Goal: Task Accomplishment & Management: Manage account settings

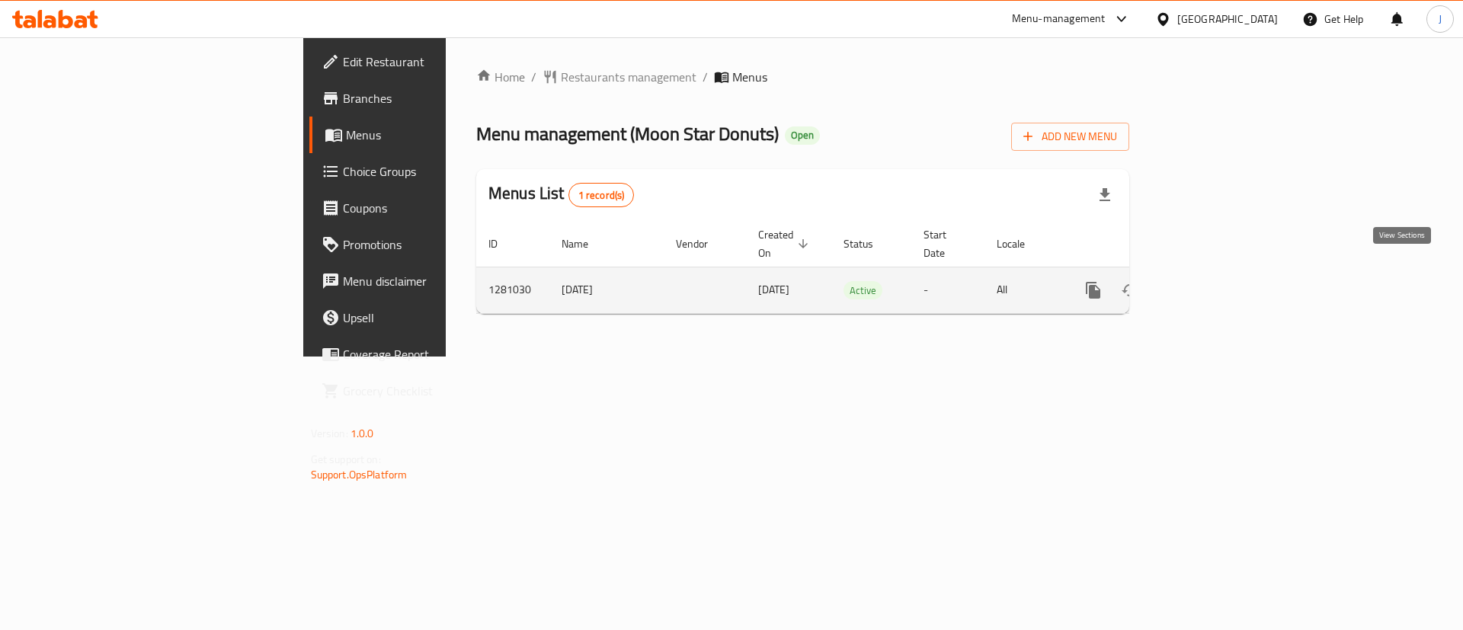
click at [1213, 281] on icon "enhanced table" at bounding box center [1203, 290] width 18 height 18
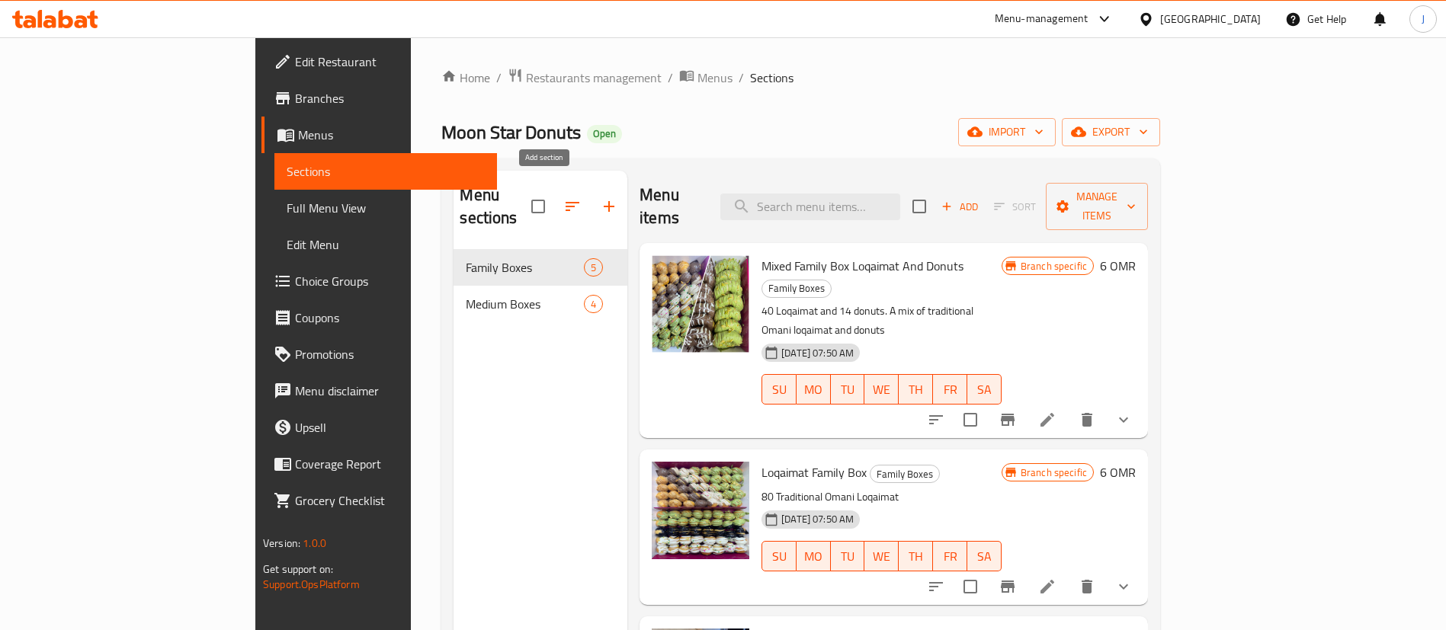
click at [591, 190] on button "button" at bounding box center [609, 206] width 37 height 37
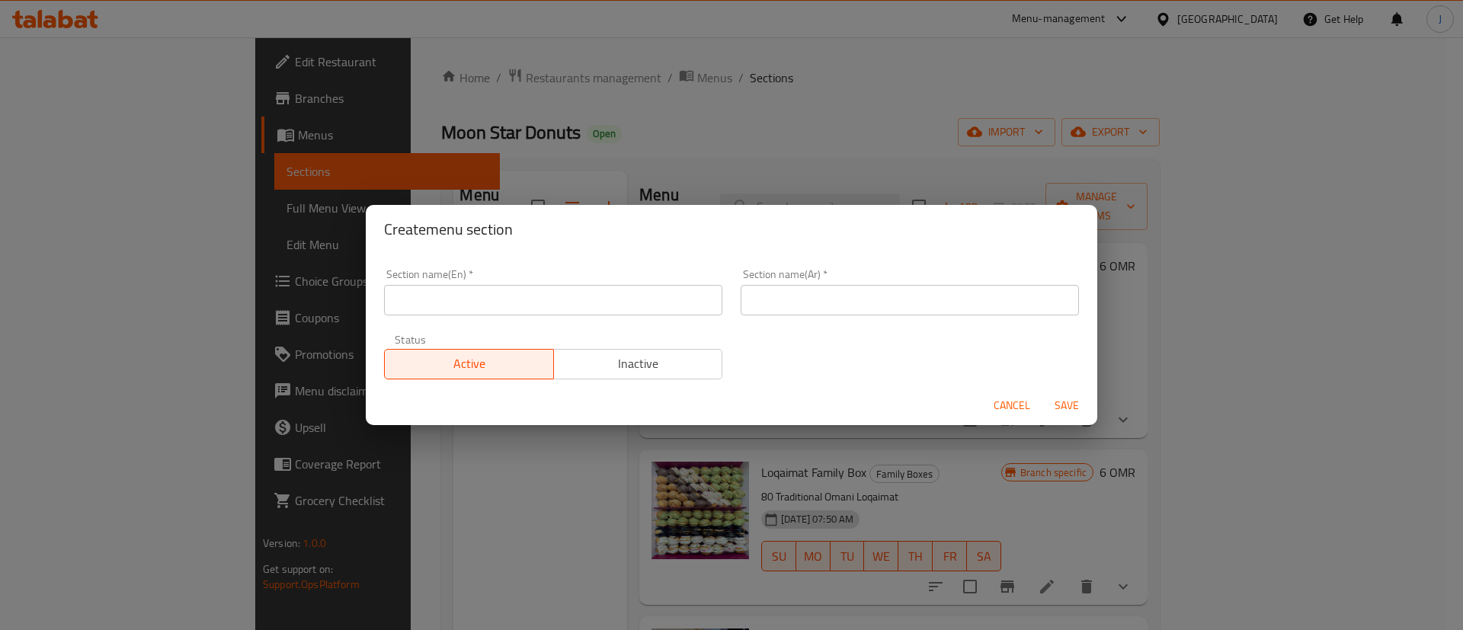
click at [487, 299] on input "text" at bounding box center [553, 300] width 338 height 30
type input "Small Boxes"
click at [1043, 392] on button "Save" at bounding box center [1067, 406] width 49 height 28
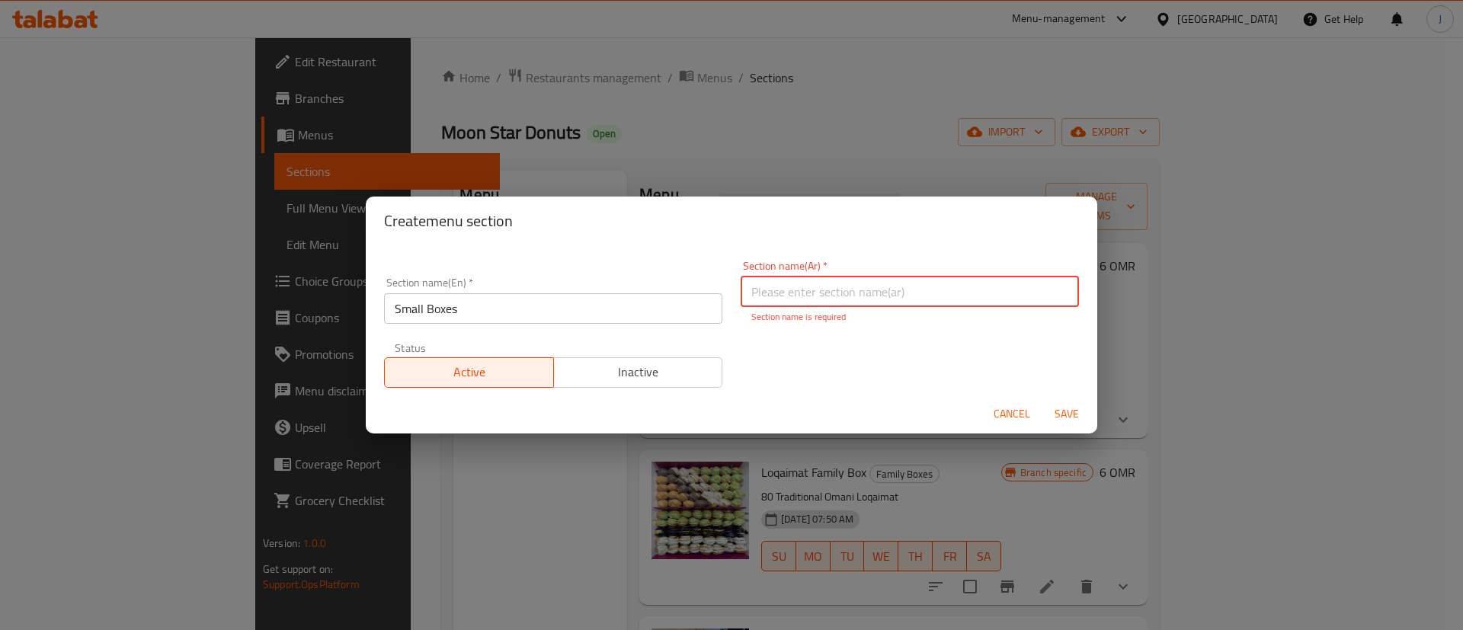
type input "ي"
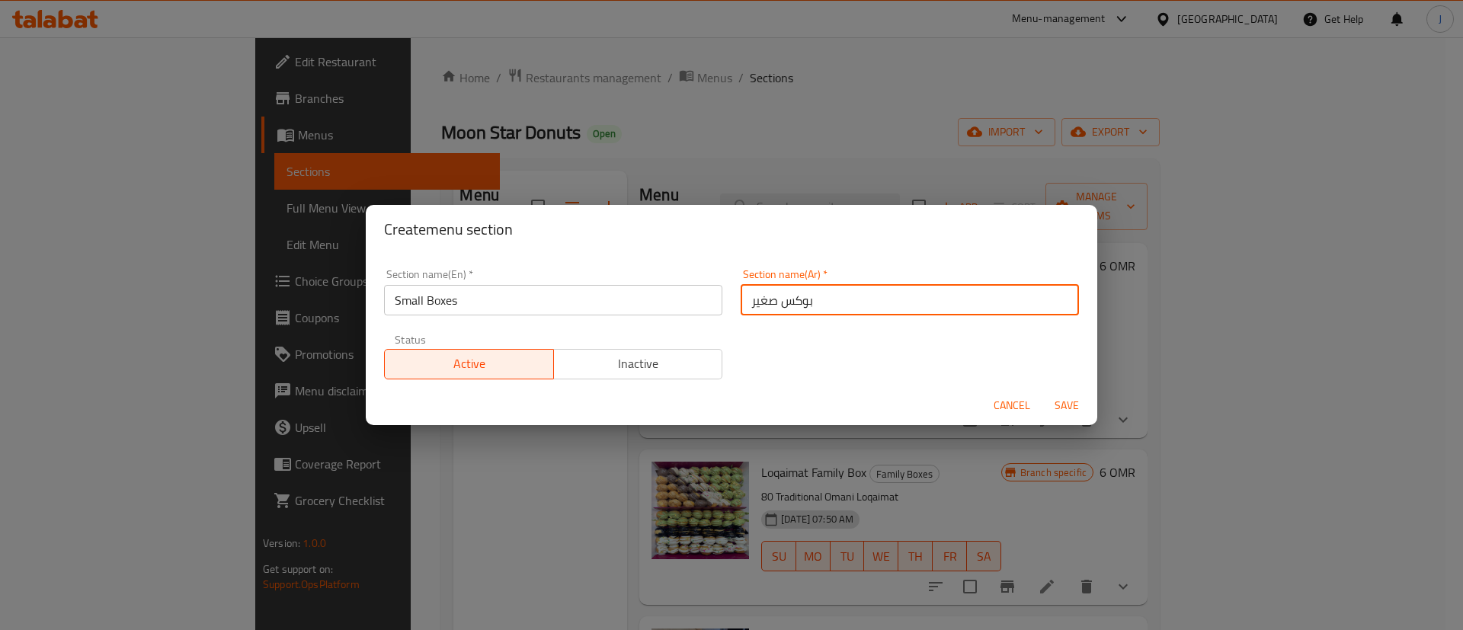
type input "بوكس صغير"
click at [1043, 392] on button "Save" at bounding box center [1067, 406] width 49 height 28
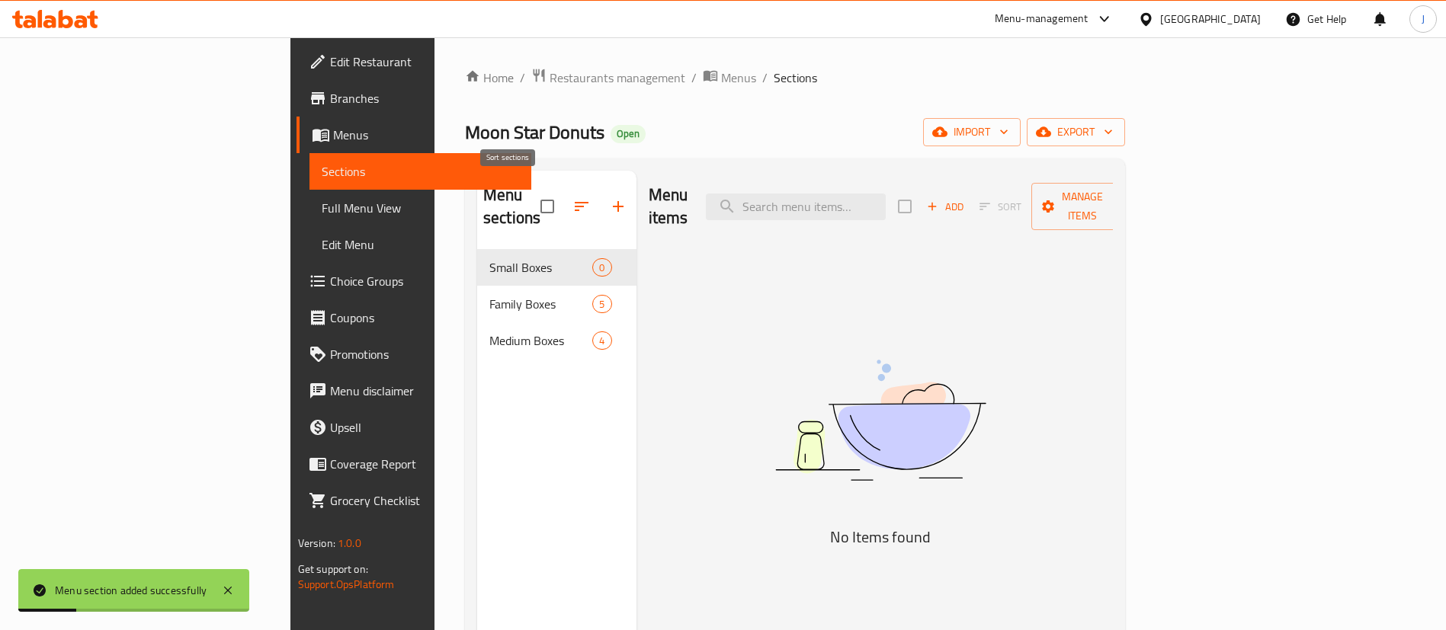
click at [572, 203] on icon "button" at bounding box center [581, 206] width 18 height 18
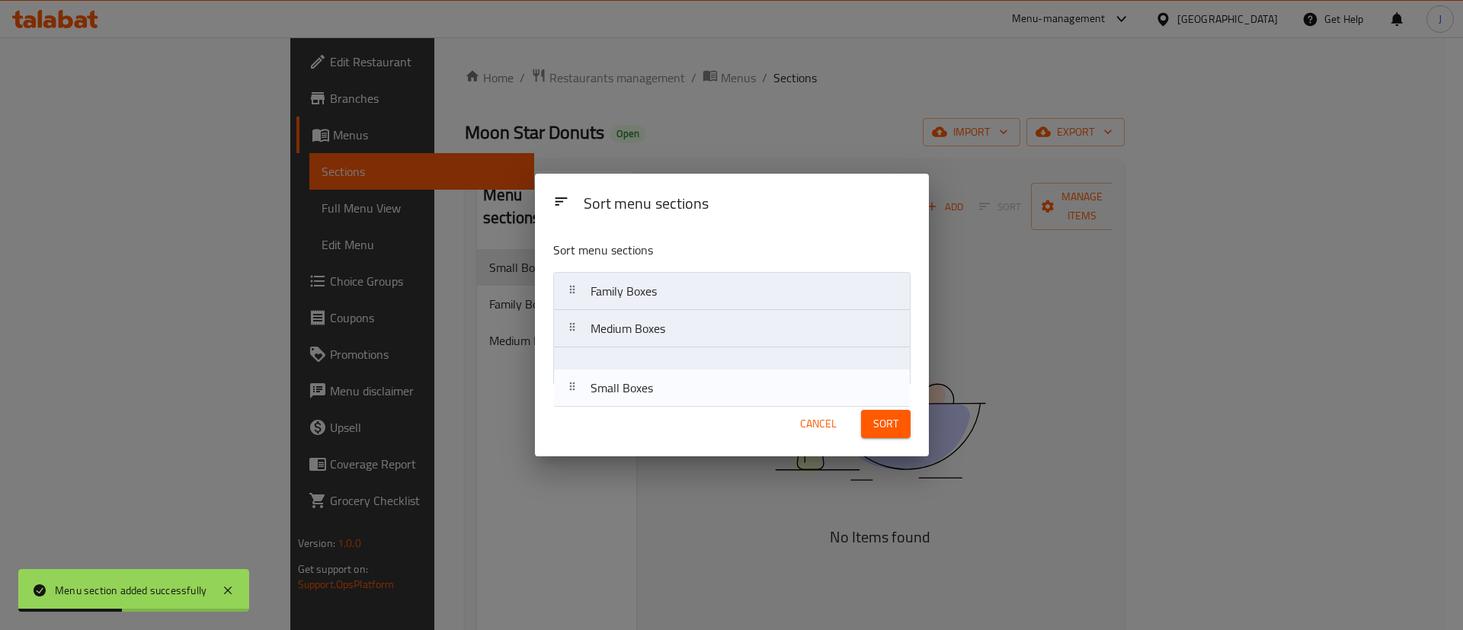
drag, startPoint x: 606, startPoint y: 312, endPoint x: 606, endPoint y: 386, distance: 74.7
click at [606, 386] on div "Sort menu sections Small Boxes Family Boxes Medium Boxes" at bounding box center [732, 310] width 394 height 163
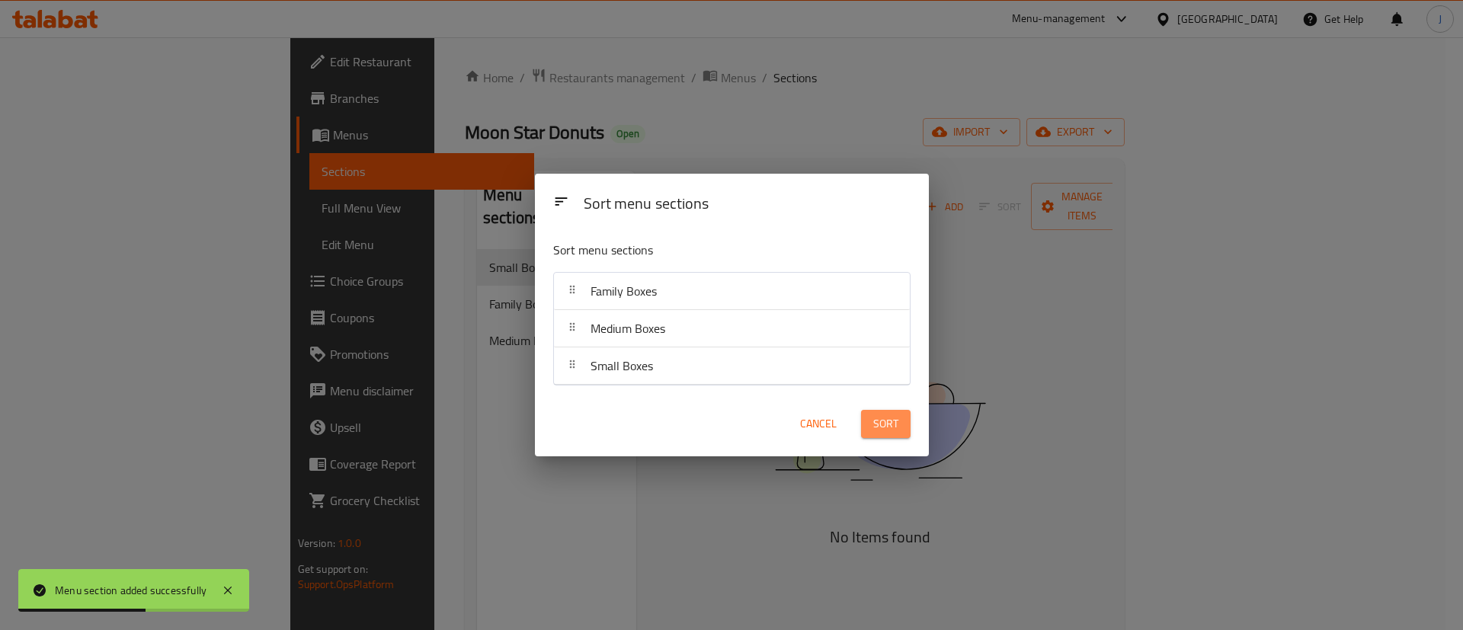
click at [891, 431] on span "Sort" at bounding box center [885, 424] width 25 height 19
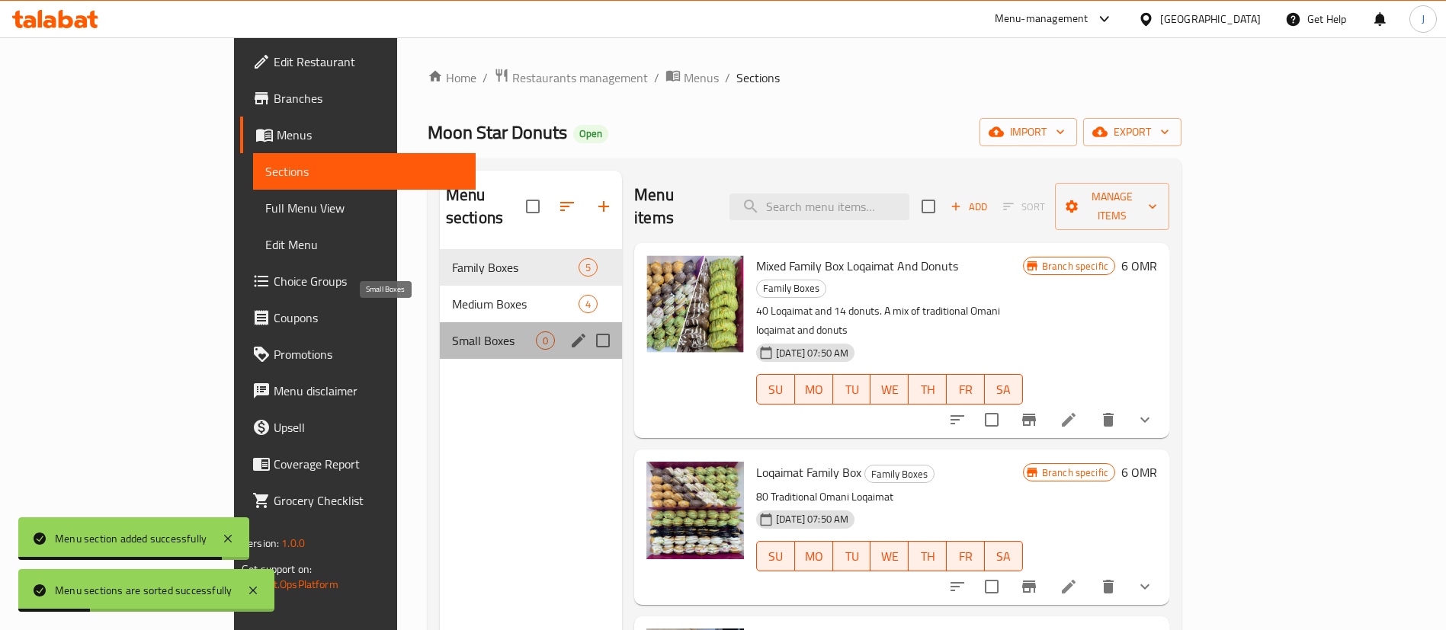
click at [473, 332] on span "Small Boxes" at bounding box center [494, 341] width 84 height 18
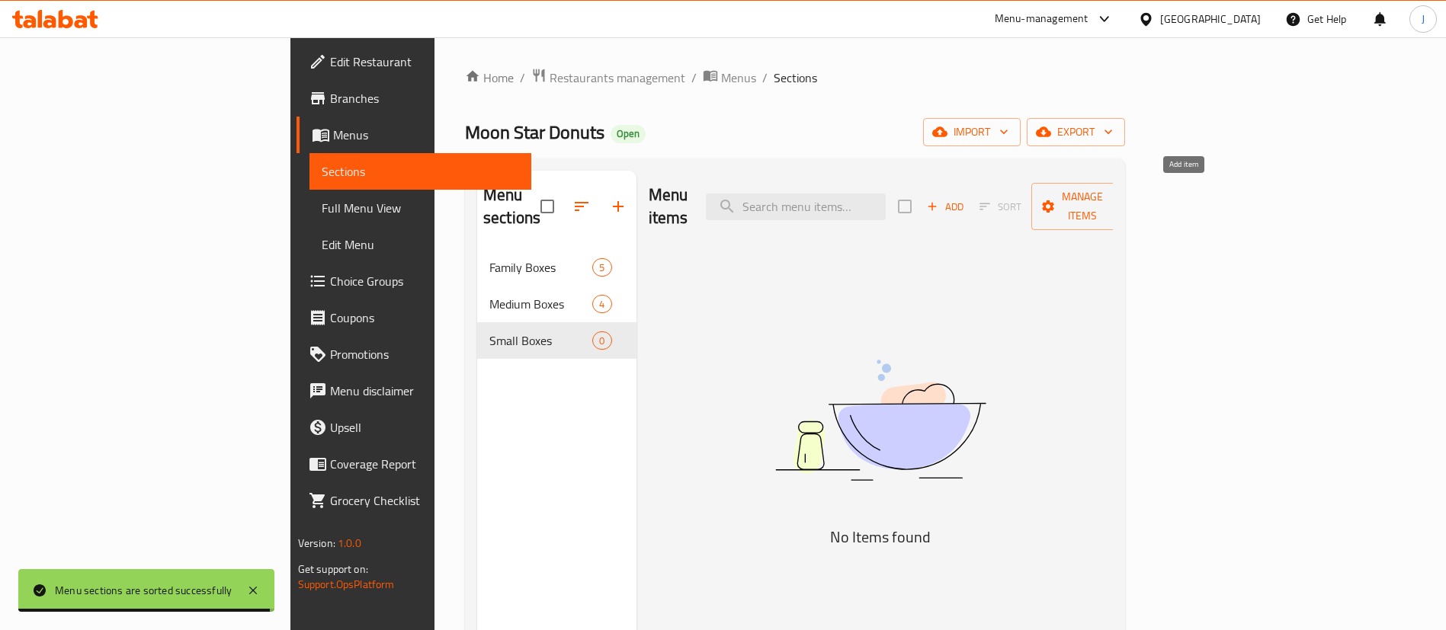
click at [966, 199] on span "Add" at bounding box center [945, 207] width 41 height 18
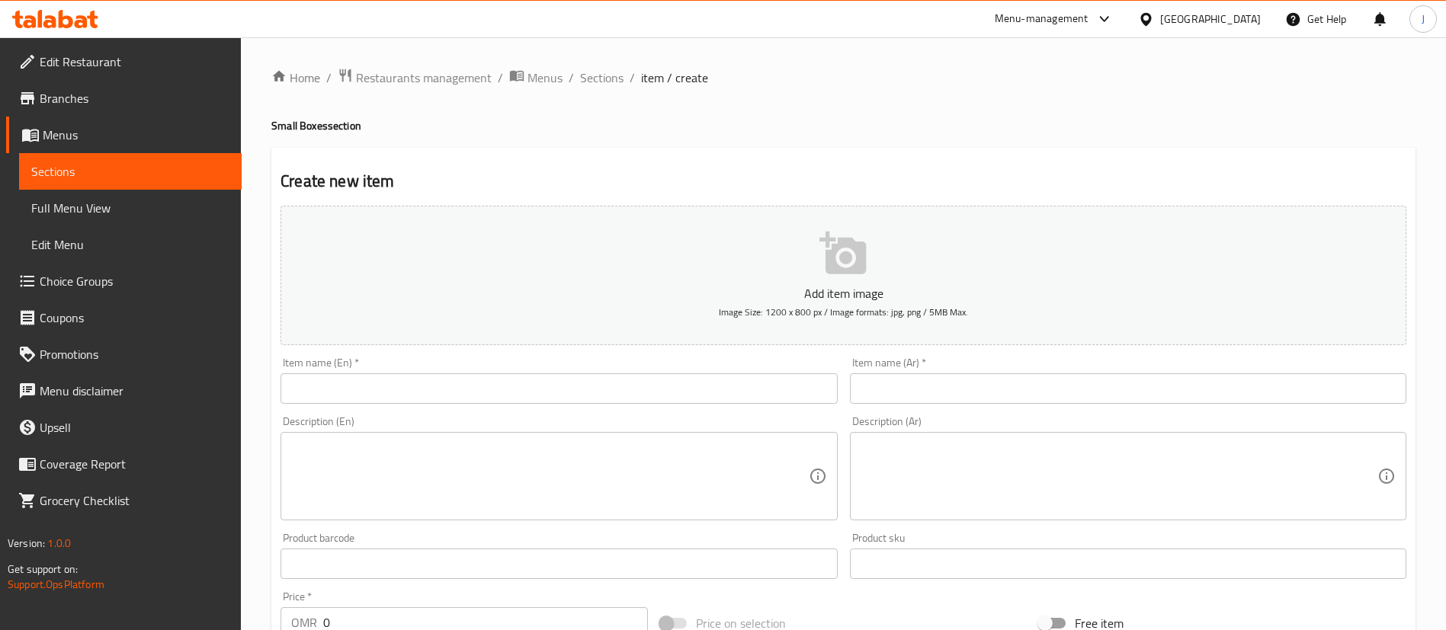
click at [521, 389] on input "text" at bounding box center [558, 388] width 556 height 30
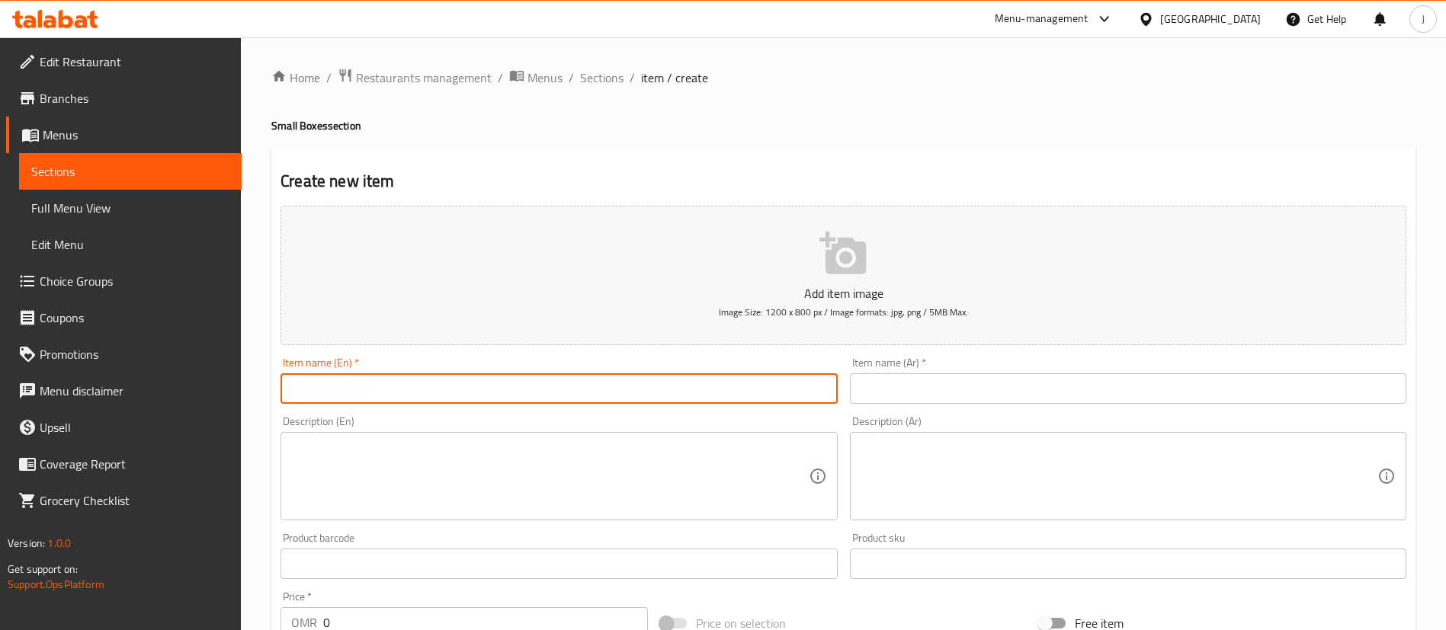
paste input "Crolssant 2.Pcs."
paste input "issant 2"
type input "Croissant 2Pcs"
click at [957, 398] on input "text" at bounding box center [1128, 388] width 556 height 30
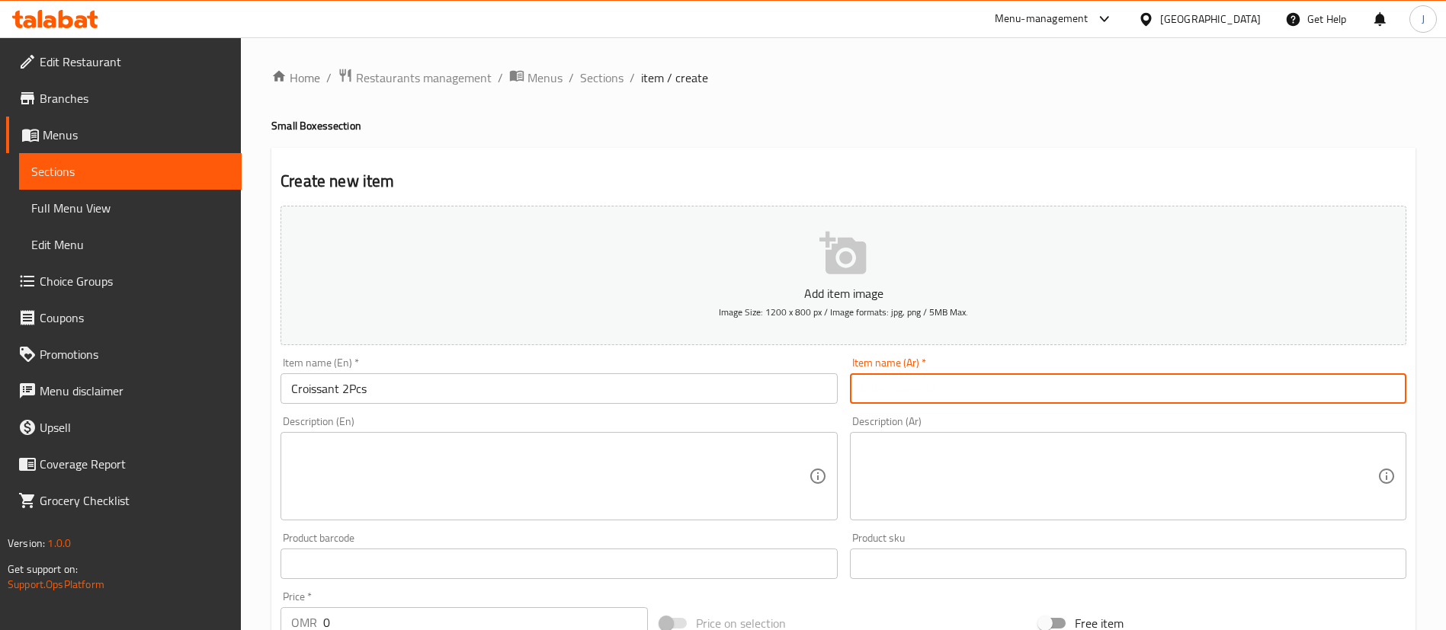
paste input "كرواسون 2 قطعة"
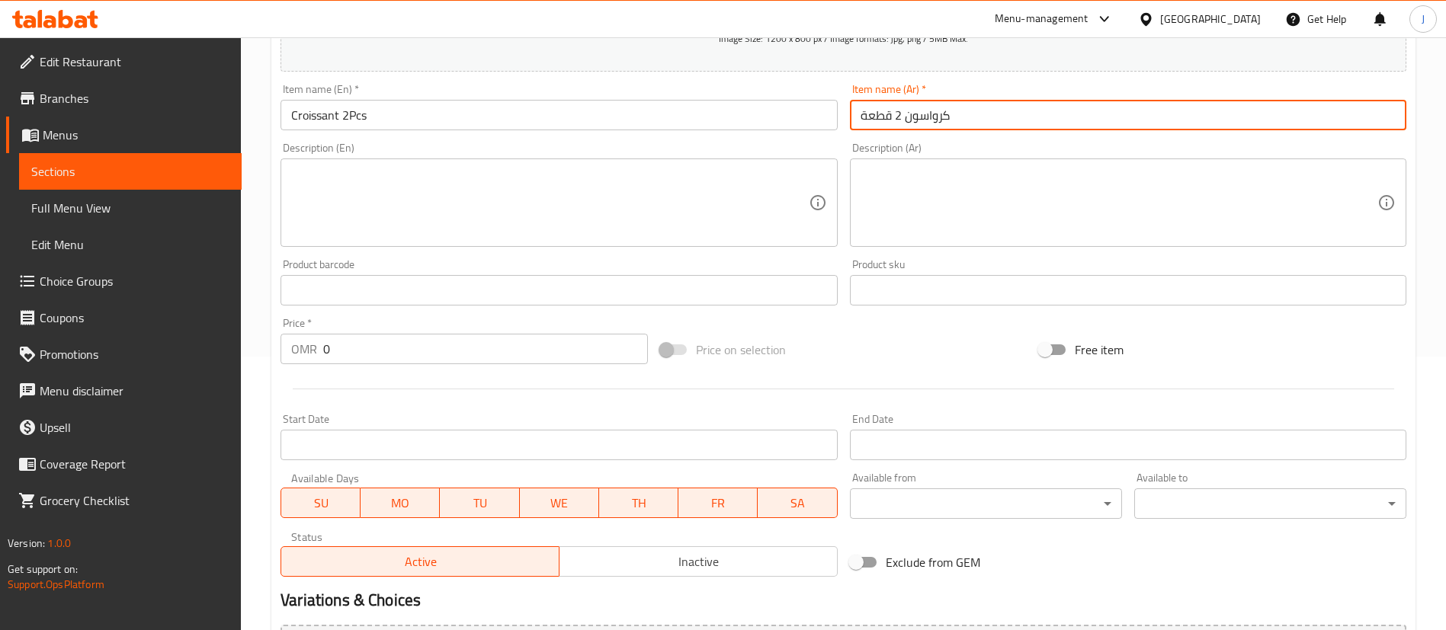
scroll to position [343, 0]
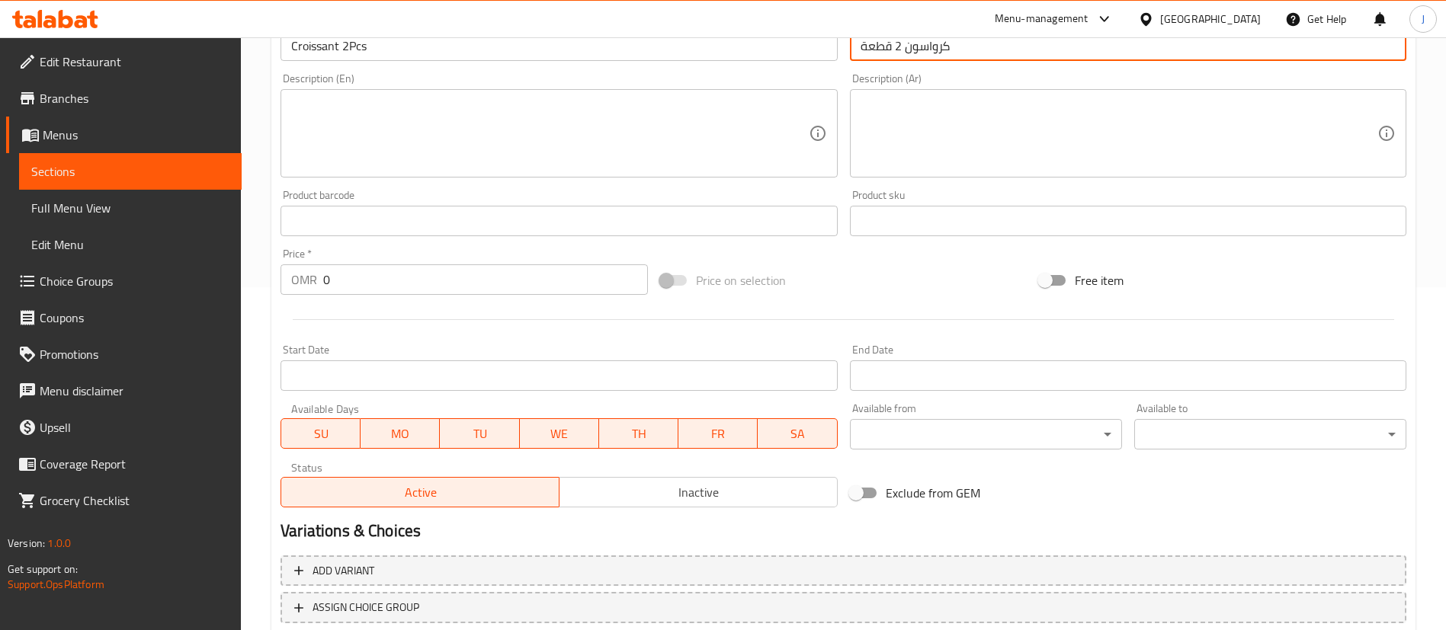
type input "كرواسون 2 قطعة"
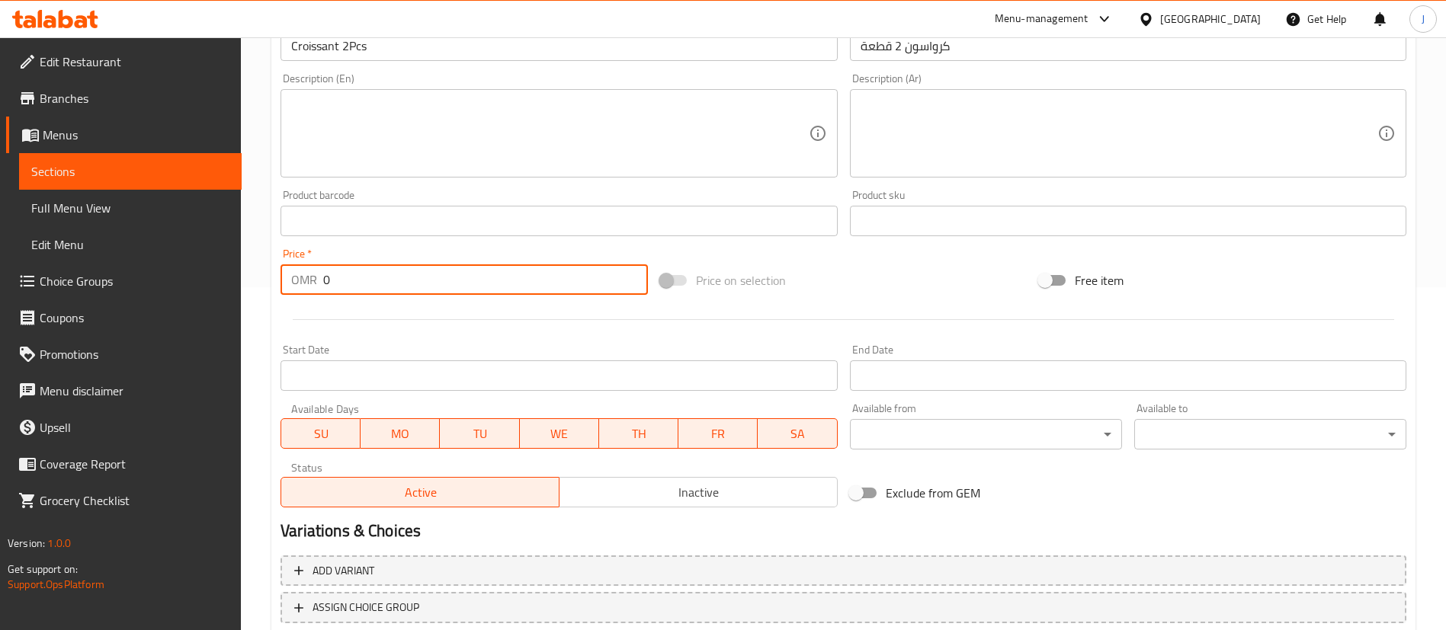
drag, startPoint x: 363, startPoint y: 283, endPoint x: 275, endPoint y: 282, distance: 87.7
click at [279, 282] on div "Price   * OMR 0 Price *" at bounding box center [464, 271] width 380 height 59
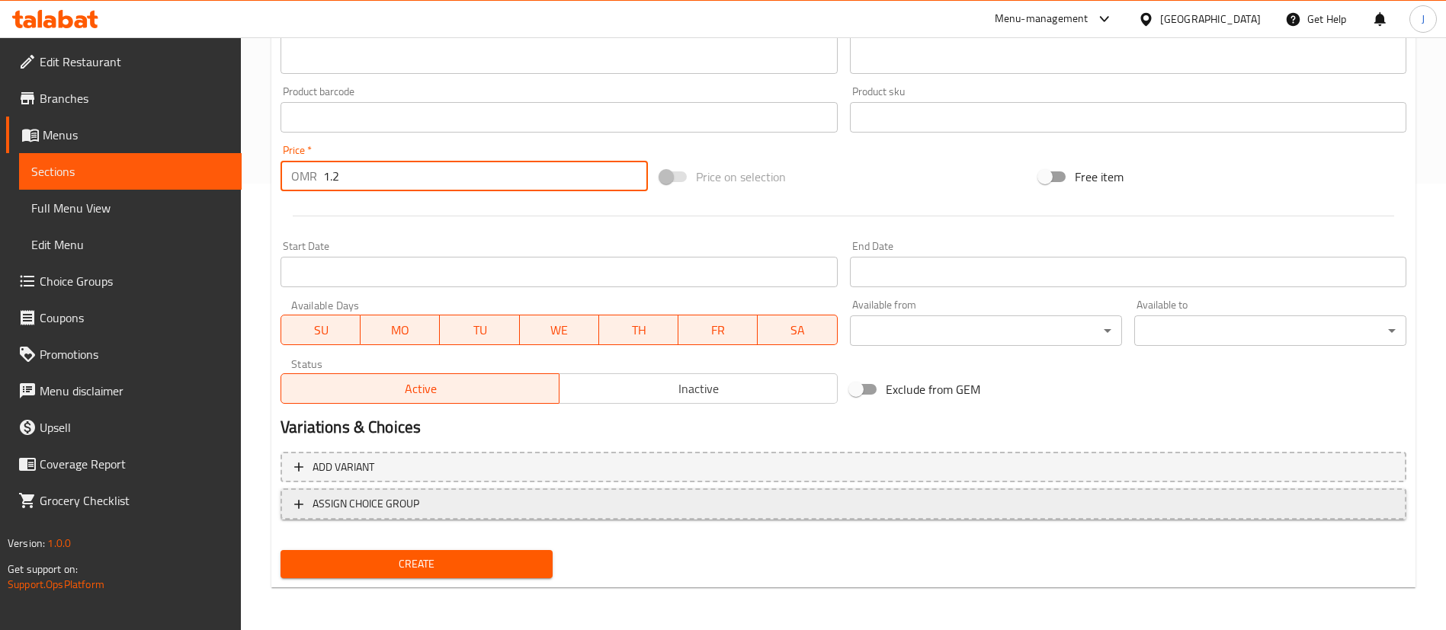
type input "1.2"
click at [415, 517] on button "ASSIGN CHOICE GROUP" at bounding box center [843, 504] width 1126 height 31
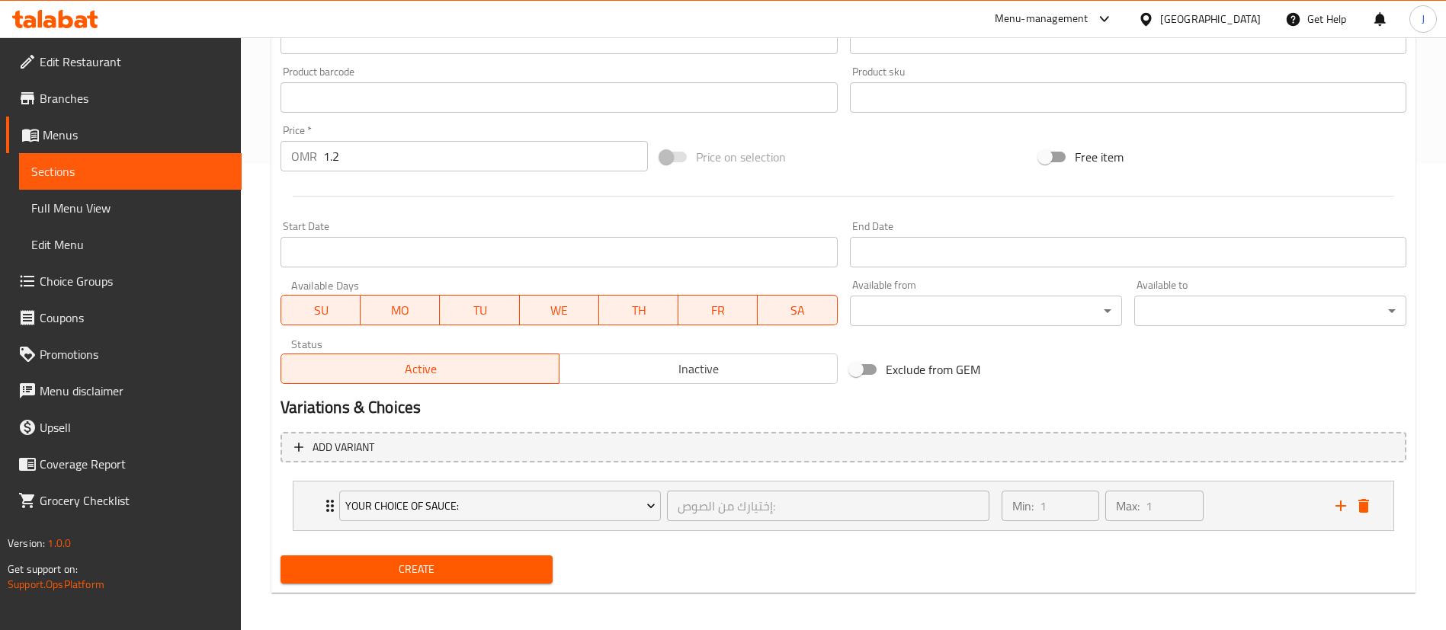
scroll to position [472, 0]
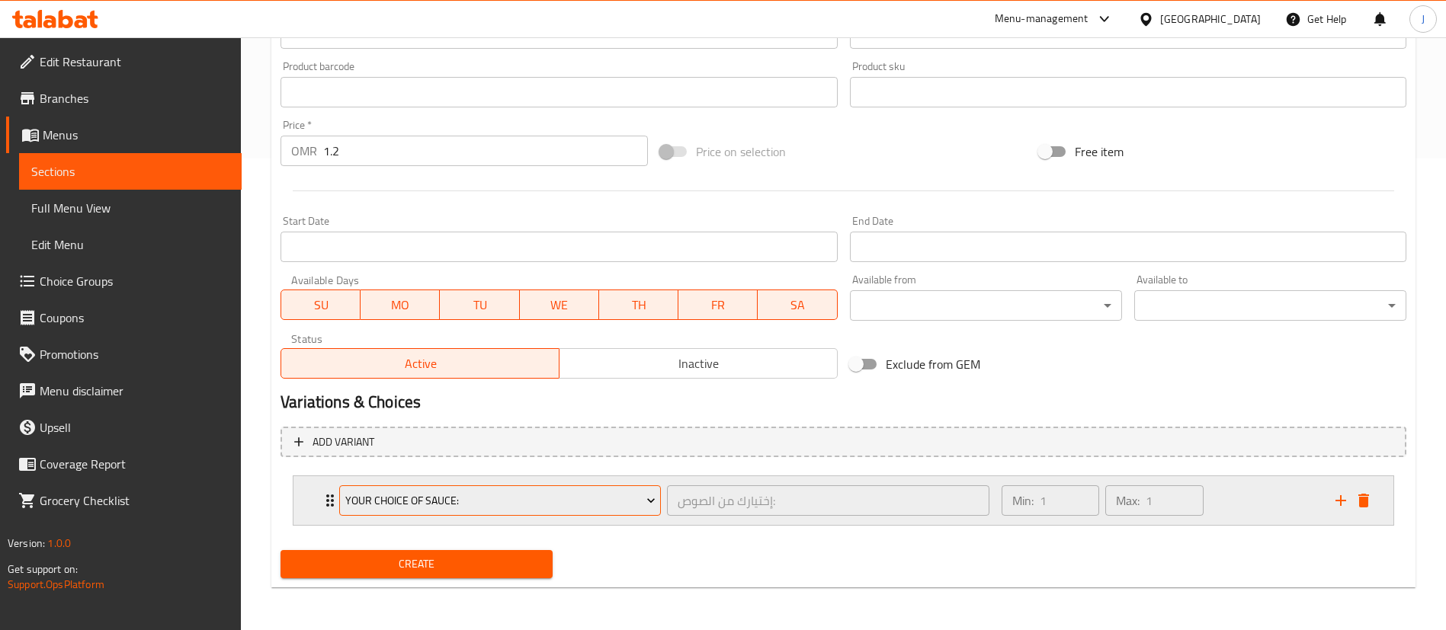
click at [439, 509] on span "Your Choice Of Sauce:" at bounding box center [500, 501] width 310 height 19
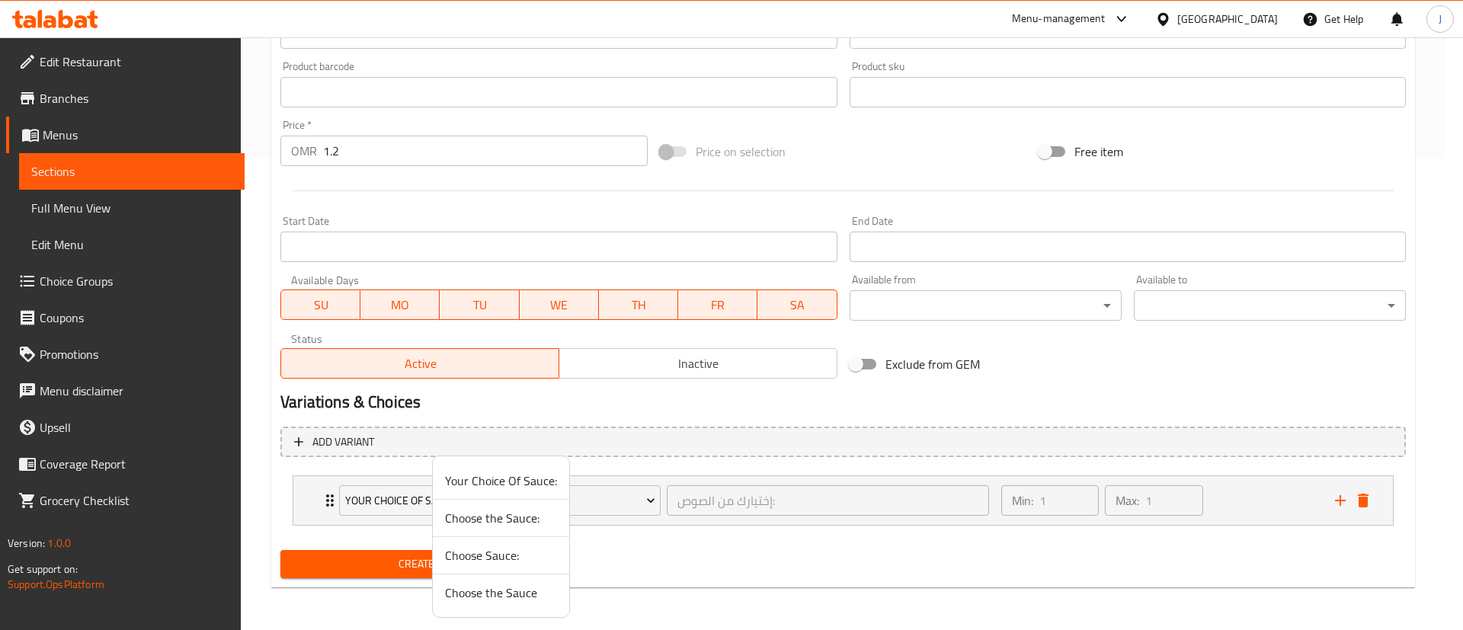
click at [306, 498] on div at bounding box center [731, 315] width 1463 height 630
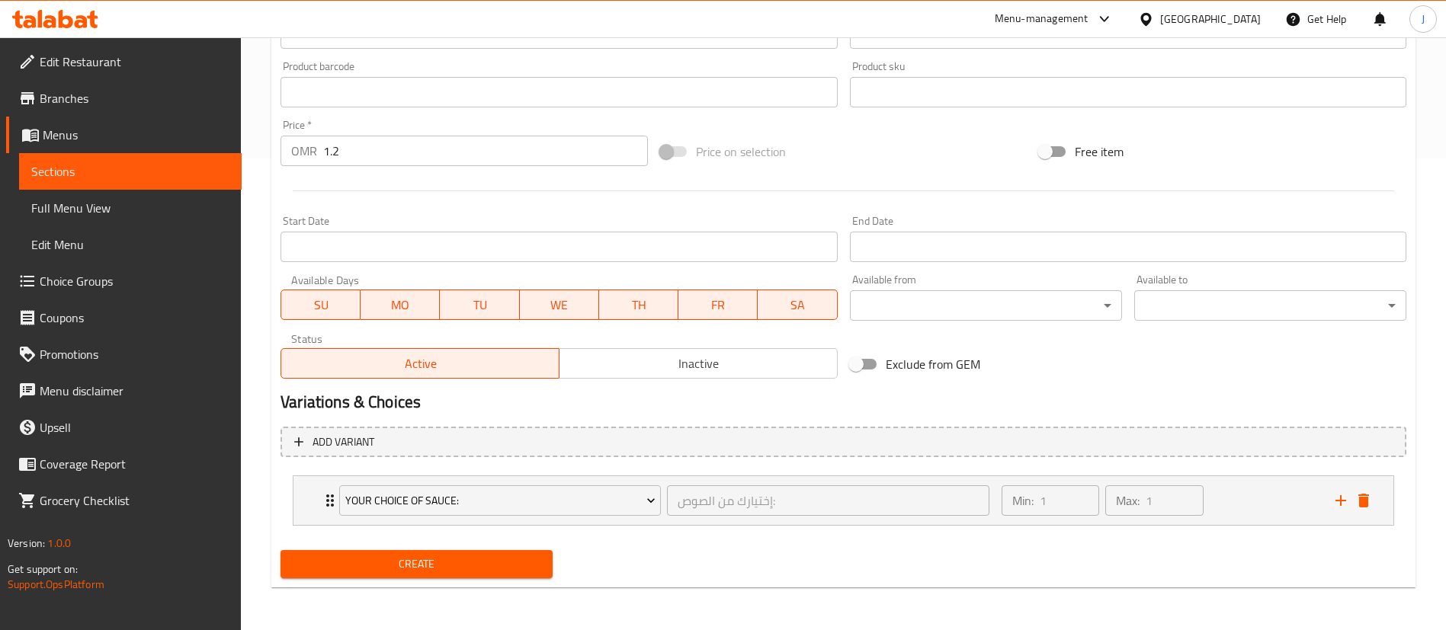
click at [306, 498] on div "Your Choice Of Sauce: إختيارك من الصوص: ​ Min: 1 ​ Max: 1 ​" at bounding box center [843, 500] width 1100 height 49
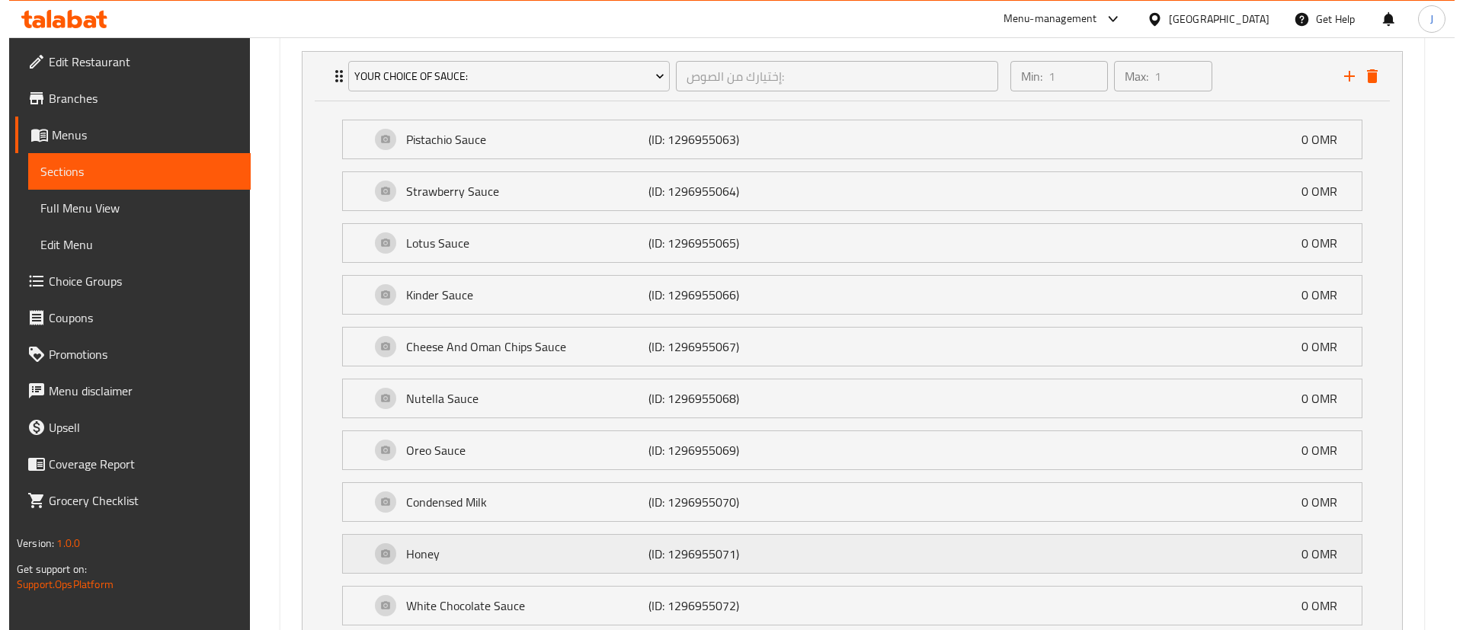
scroll to position [845, 0]
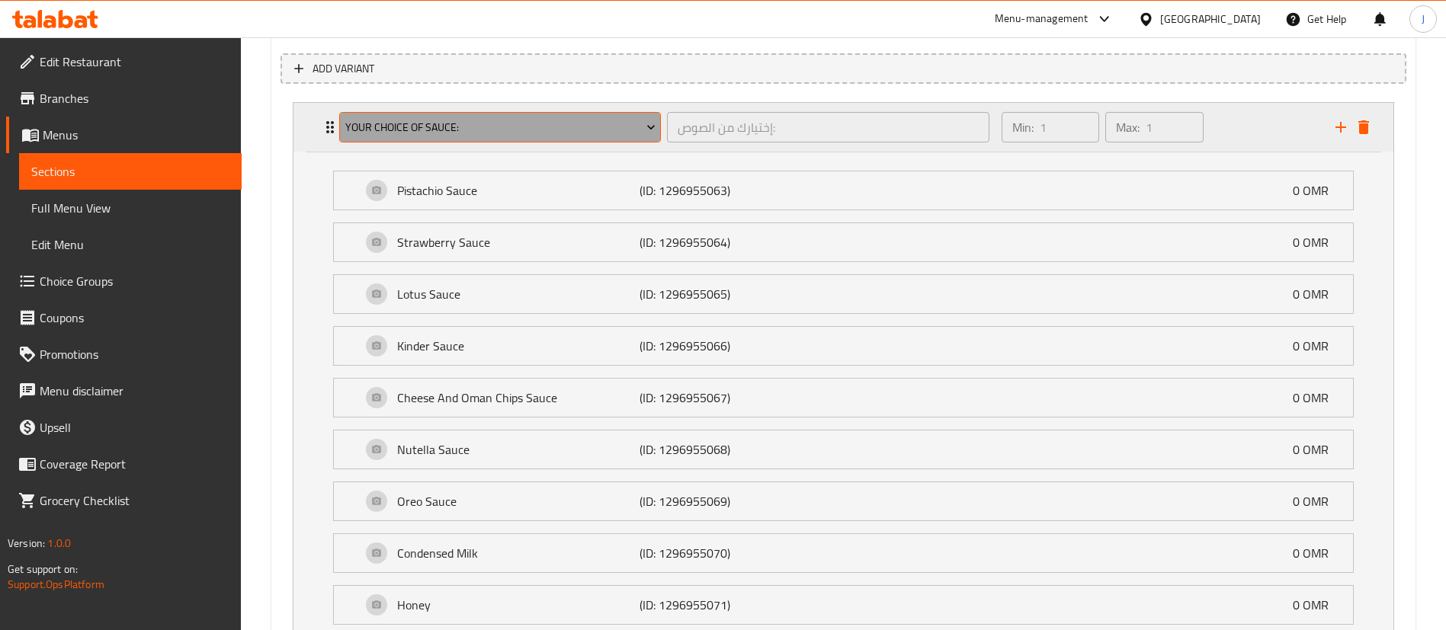
click at [534, 126] on span "Your Choice Of Sauce:" at bounding box center [500, 127] width 310 height 19
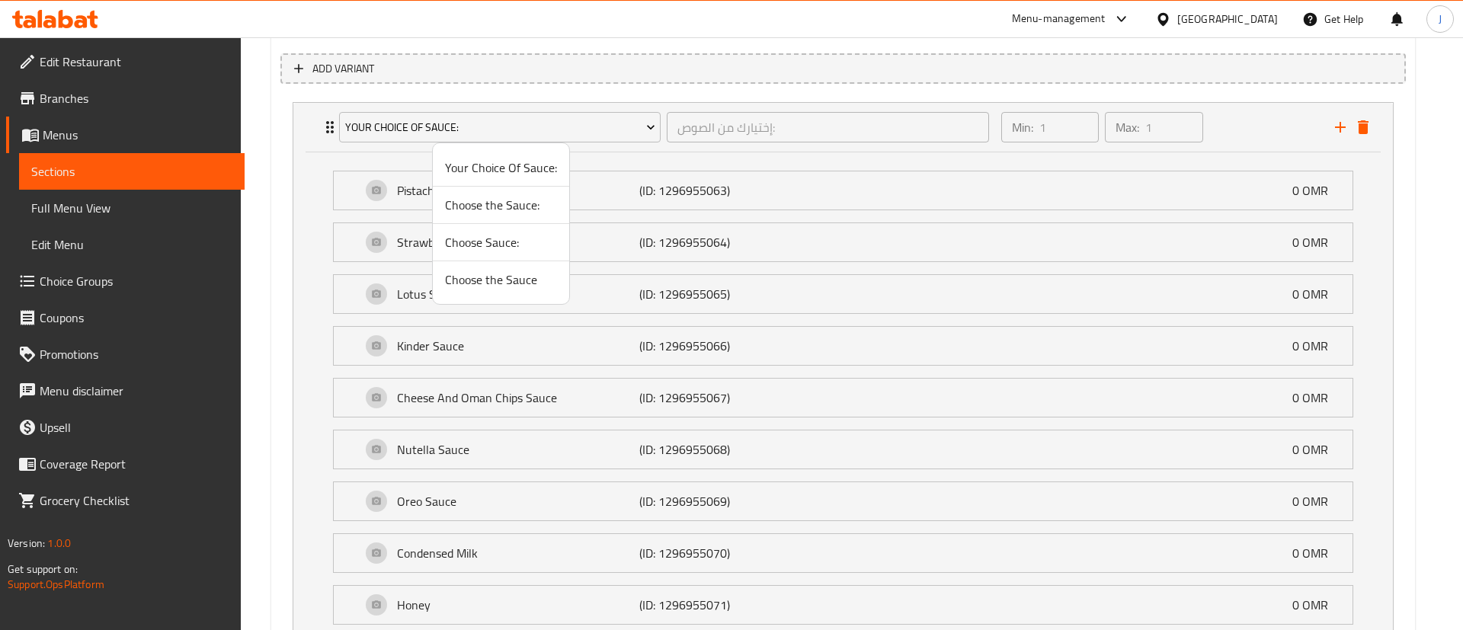
click at [511, 246] on span "Choose Sauce:" at bounding box center [501, 242] width 112 height 18
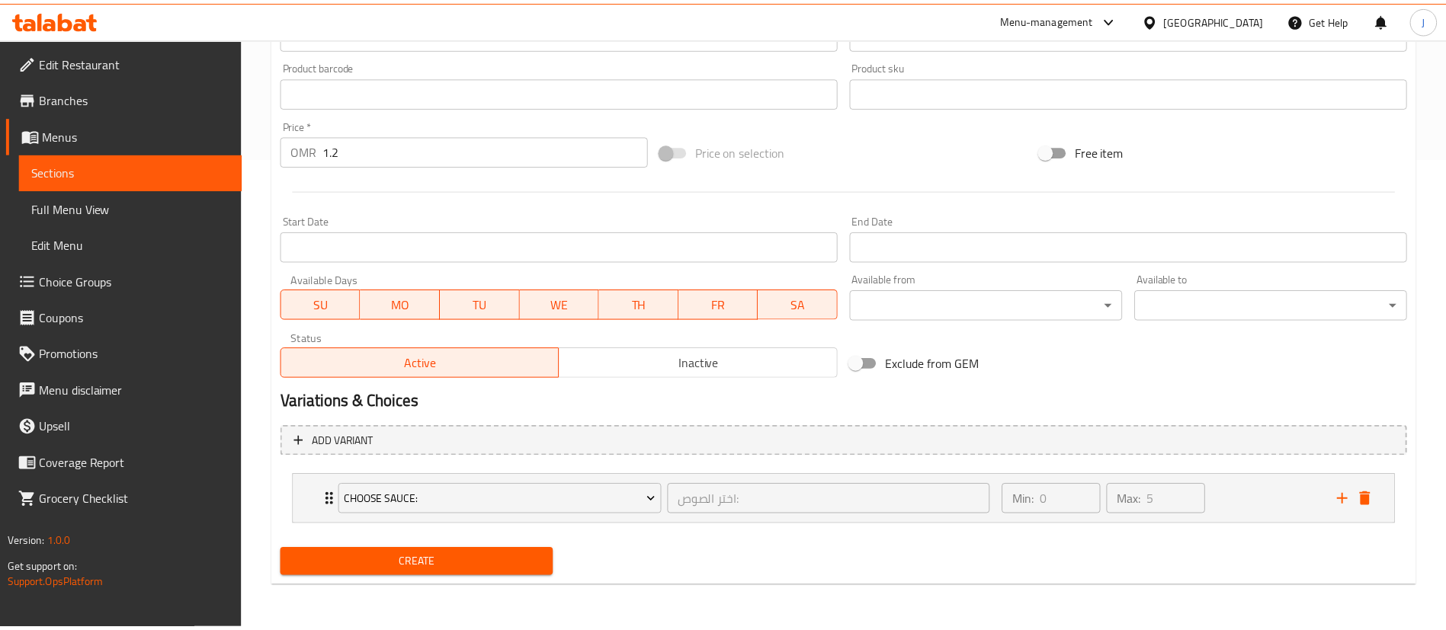
scroll to position [472, 0]
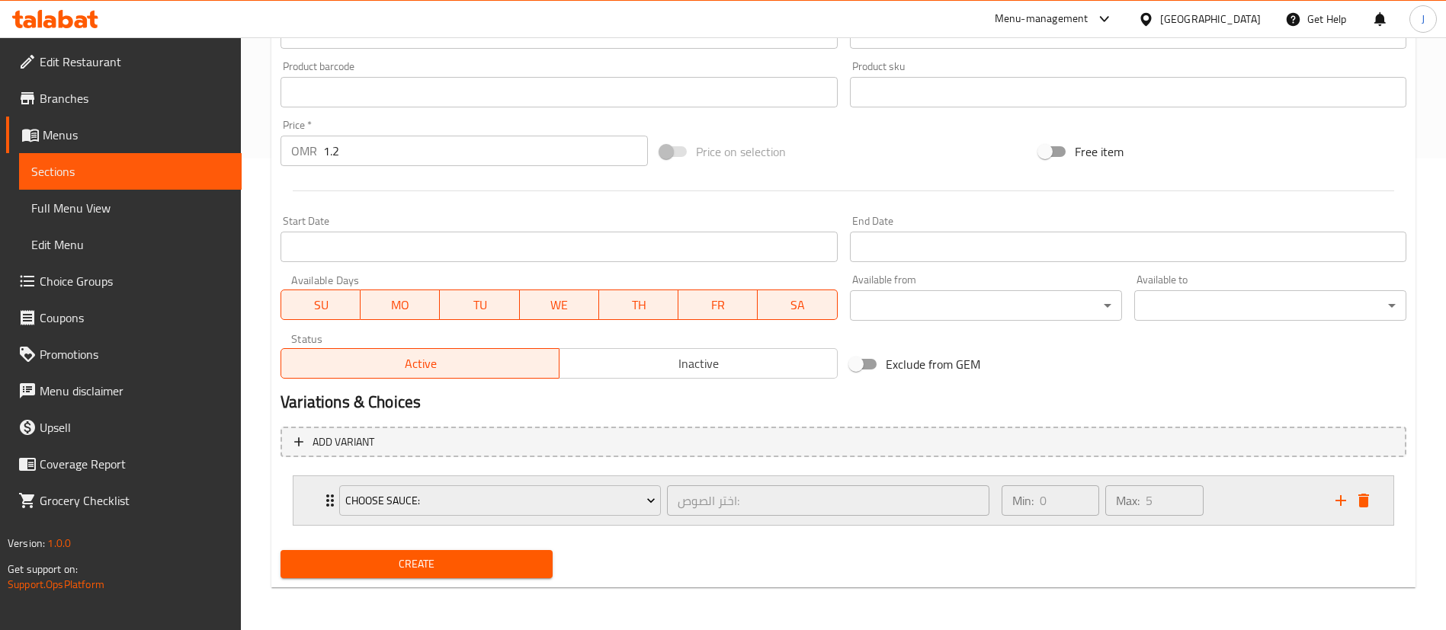
click at [308, 508] on div "Choose Sauce: اختر الصوص: ​ Min: 0 ​ Max: 5 ​" at bounding box center [843, 500] width 1100 height 49
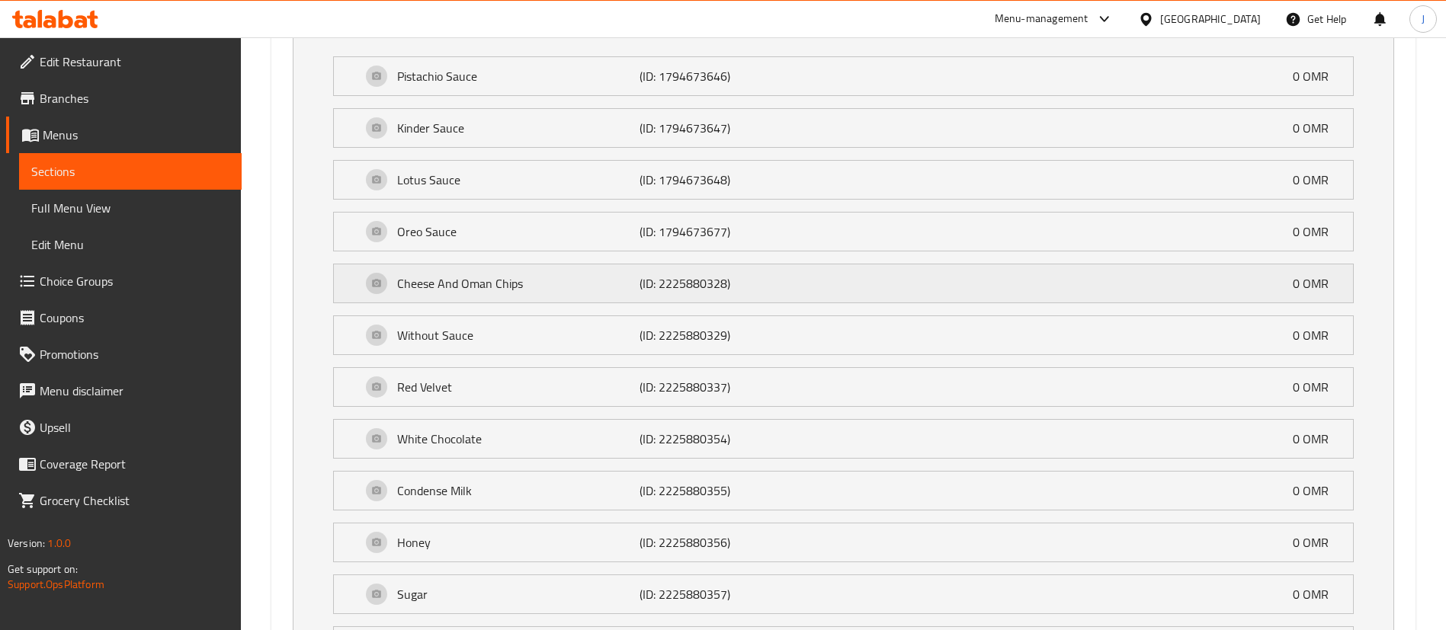
scroll to position [1074, 0]
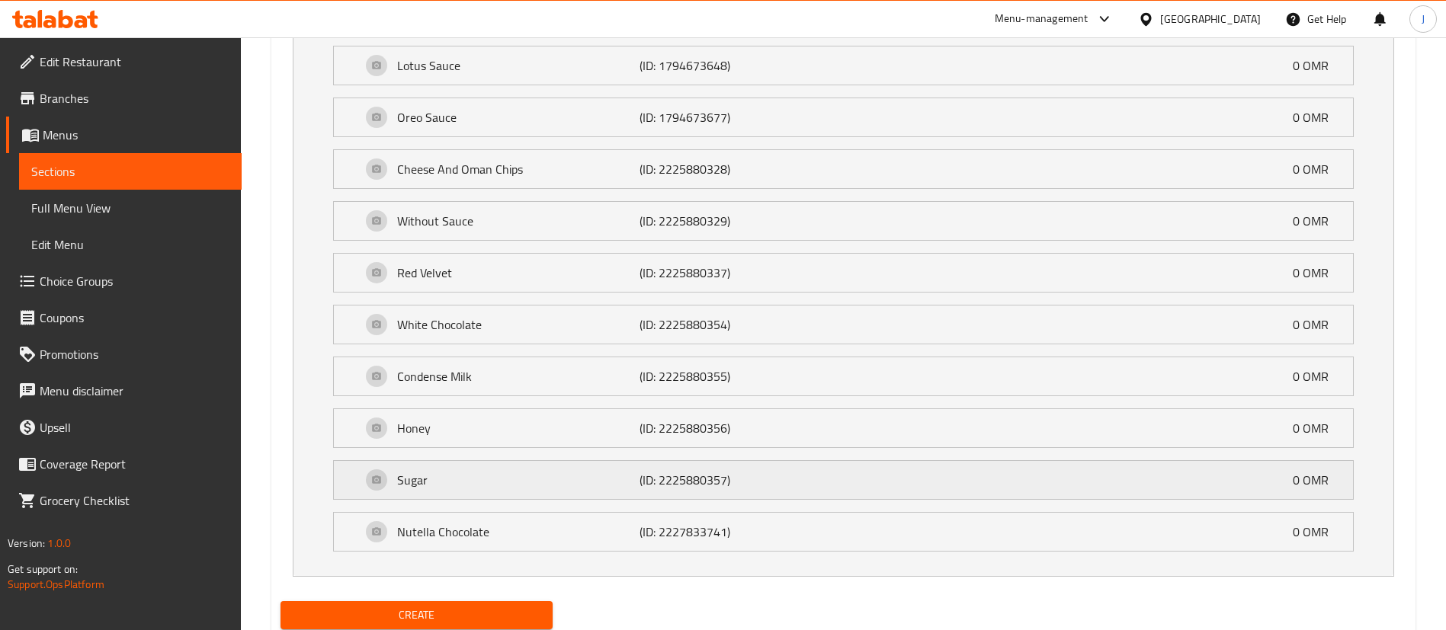
click at [541, 487] on p "Sugar" at bounding box center [518, 480] width 242 height 18
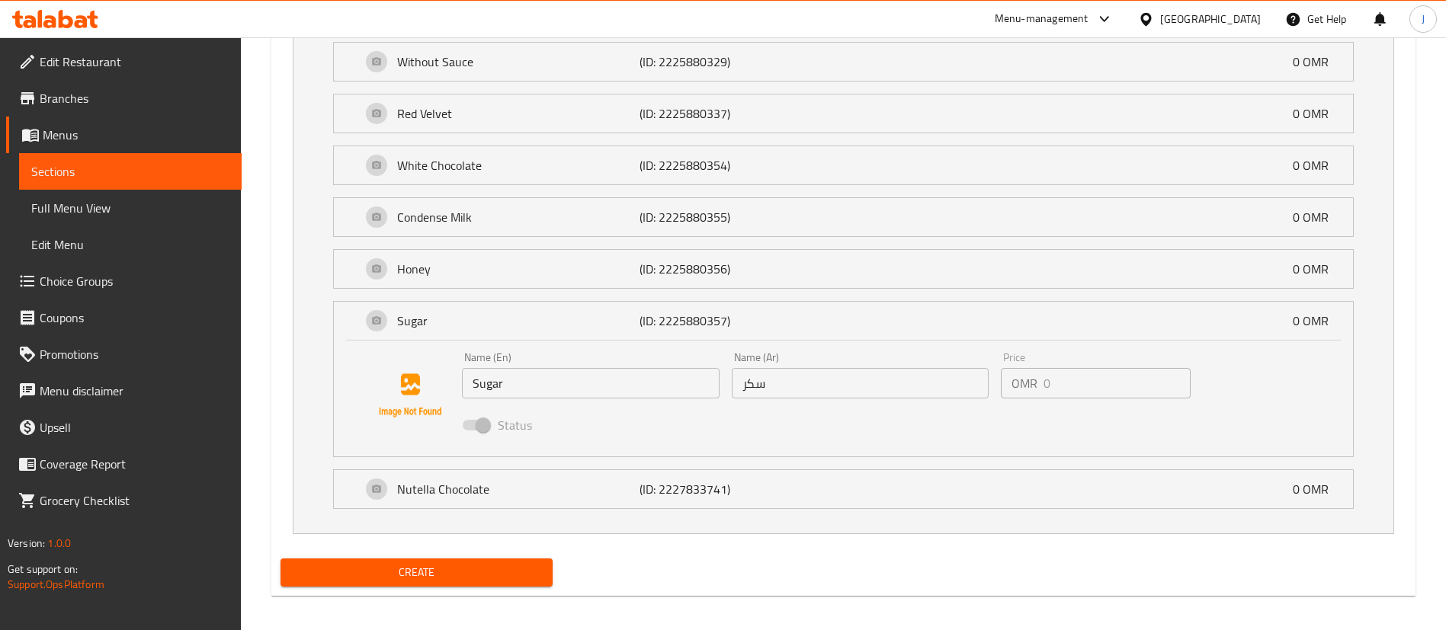
scroll to position [1242, 0]
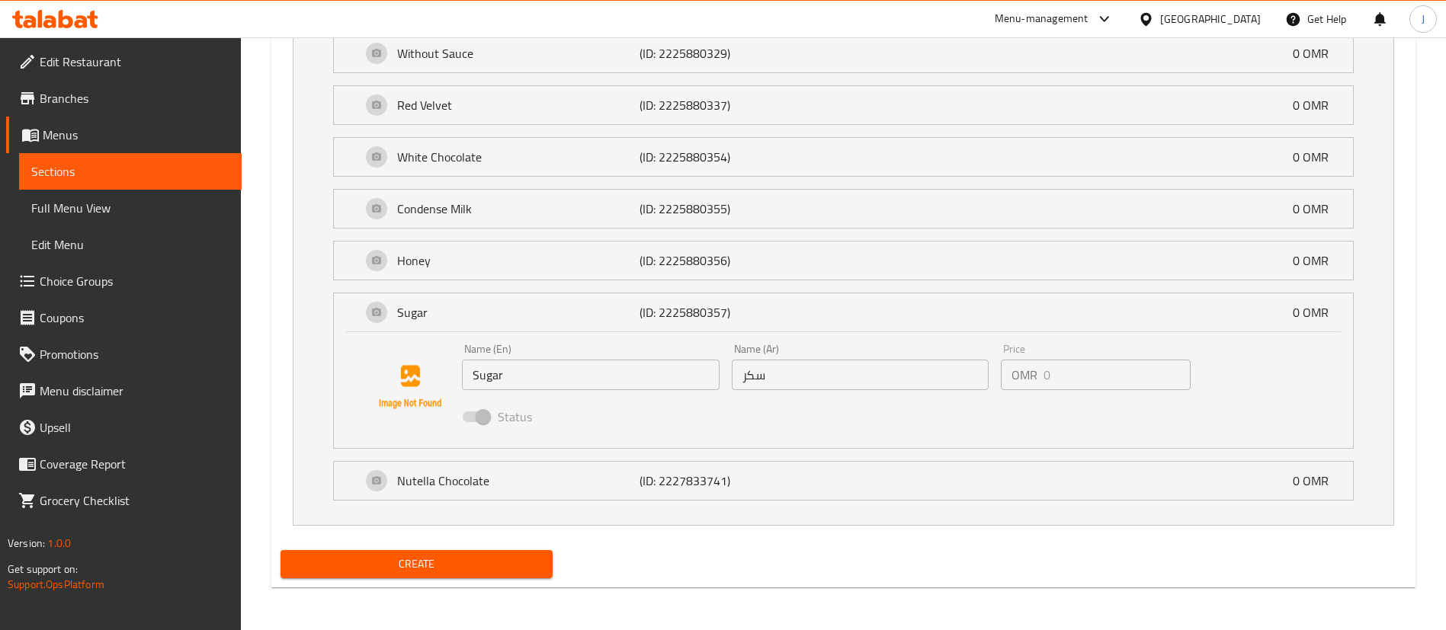
click at [470, 415] on span at bounding box center [476, 417] width 26 height 11
click at [463, 316] on p "Sugar" at bounding box center [518, 312] width 242 height 18
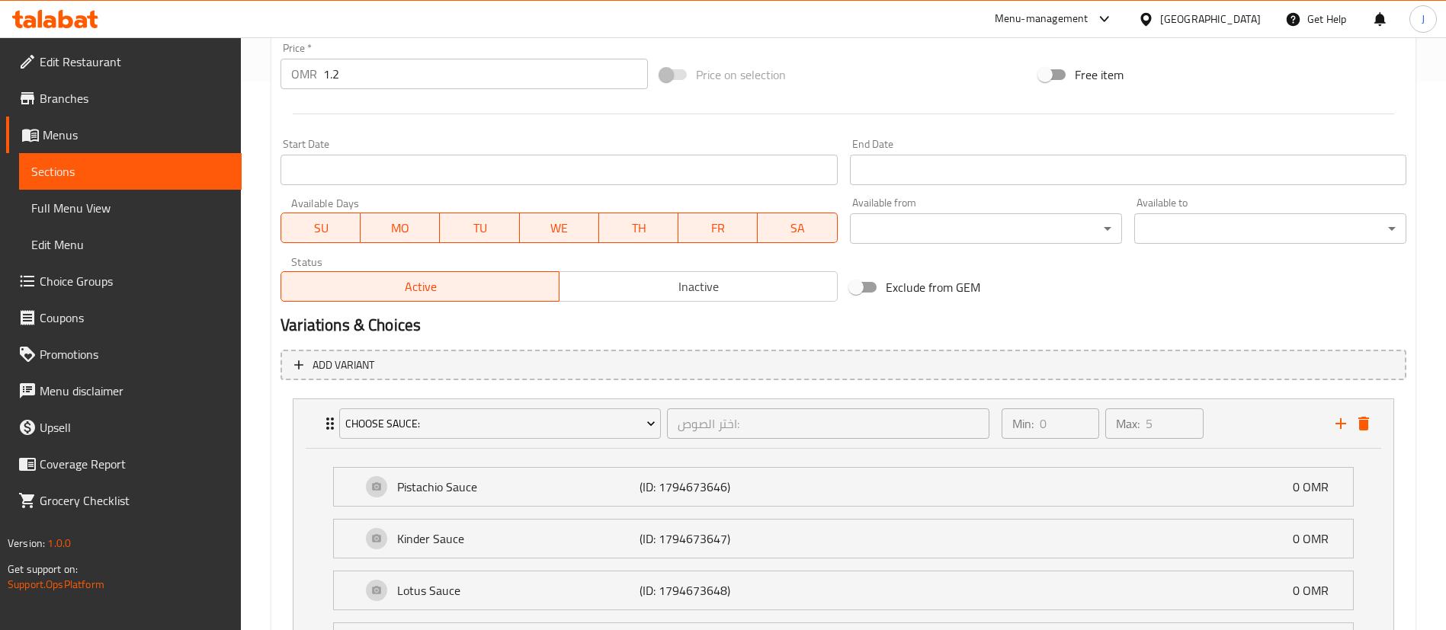
scroll to position [439, 0]
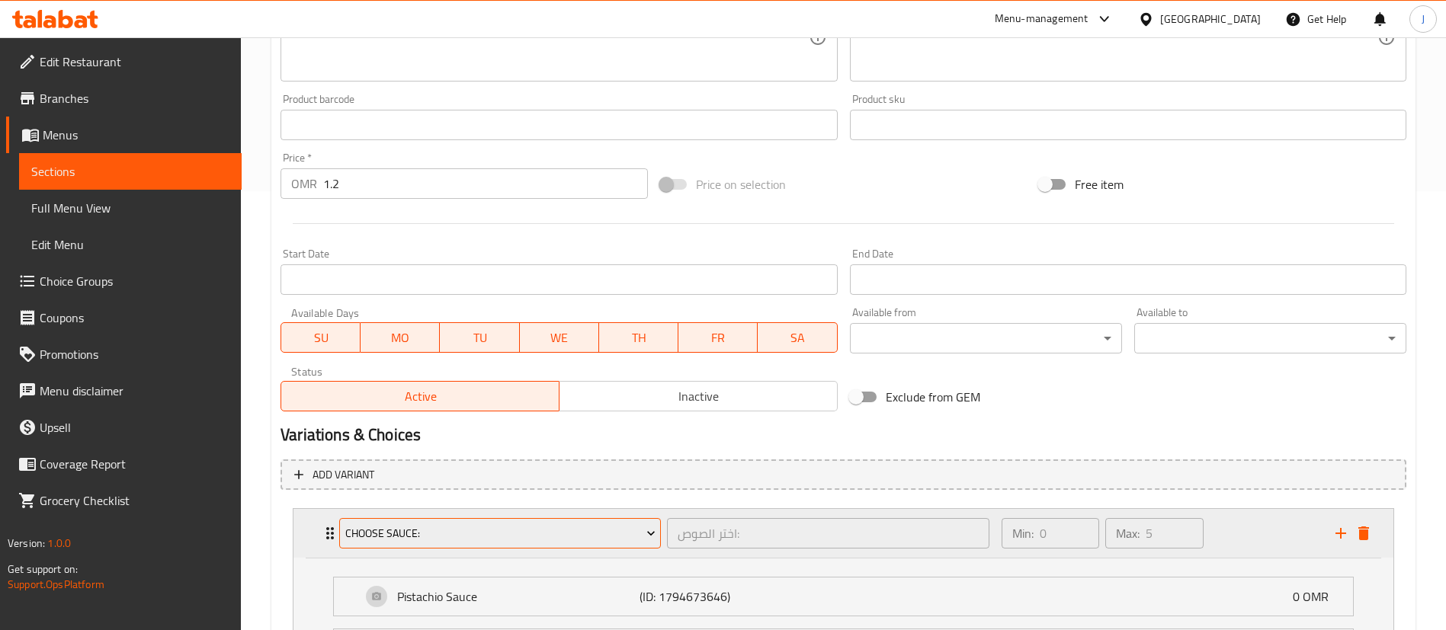
click at [457, 536] on span "Choose Sauce:" at bounding box center [500, 533] width 310 height 19
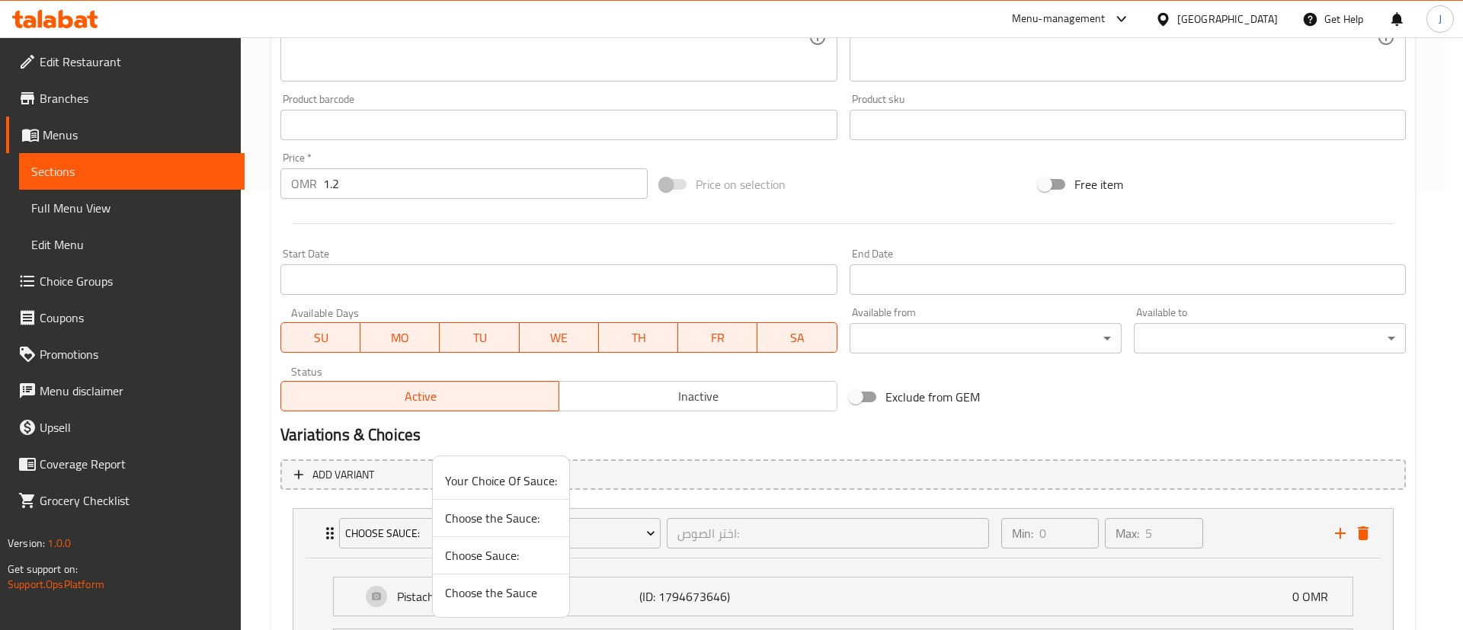
click at [502, 599] on span "Choose the Sauce" at bounding box center [501, 593] width 112 height 18
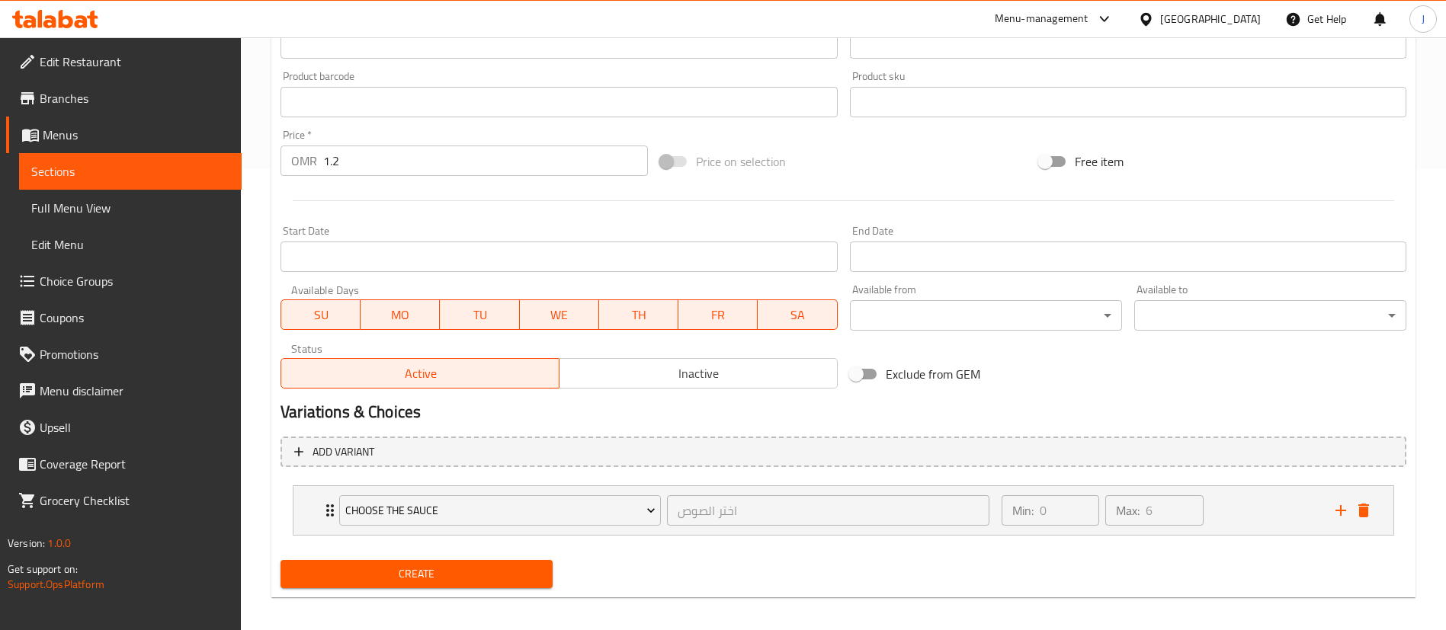
scroll to position [472, 0]
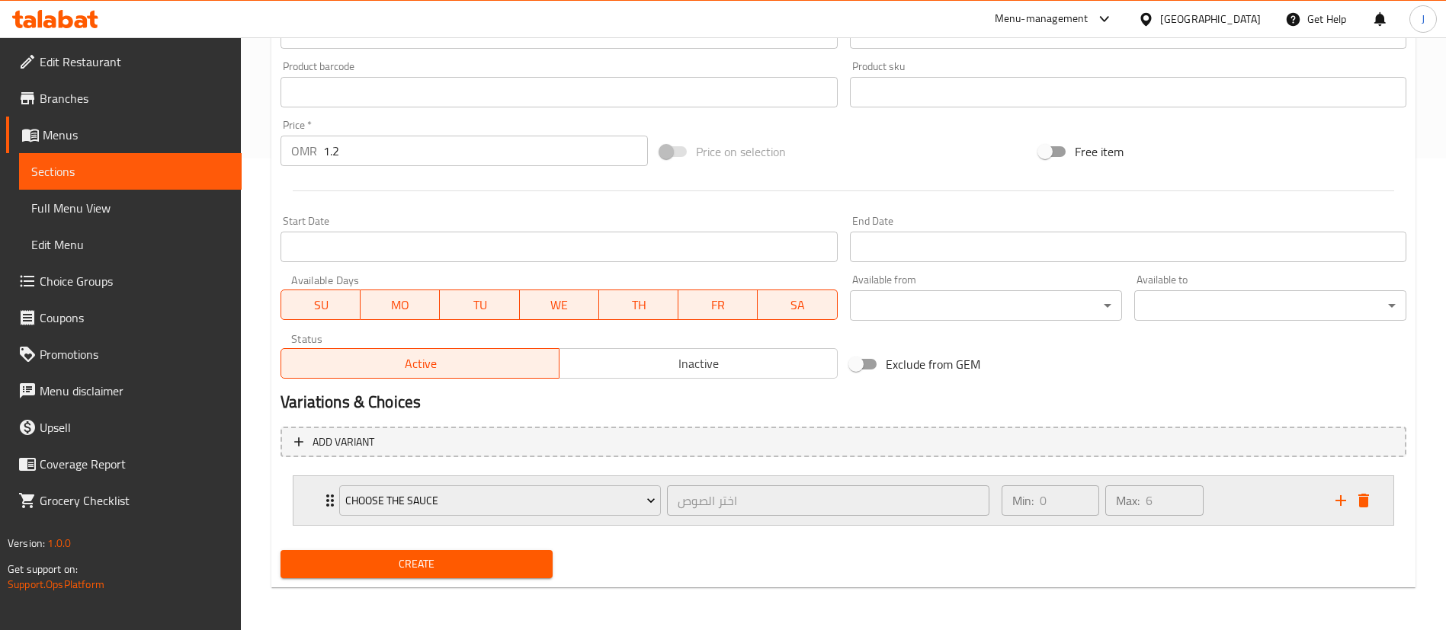
click at [314, 501] on div "Choose the Sauce اختر الصوص ​ Min: 0 ​ Max: 6 ​" at bounding box center [843, 500] width 1100 height 49
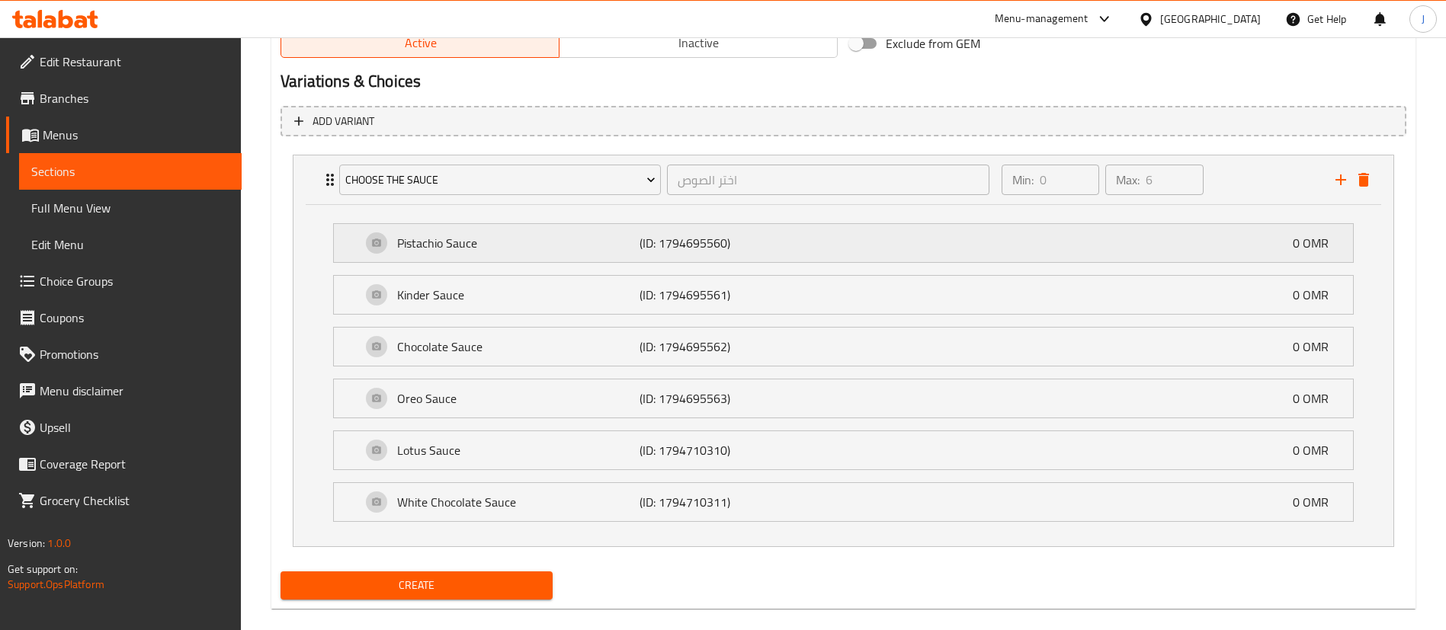
scroll to position [814, 0]
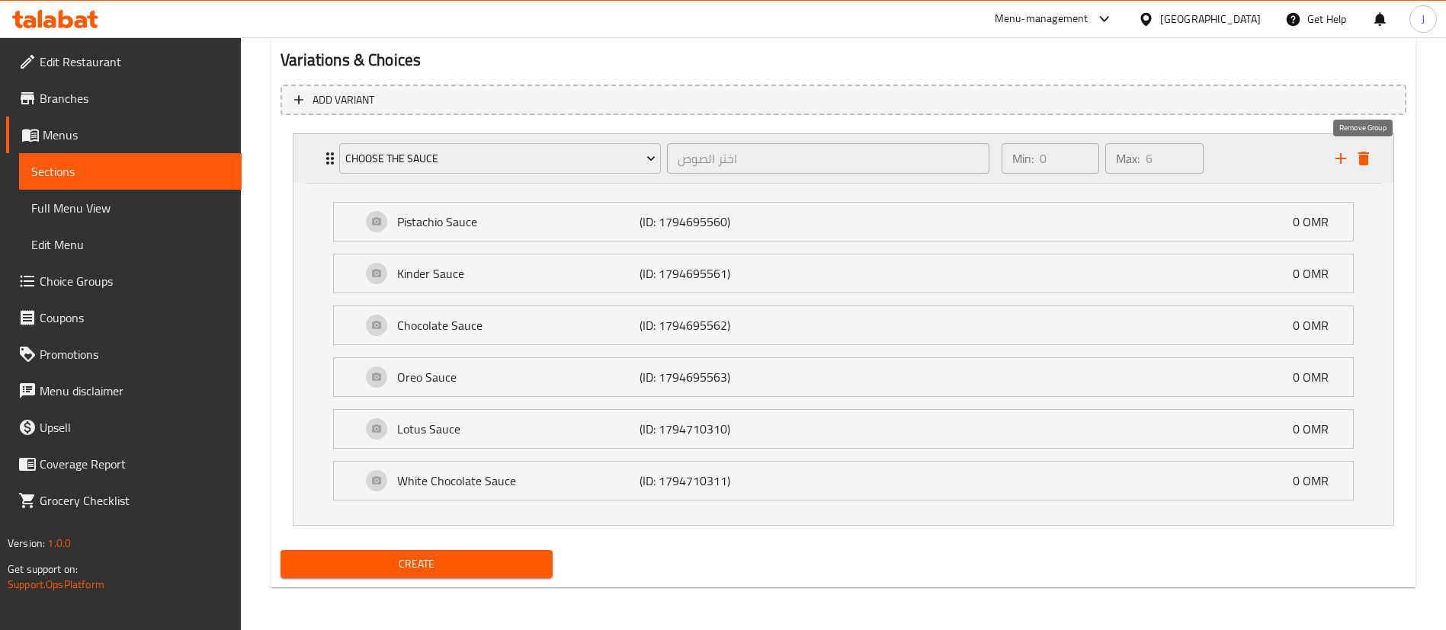
click at [1363, 165] on icon "delete" at bounding box center [1363, 158] width 18 height 18
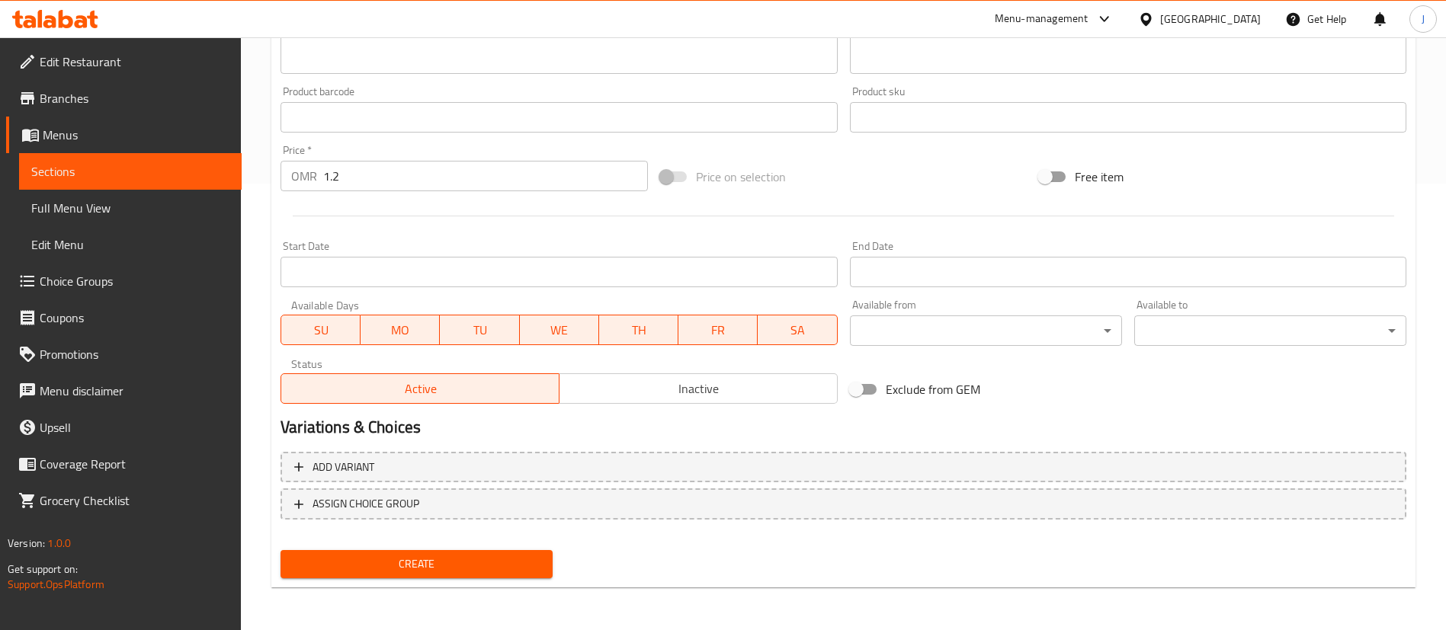
scroll to position [447, 0]
click at [460, 558] on span "Create" at bounding box center [417, 564] width 248 height 19
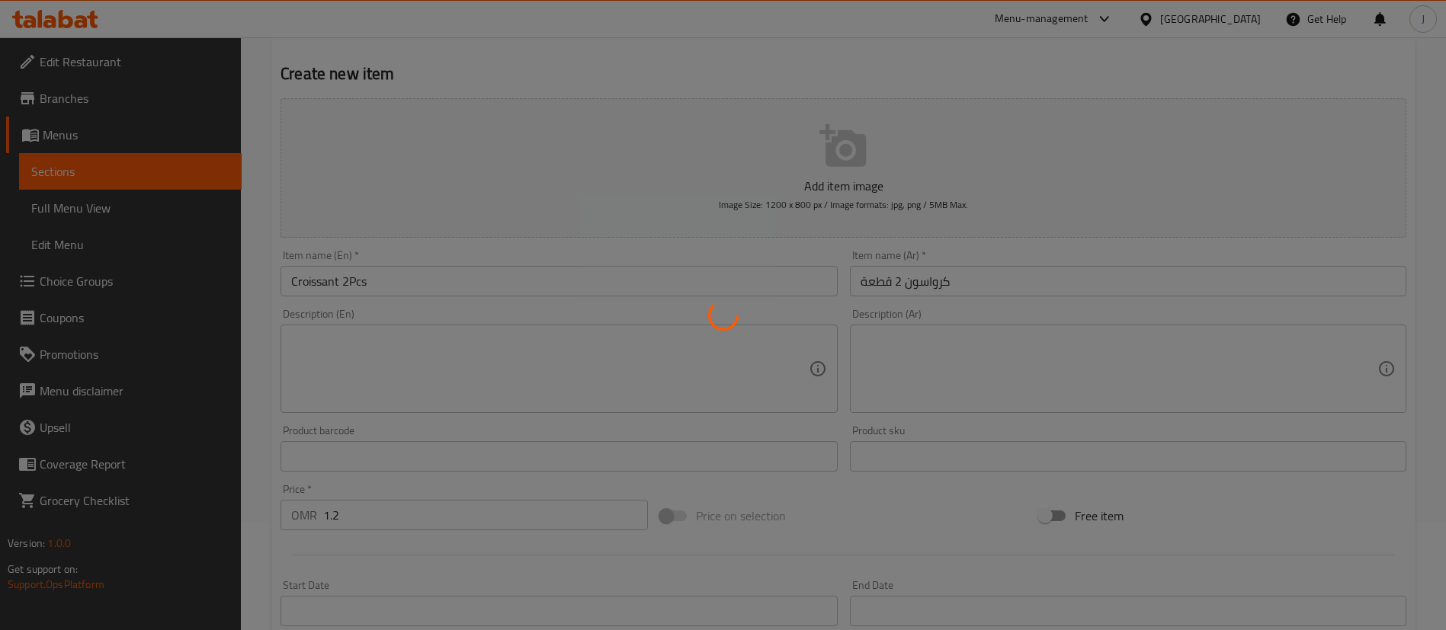
scroll to position [104, 0]
type input "0"
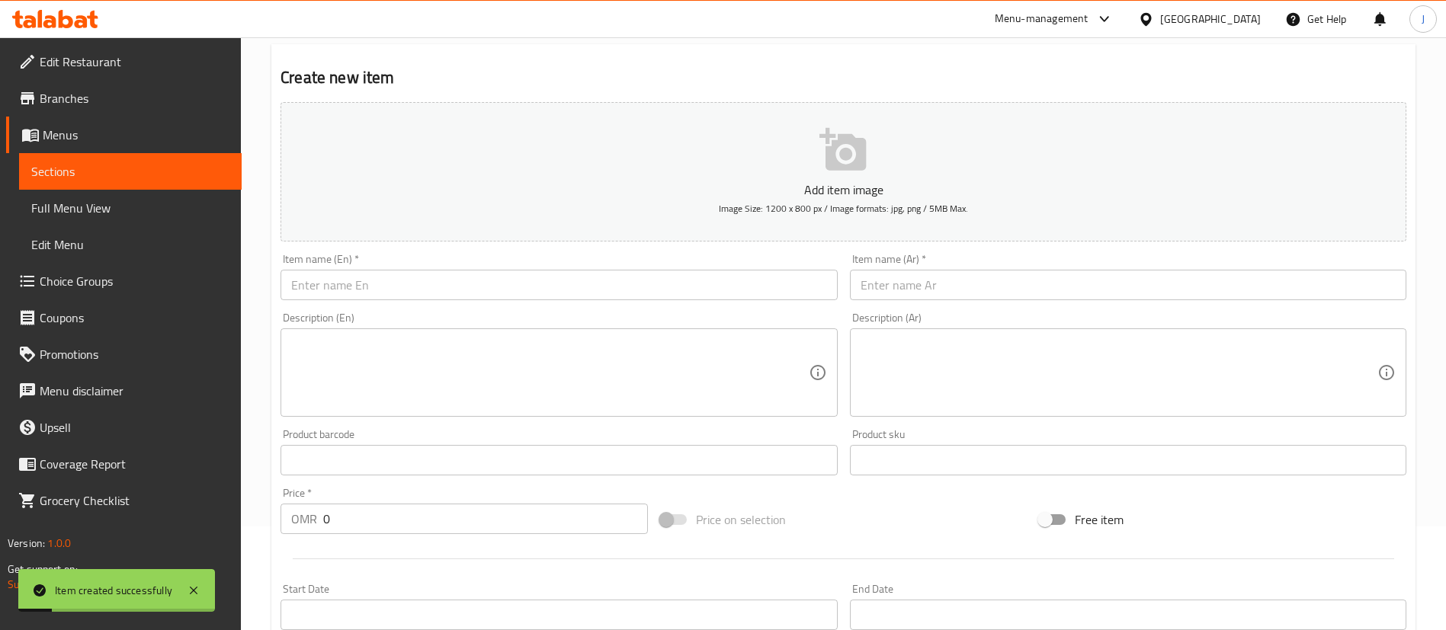
click at [95, 272] on span "Choice Groups" at bounding box center [135, 281] width 190 height 18
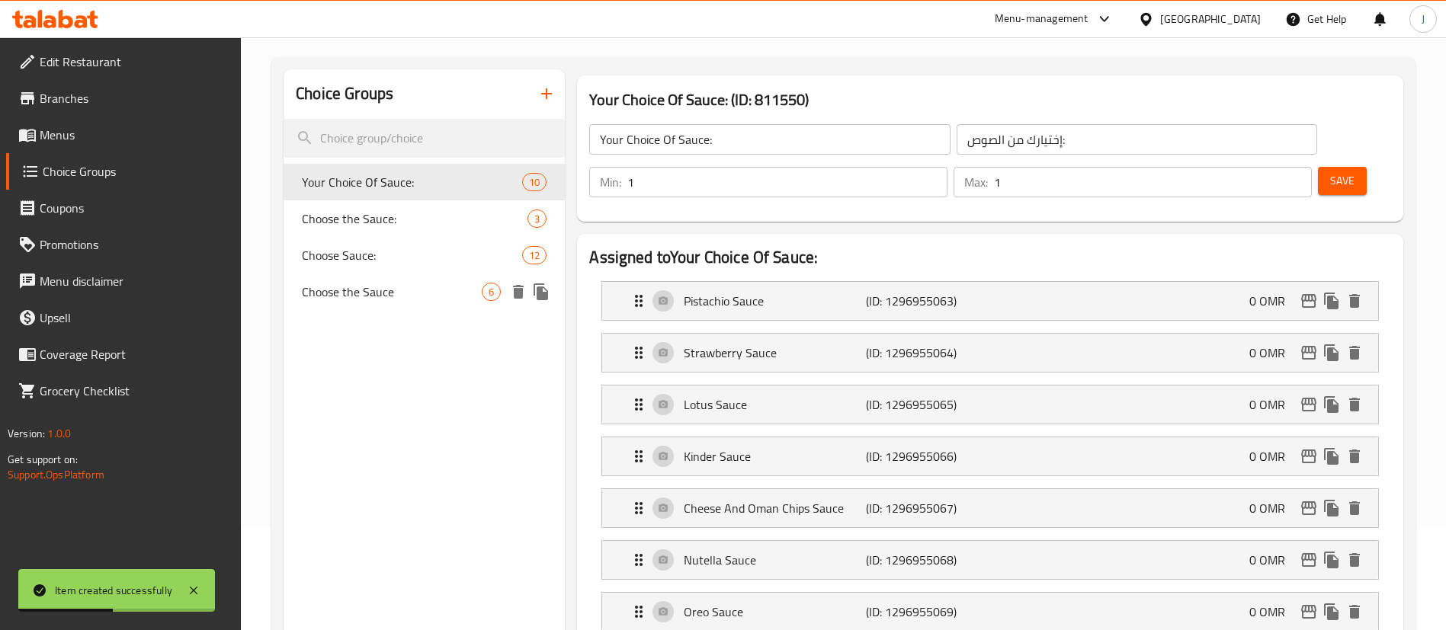
click at [332, 285] on span "Choose the Sauce" at bounding box center [392, 292] width 180 height 18
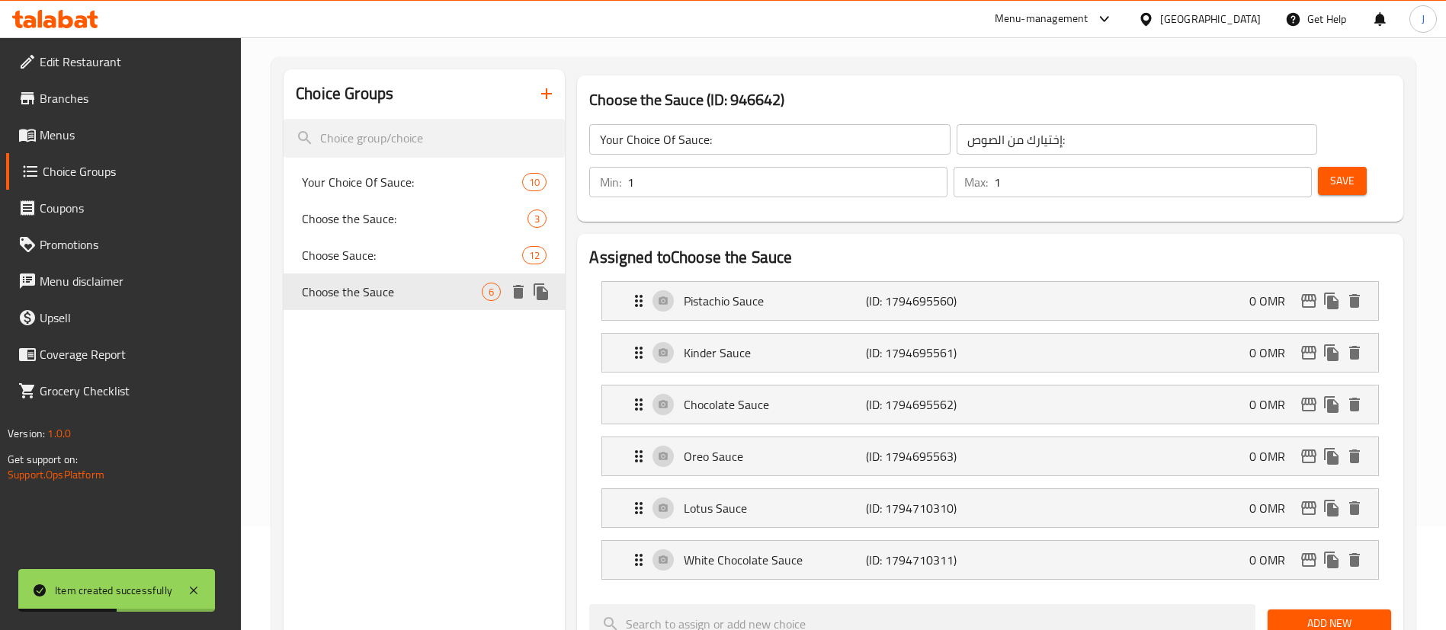
type input "Choose the Sauce"
type input "اختر الصوص"
type input "0"
type input "6"
click at [325, 260] on span "Choose Sauce:" at bounding box center [389, 255] width 175 height 18
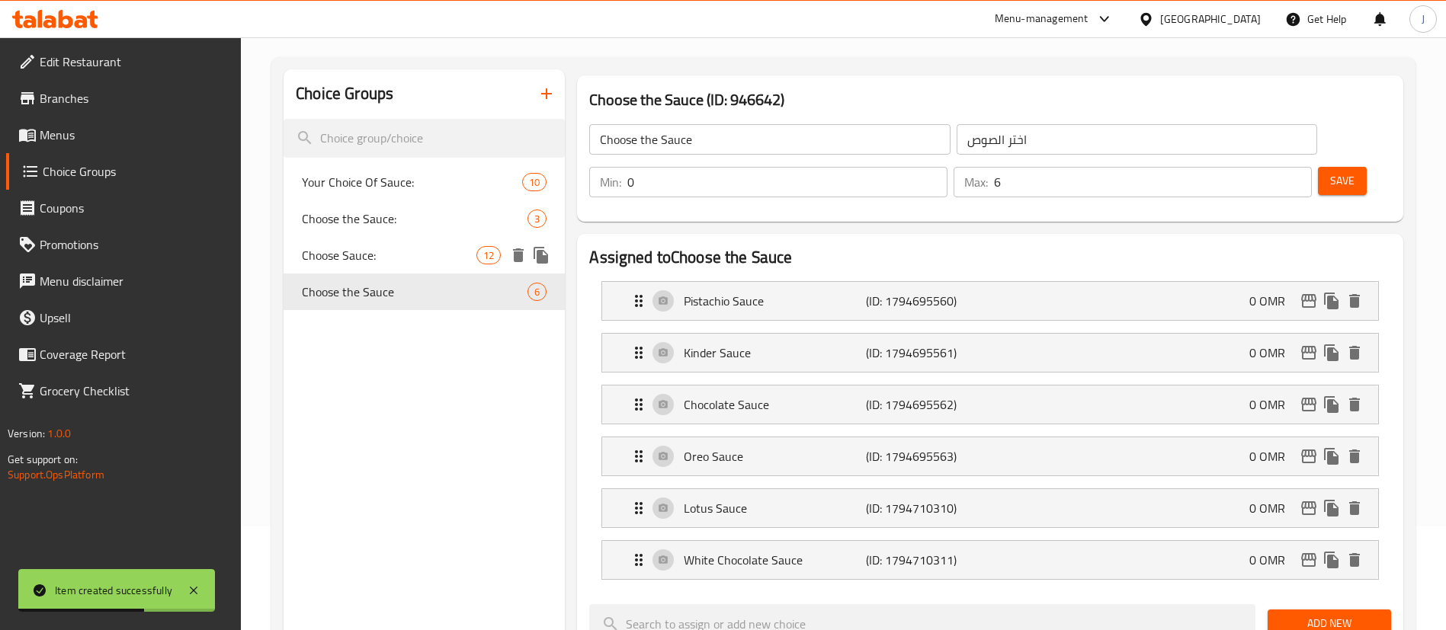
type input "Choose Sauce:"
type input "اختر الصوص:"
type input "5"
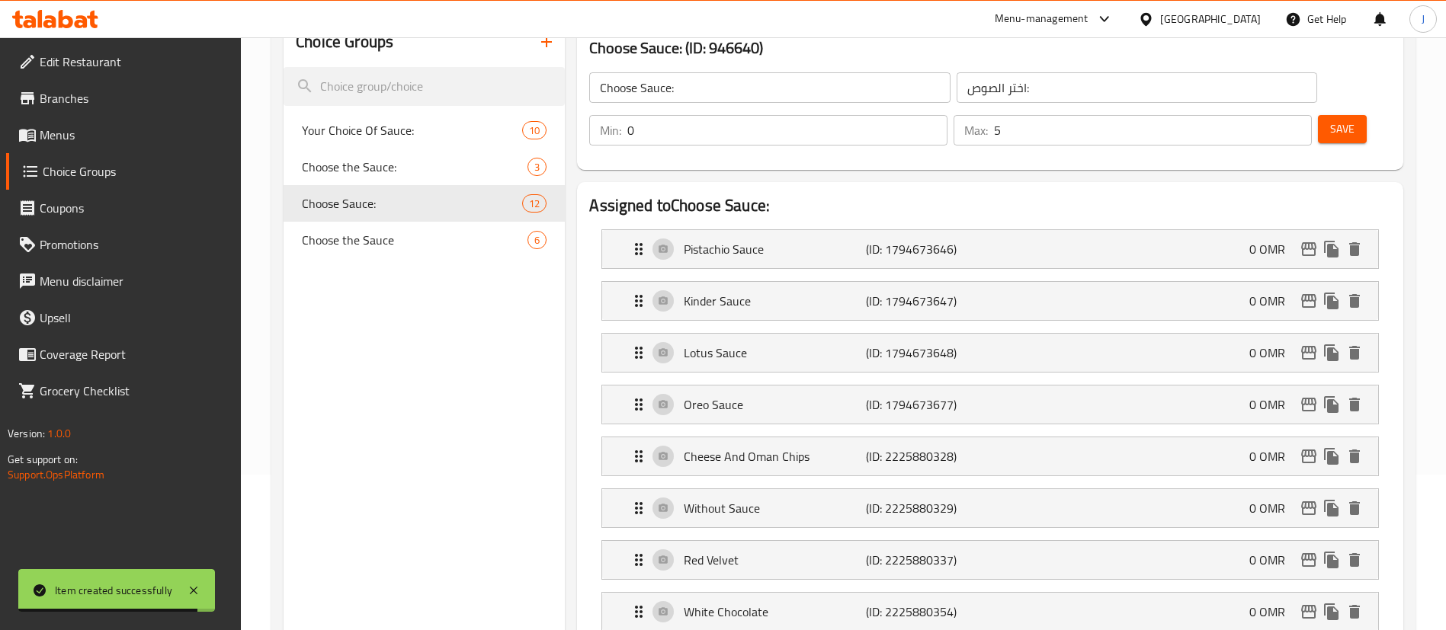
scroll to position [104, 0]
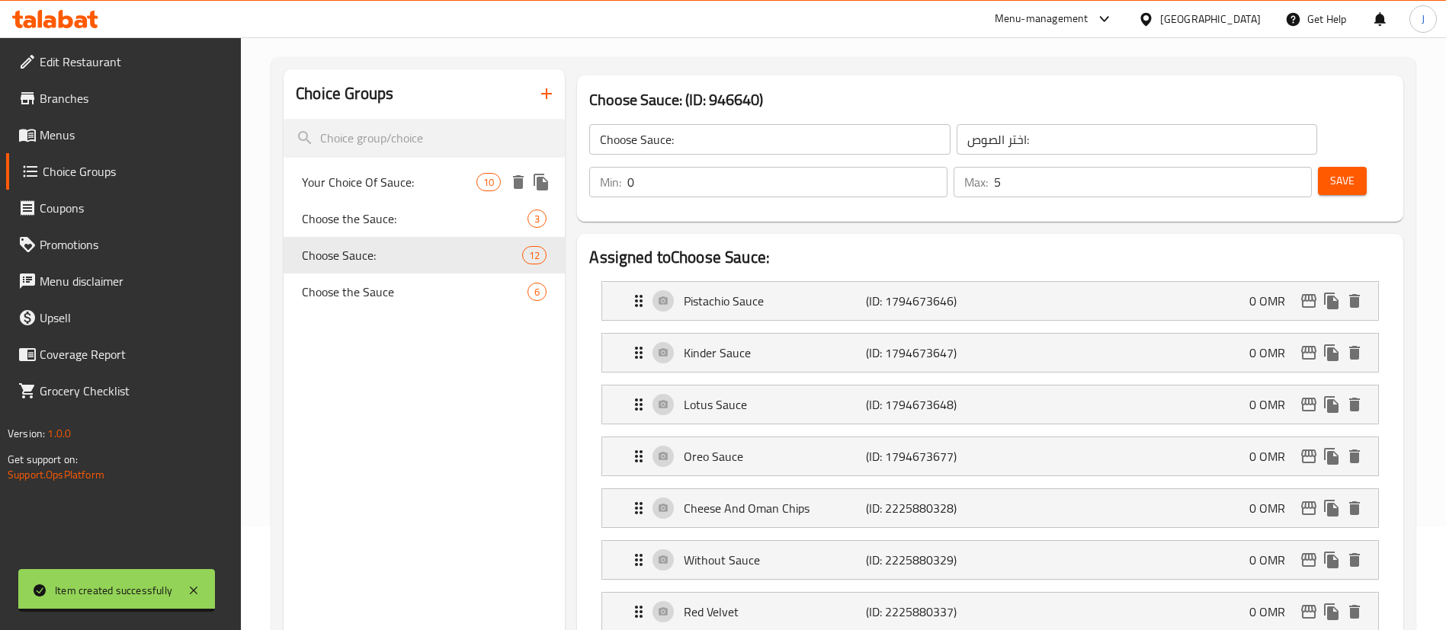
click at [370, 181] on span "Your Choice Of Sauce:" at bounding box center [389, 182] width 175 height 18
type input "Your Choice Of Sauce:"
type input "إختيارك من الصوص:"
type input "1"
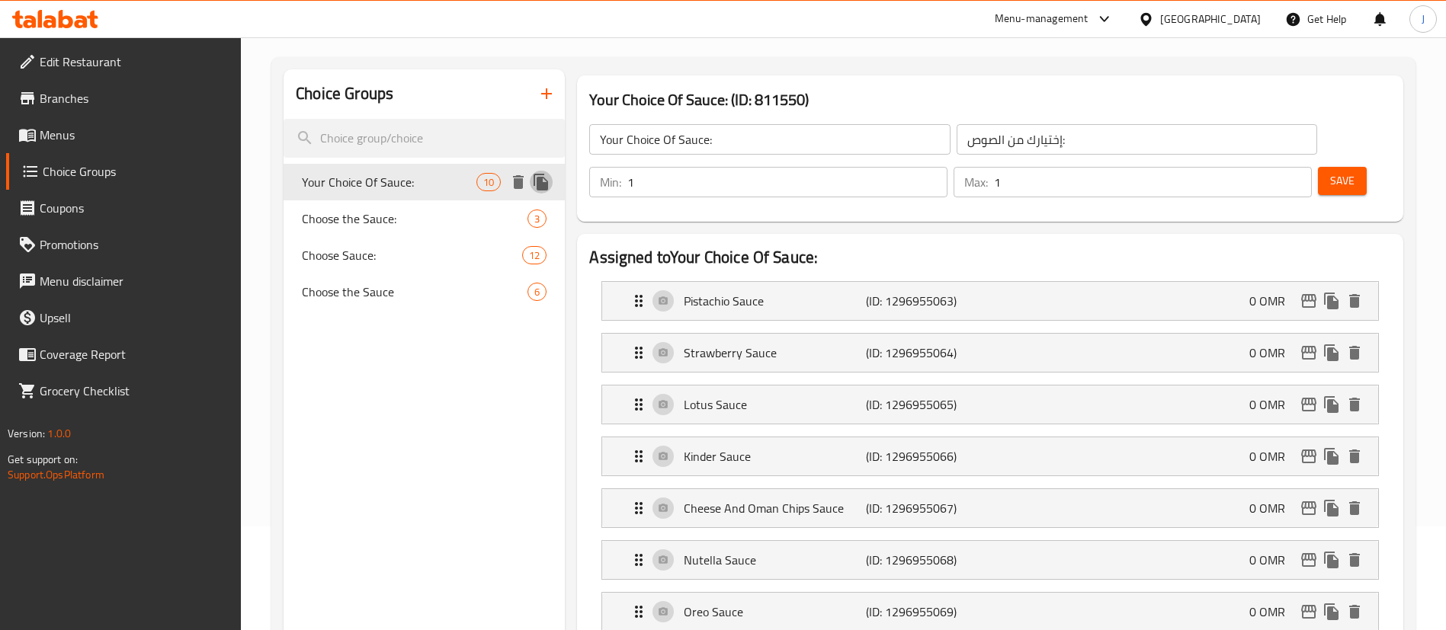
click at [541, 182] on icon "duplicate" at bounding box center [541, 182] width 14 height 17
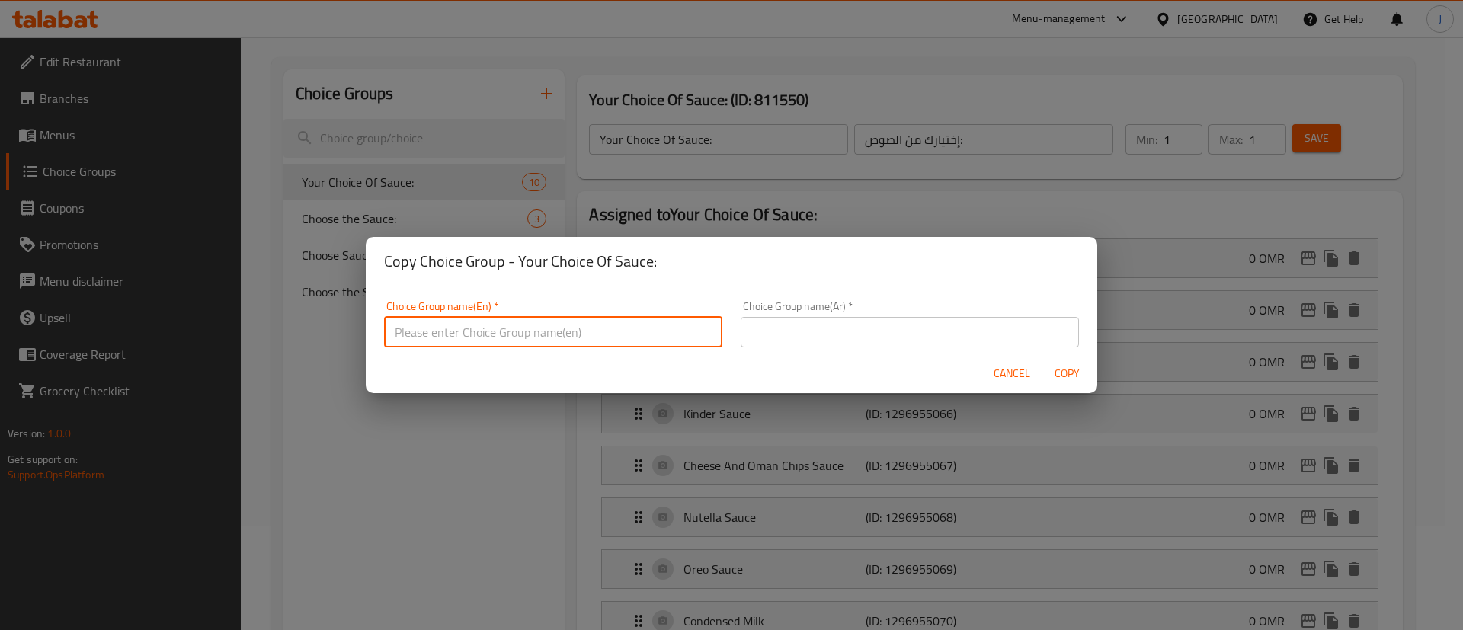
click at [493, 336] on input "text" at bounding box center [553, 332] width 338 height 30
type input "Your choice of sauces:"
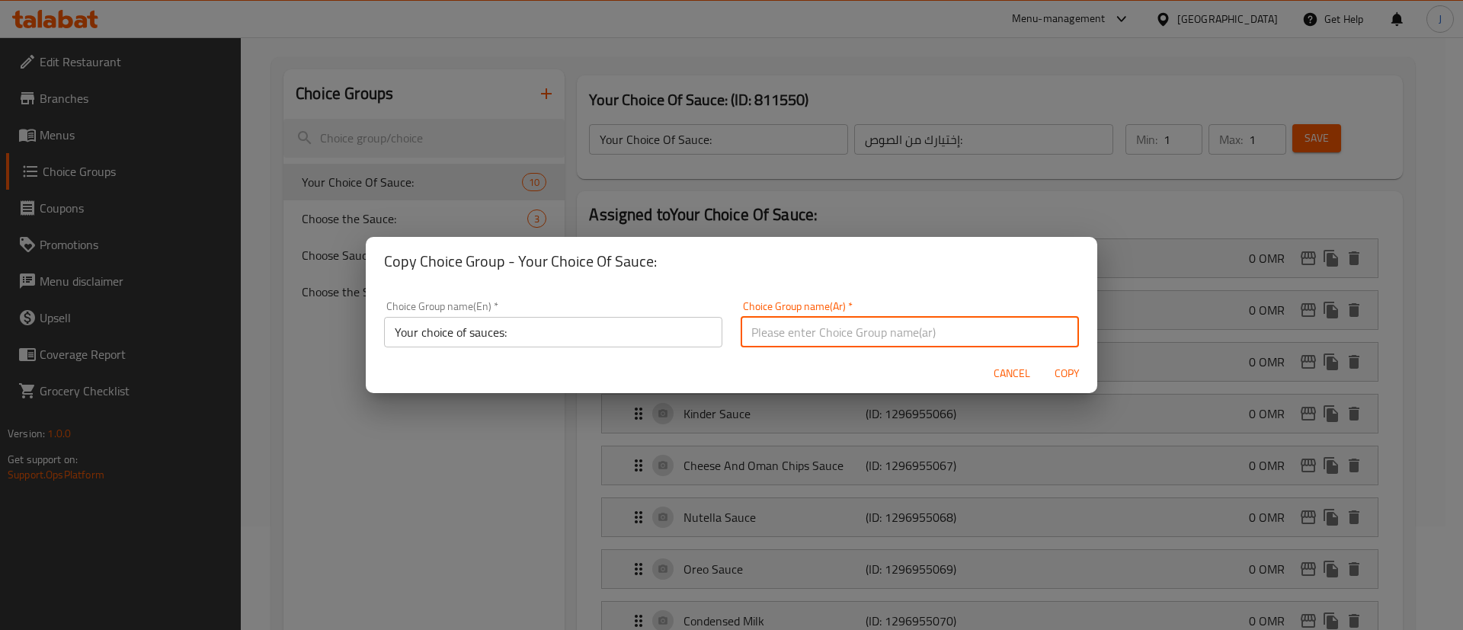
click at [813, 330] on input "text" at bounding box center [910, 332] width 338 height 30
paste input "اختيارك من الصلصات:"
drag, startPoint x: 771, startPoint y: 332, endPoint x: 732, endPoint y: 334, distance: 39.7
click at [741, 334] on input "اختيارك من الصلصات:" at bounding box center [910, 332] width 338 height 30
type input "اختيارك من الصوصات:"
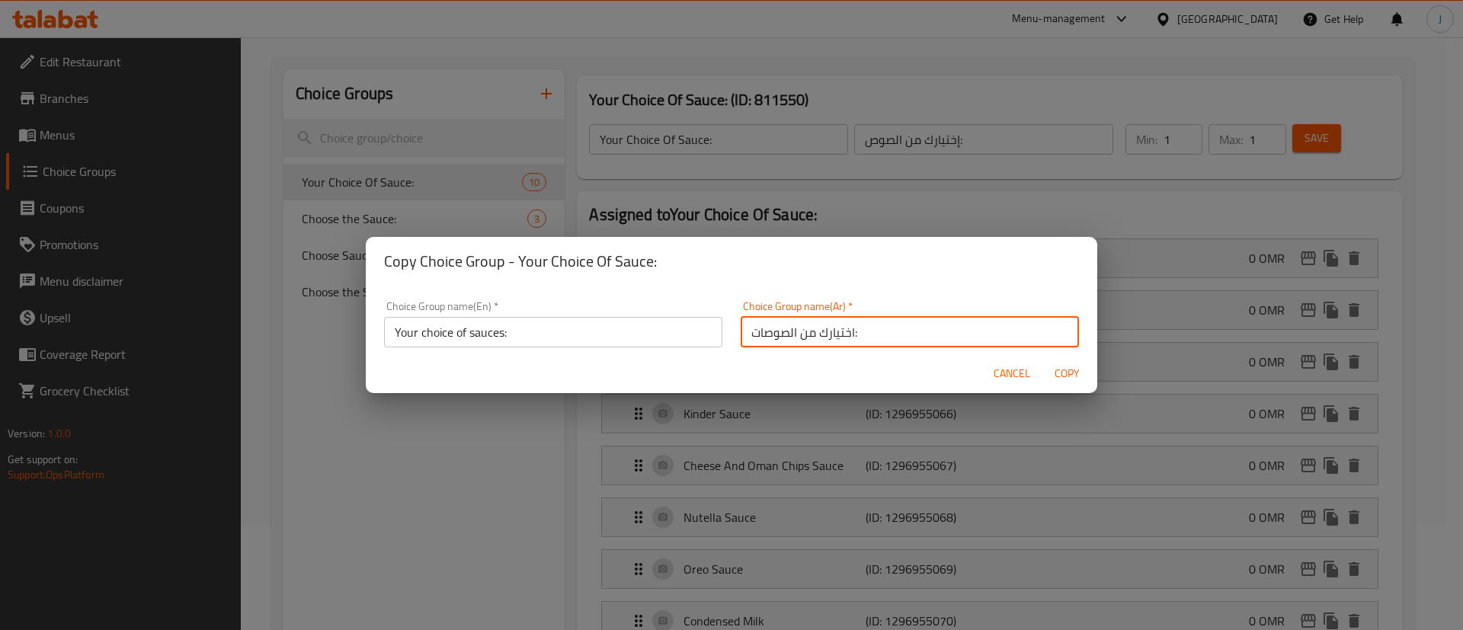
click at [1043, 360] on button "Copy" at bounding box center [1067, 374] width 49 height 28
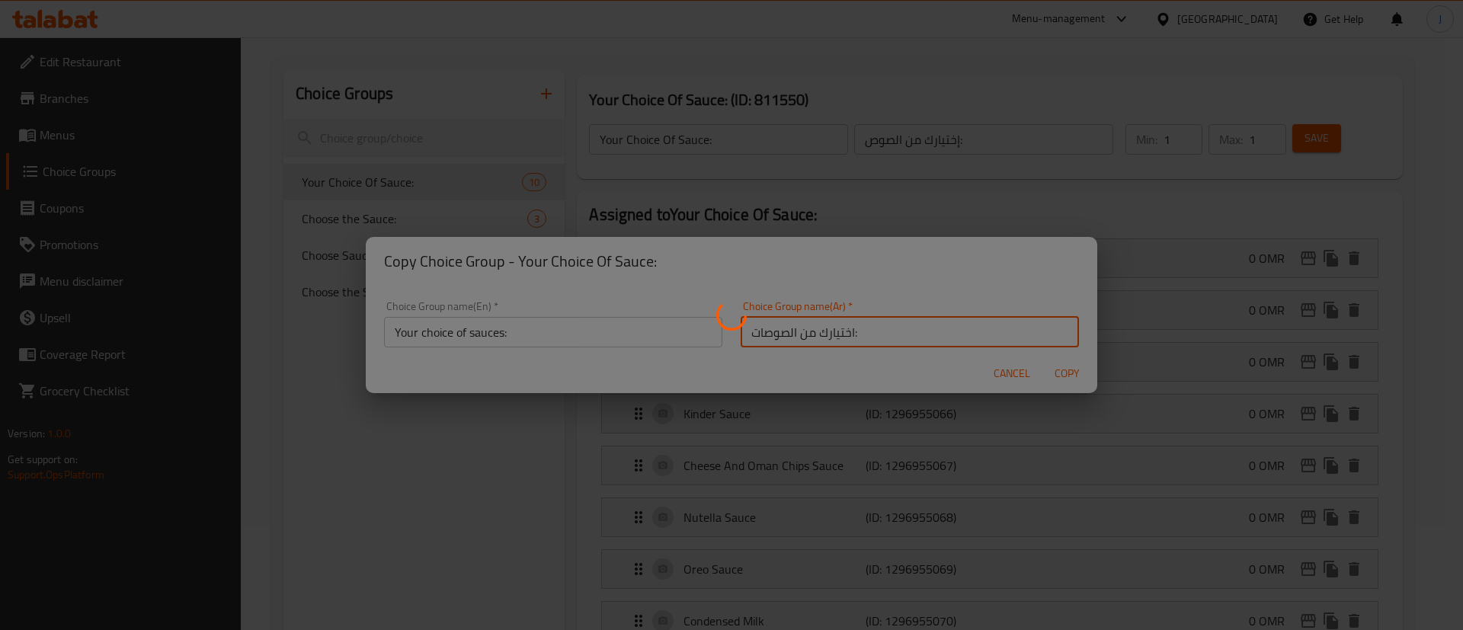
type input "Your choice of sauces:"
type input "اختيارك من الصوصات:"
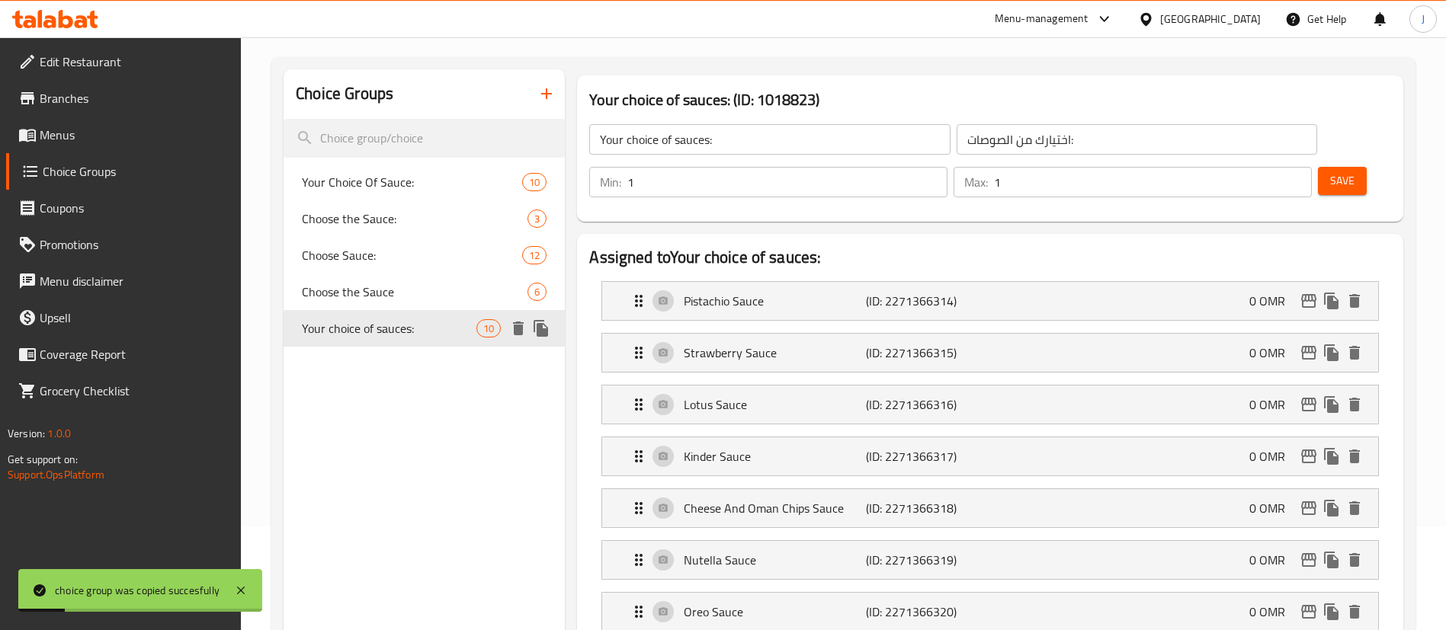
click at [372, 325] on span "Your choice of sauces:" at bounding box center [389, 328] width 175 height 18
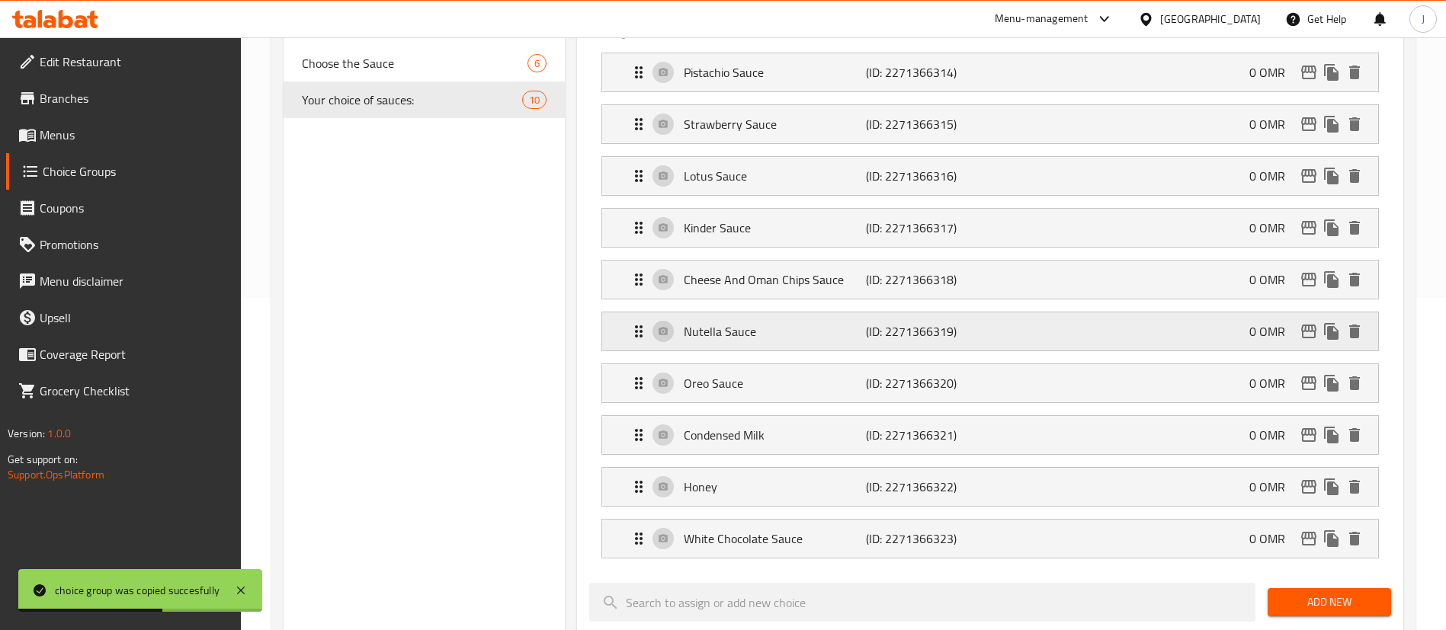
scroll to position [218, 0]
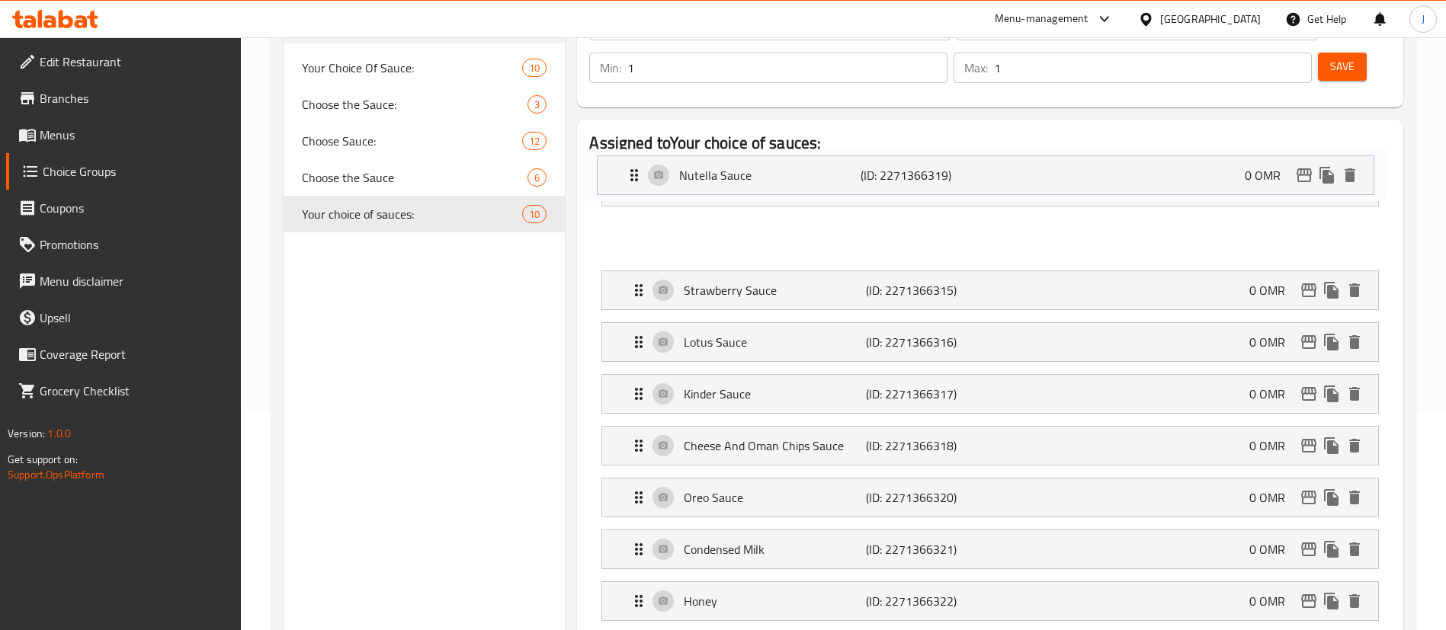
drag, startPoint x: 628, startPoint y: 400, endPoint x: 623, endPoint y: 168, distance: 231.8
click at [623, 168] on nav "Pistachio Sauce (ID: 2271366314) 0 OMR Name (En) Pistachio Sauce Name (En) Name…" at bounding box center [990, 420] width 802 height 530
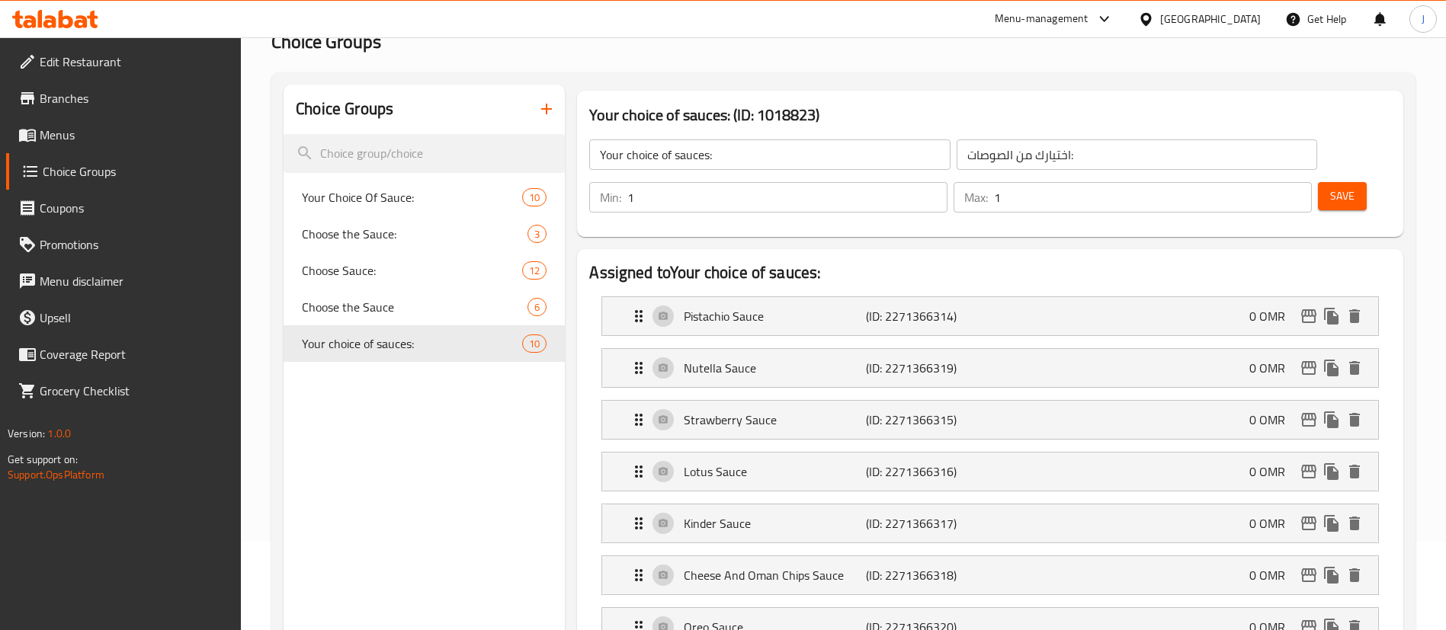
scroll to position [0, 0]
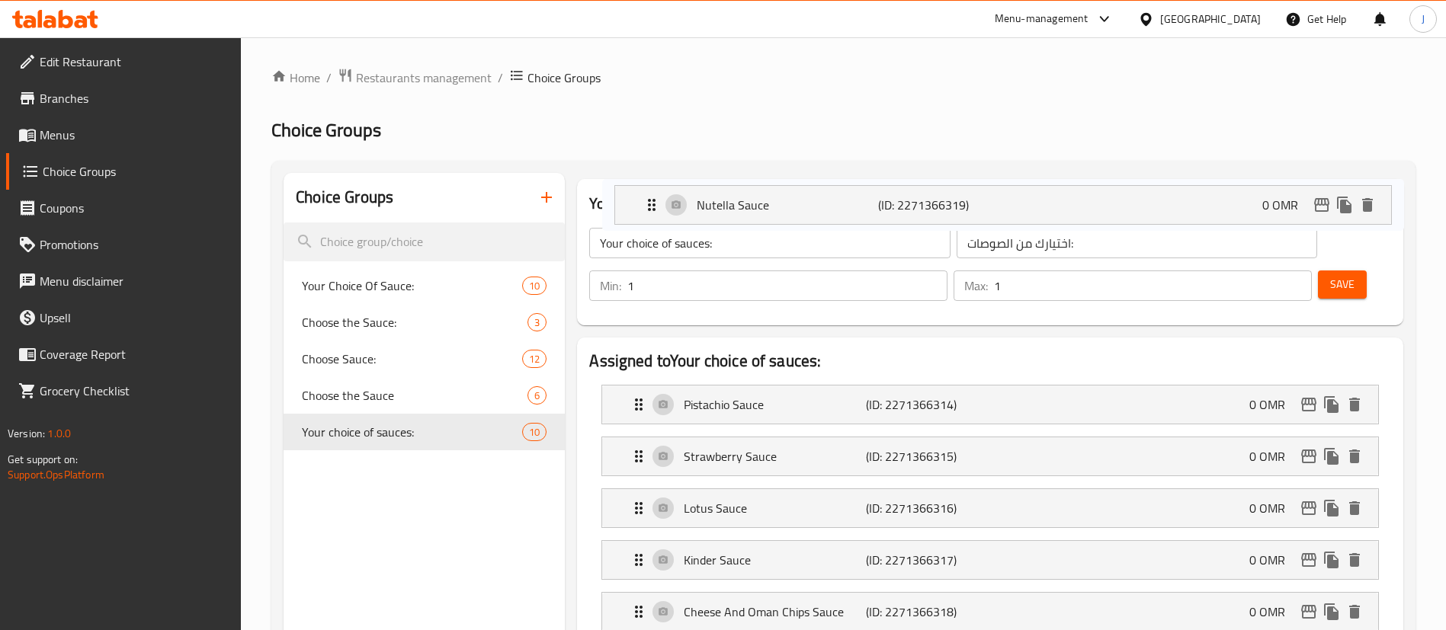
drag, startPoint x: 623, startPoint y: 412, endPoint x: 631, endPoint y: 220, distance: 193.0
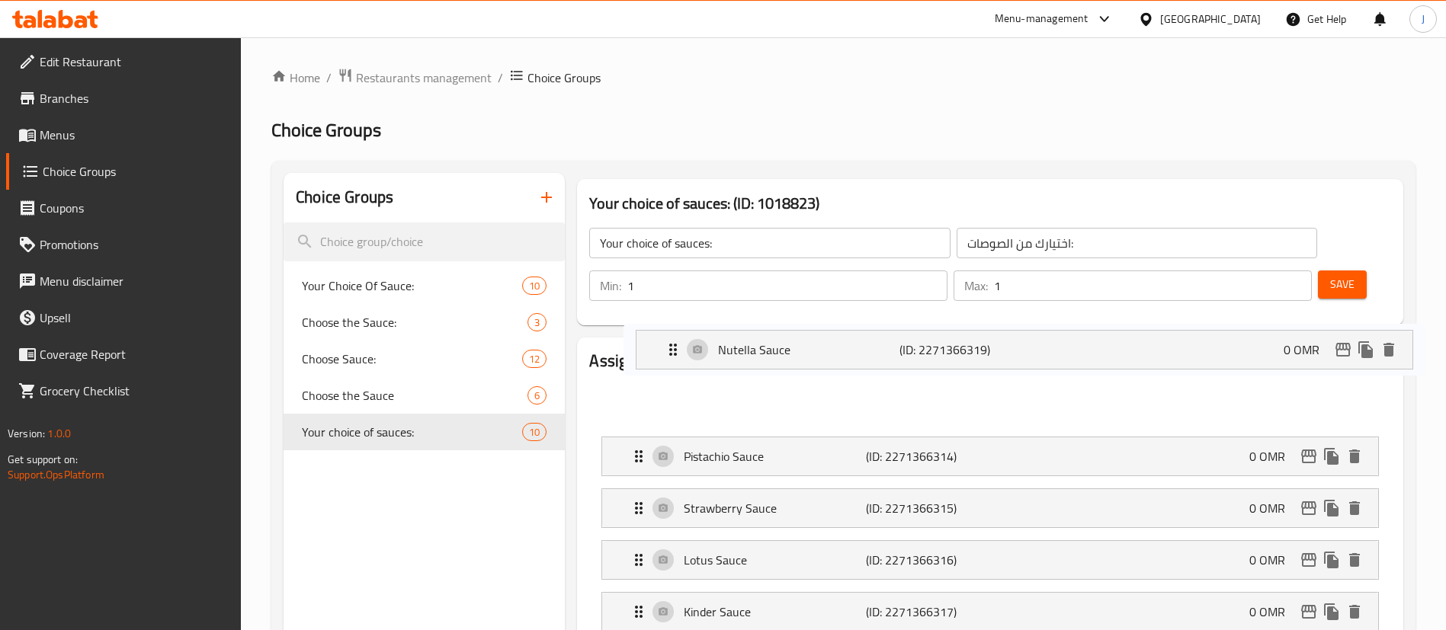
drag, startPoint x: 621, startPoint y: 410, endPoint x: 655, endPoint y: 341, distance: 77.4
click at [655, 373] on nav "Pistachio Sauce (ID: 2271366314) 0 OMR Name (En) Pistachio Sauce Name (En) Name…" at bounding box center [990, 638] width 802 height 530
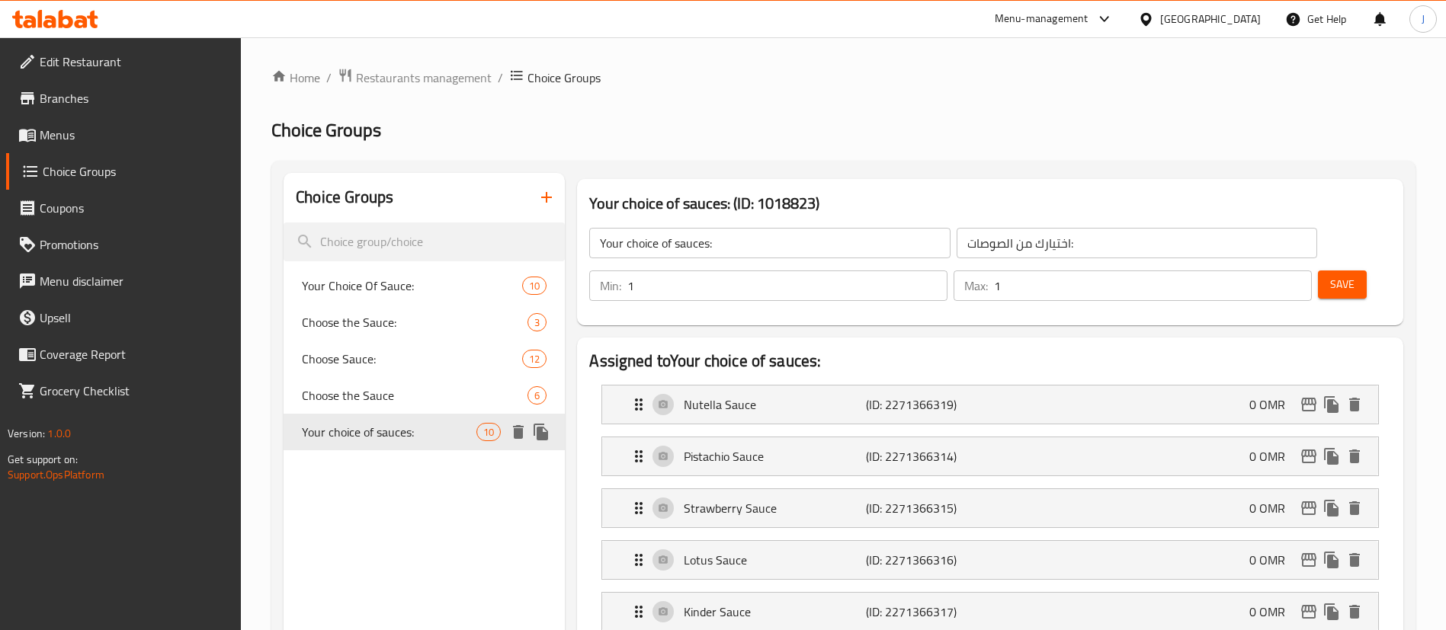
click at [428, 431] on span "Your choice of sauces:" at bounding box center [389, 432] width 175 height 18
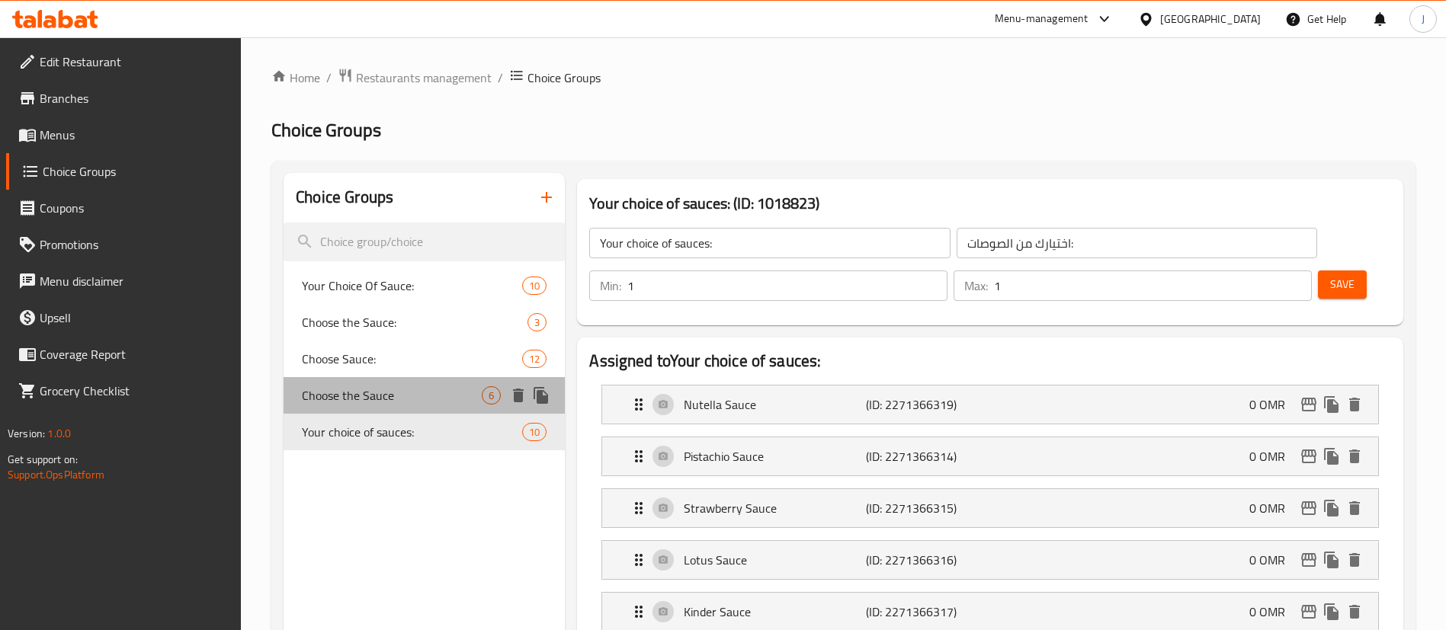
click at [430, 405] on div "Choose the Sauce 6" at bounding box center [424, 395] width 281 height 37
type input "Choose the Sauce"
type input "اختر الصوص"
type input "0"
type input "6"
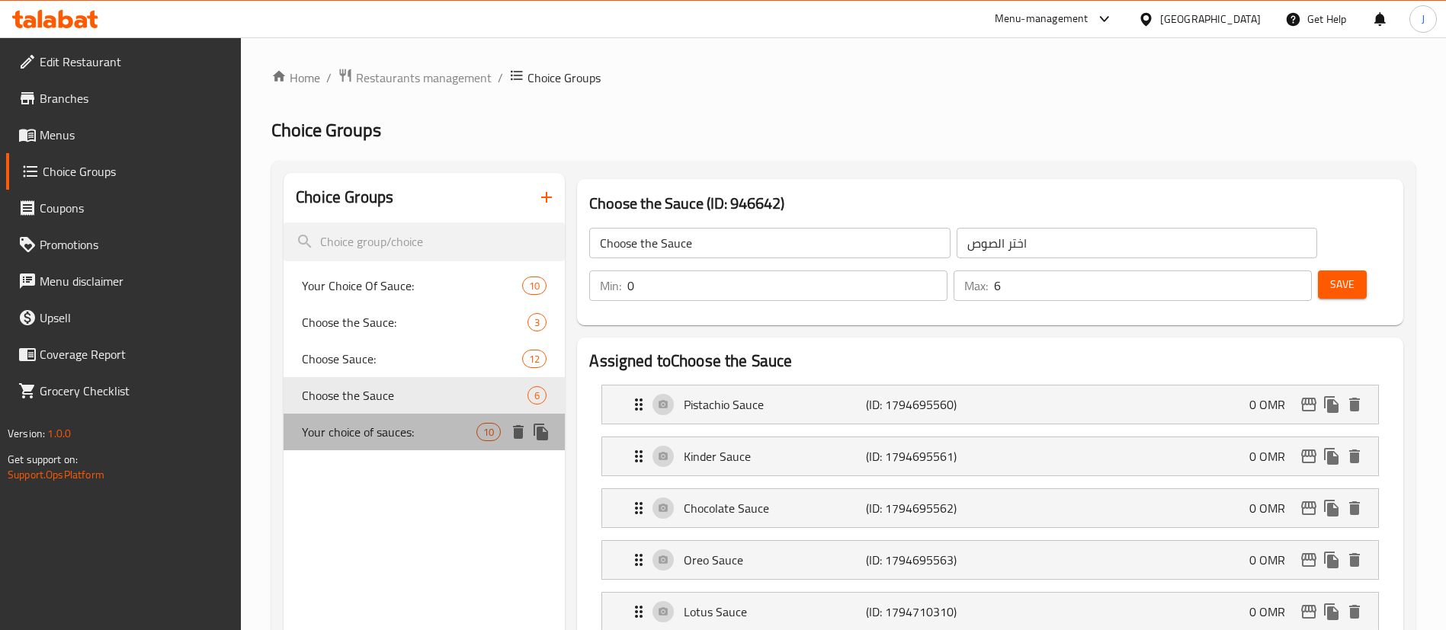
click at [438, 432] on span "Your choice of sauces:" at bounding box center [389, 432] width 175 height 18
type input "Your choice of sauces:"
type input "اختيارك من الصوصات:"
type input "1"
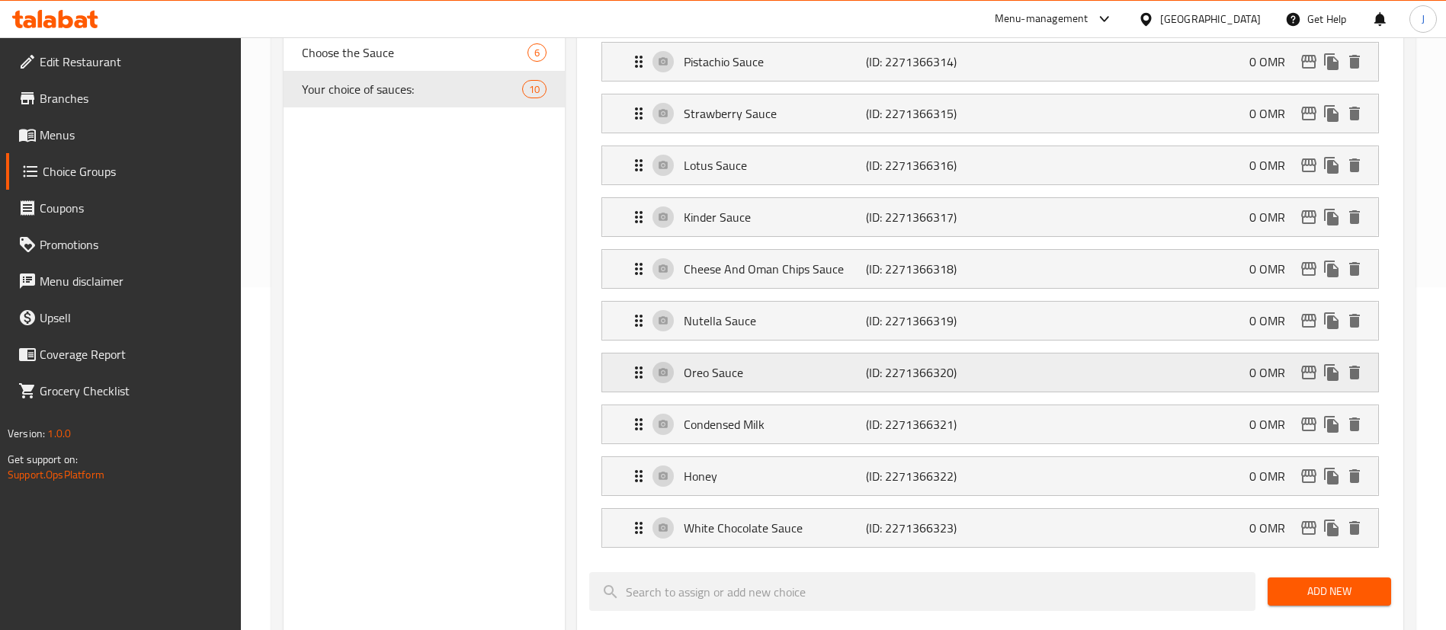
scroll to position [229, 0]
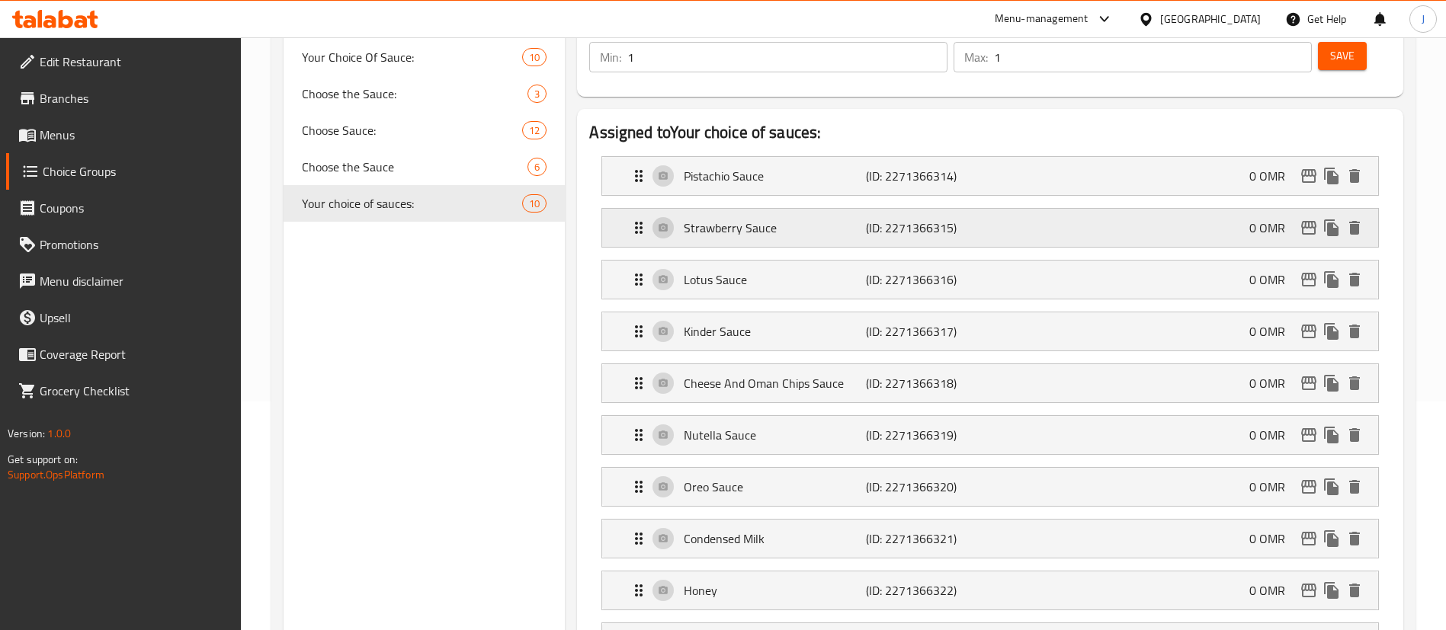
click at [777, 209] on div "Strawberry Sauce (ID: 2271366315) 0 OMR" at bounding box center [995, 228] width 730 height 38
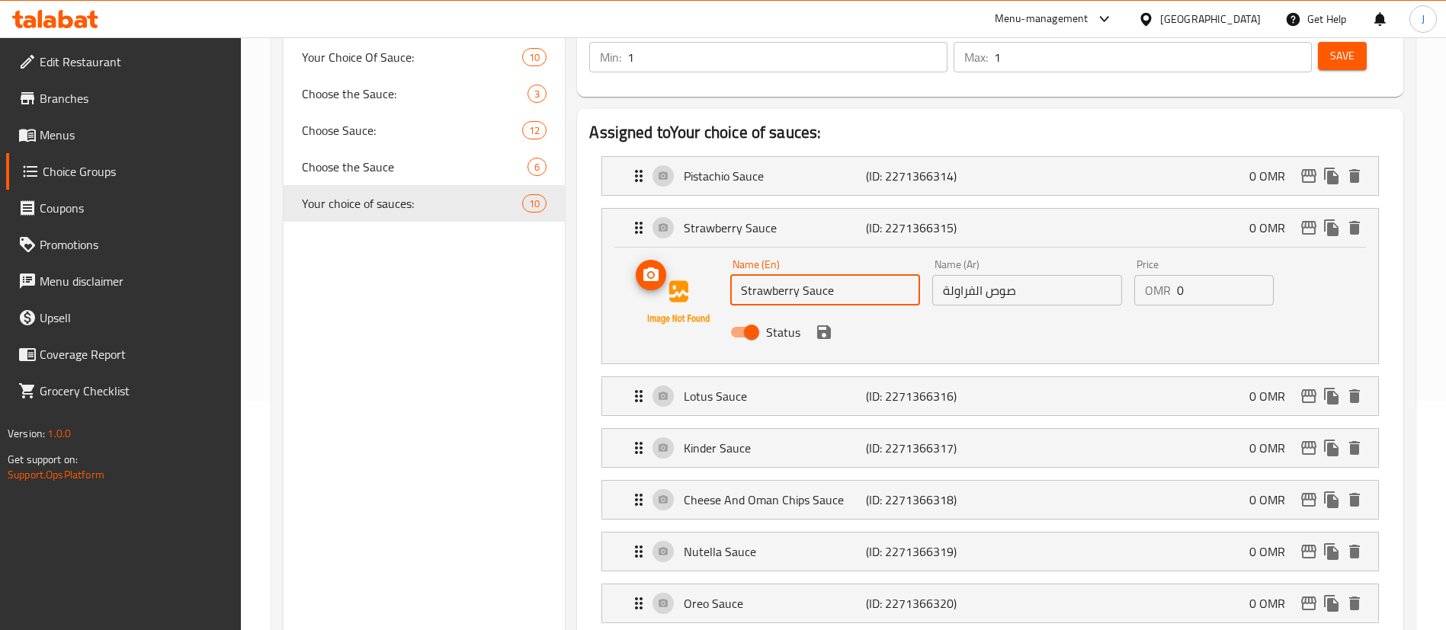
drag, startPoint x: 845, startPoint y: 253, endPoint x: 614, endPoint y: 230, distance: 232.1
click at [614, 248] on div "Name (En) Strawberry Sauce Name (En) Name (Ar) صوص الفراولة Name (Ar) Price OMR…" at bounding box center [990, 306] width 776 height 116
type input "]"
type input "Dark Chocolate"
click at [1008, 275] on input "صوص الفراولة" at bounding box center [1027, 290] width 190 height 30
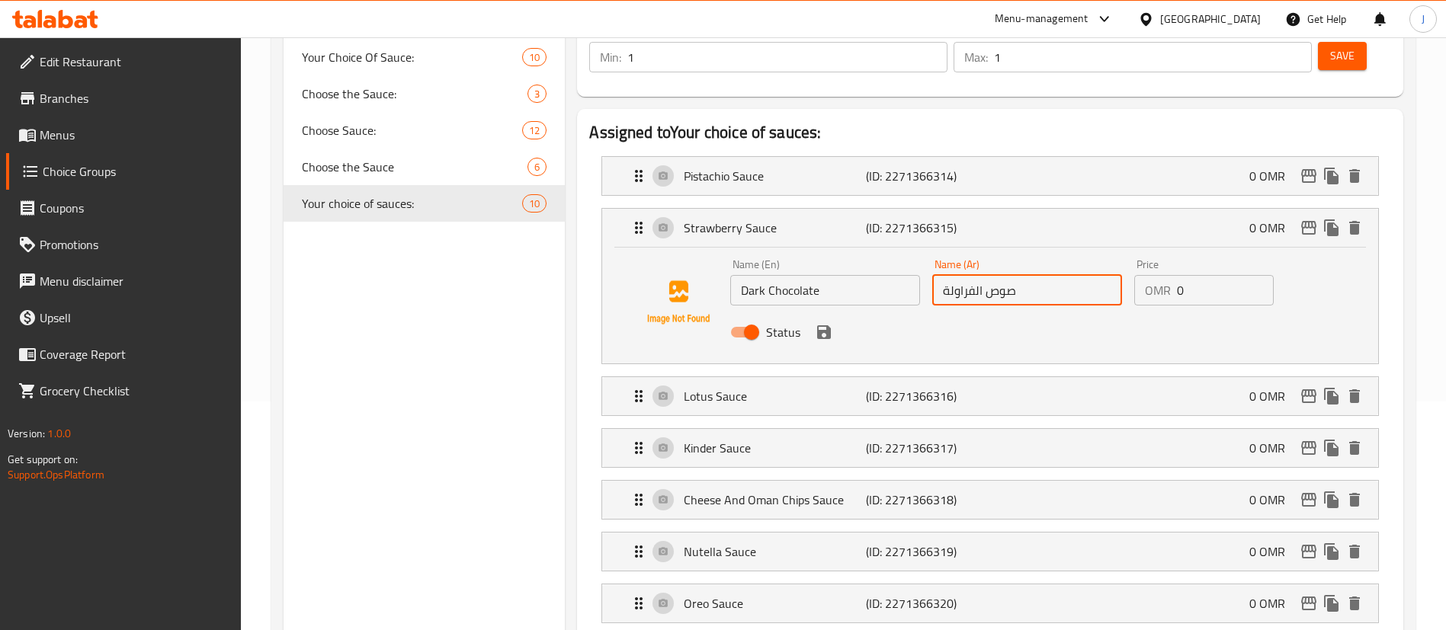
paste input "لشوكولاتة الداكن"
click at [829, 323] on icon "save" at bounding box center [824, 332] width 18 height 18
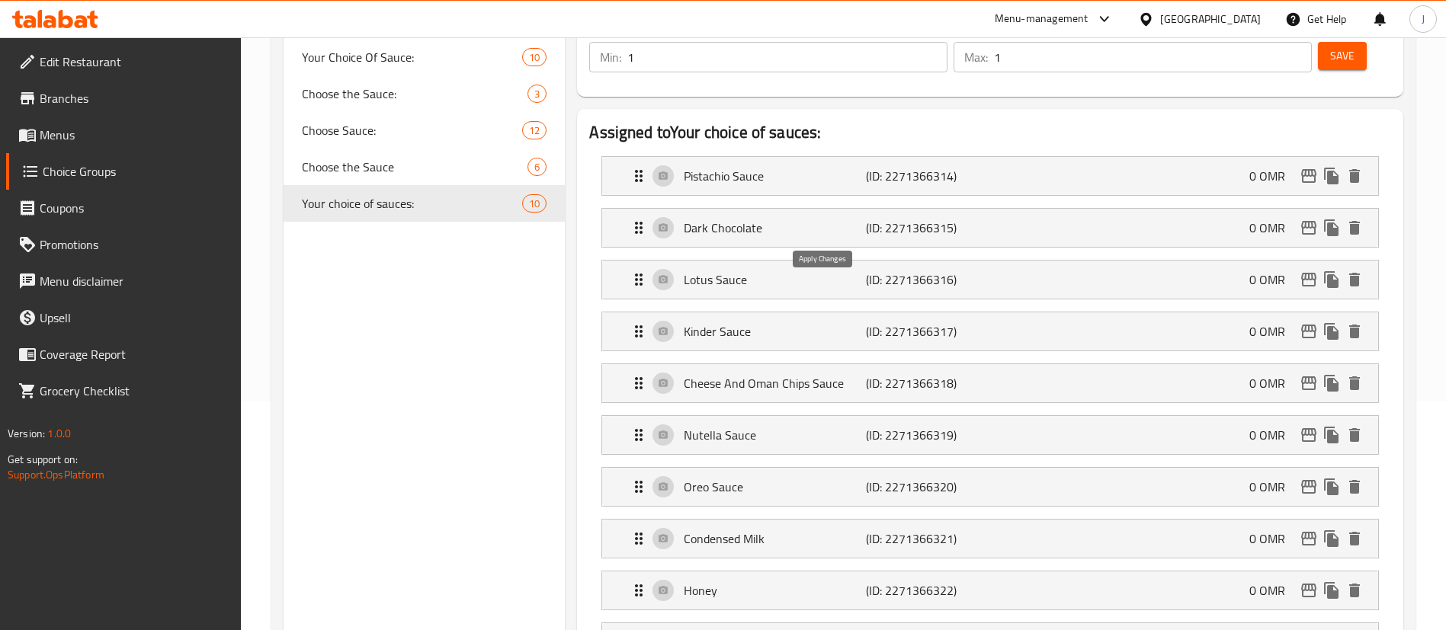
type input "الشوكولاتة الداكنة"
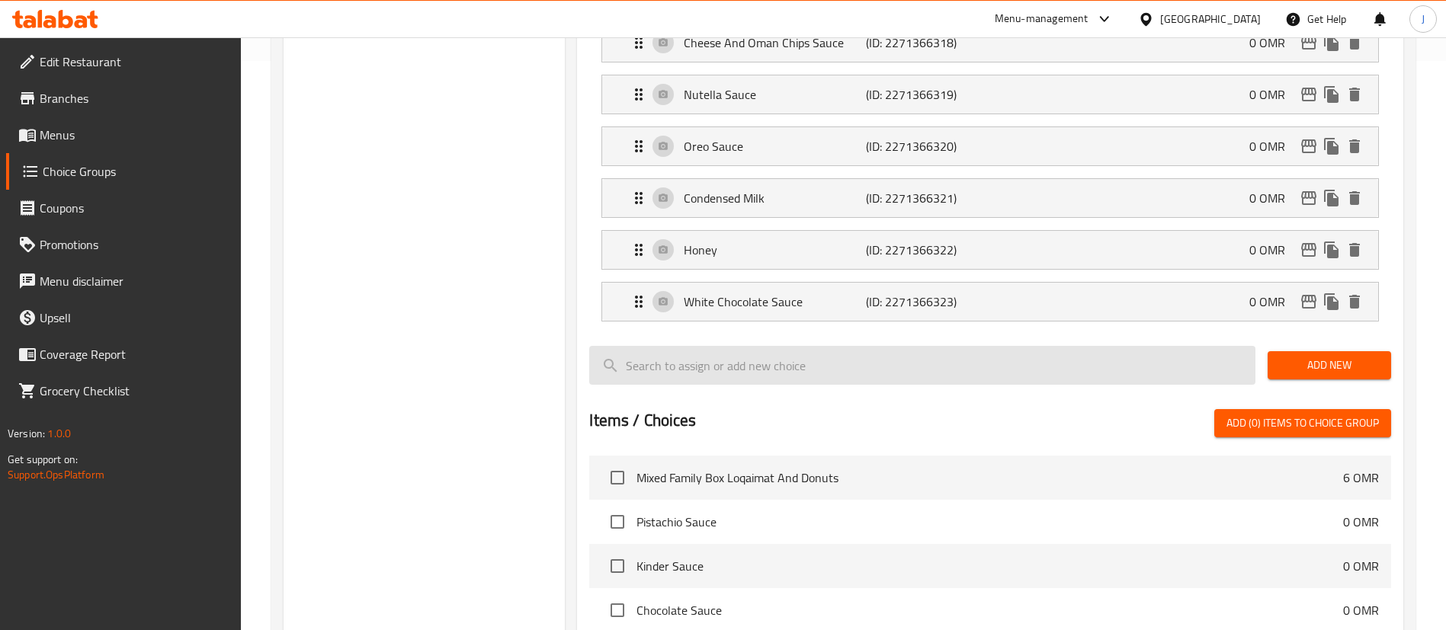
scroll to position [572, 0]
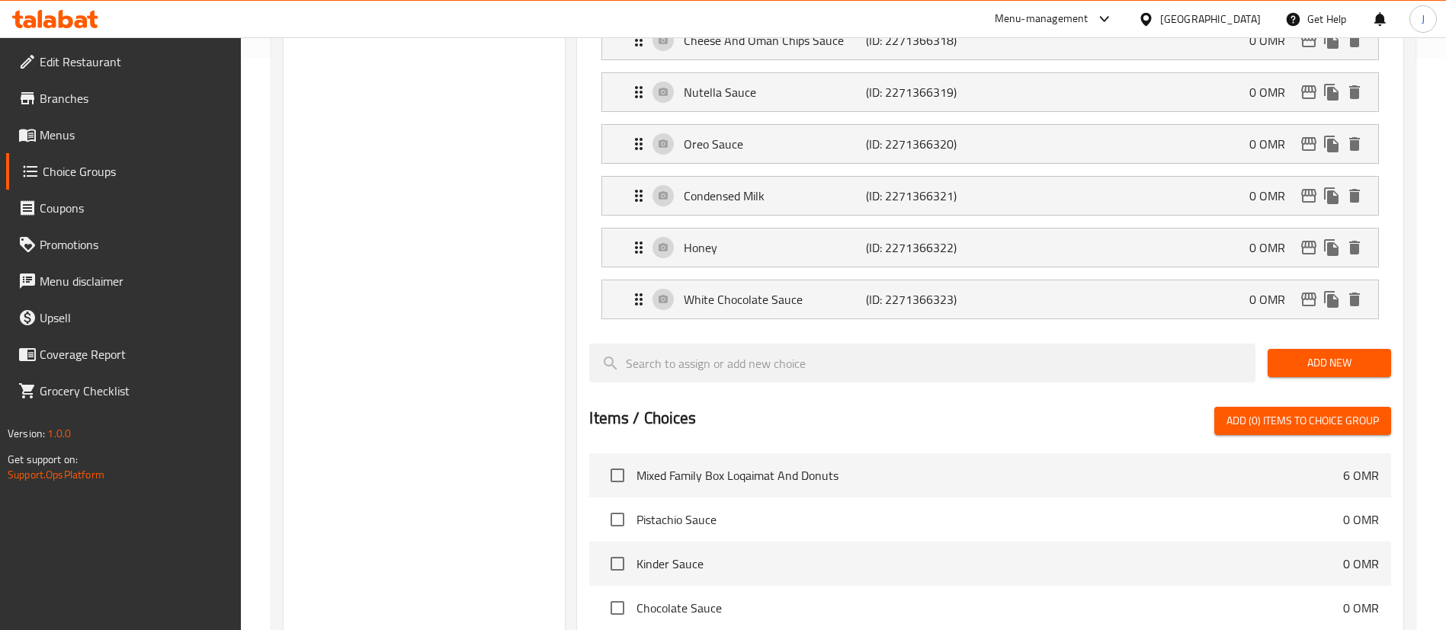
click at [1306, 354] on span "Add New" at bounding box center [1329, 363] width 99 height 19
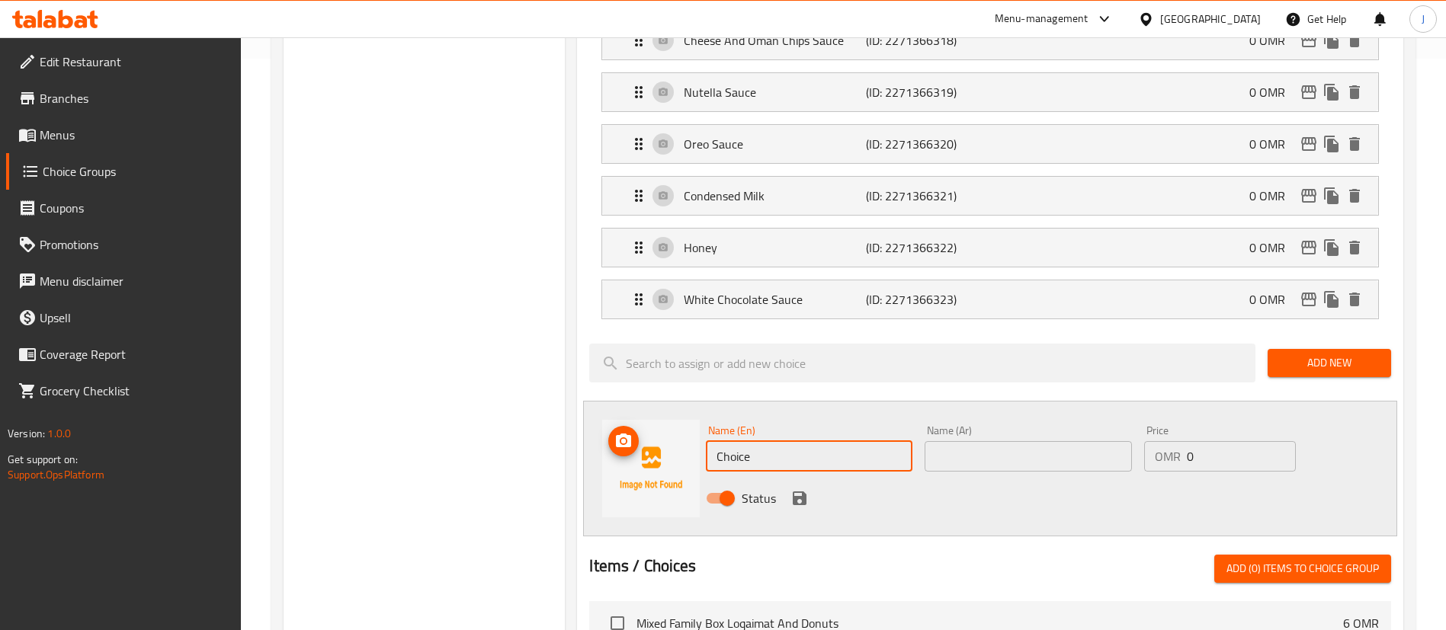
drag, startPoint x: 690, startPoint y: 408, endPoint x: 633, endPoint y: 407, distance: 57.2
click at [633, 407] on div "Name (En) Choice Name (En) Name (Ar) Name (Ar) Price OMR 0 Price Status" at bounding box center [990, 469] width 814 height 136
paste input "Without Sauce"
type input "Without Sauce"
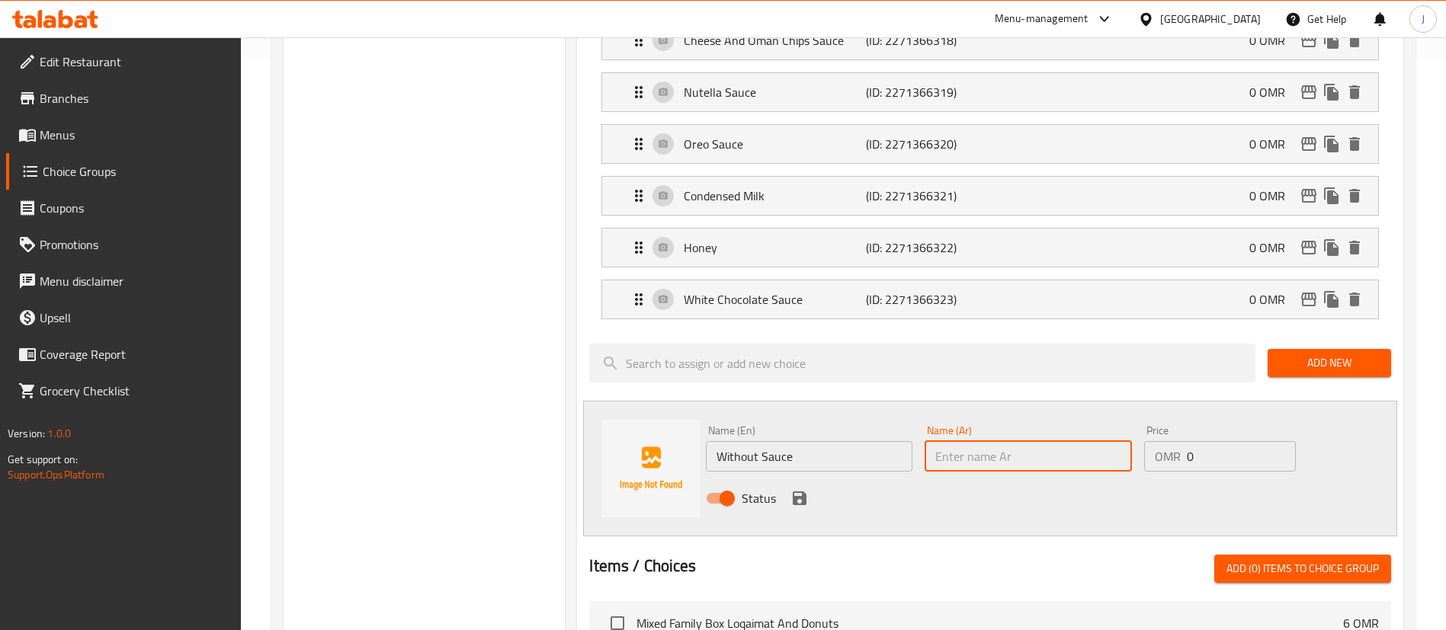
click at [950, 441] on input "text" at bounding box center [1028, 456] width 207 height 30
paste input "بدون صلصة"
type input "بدون صلصة"
click at [793, 492] on icon "save" at bounding box center [800, 499] width 14 height 14
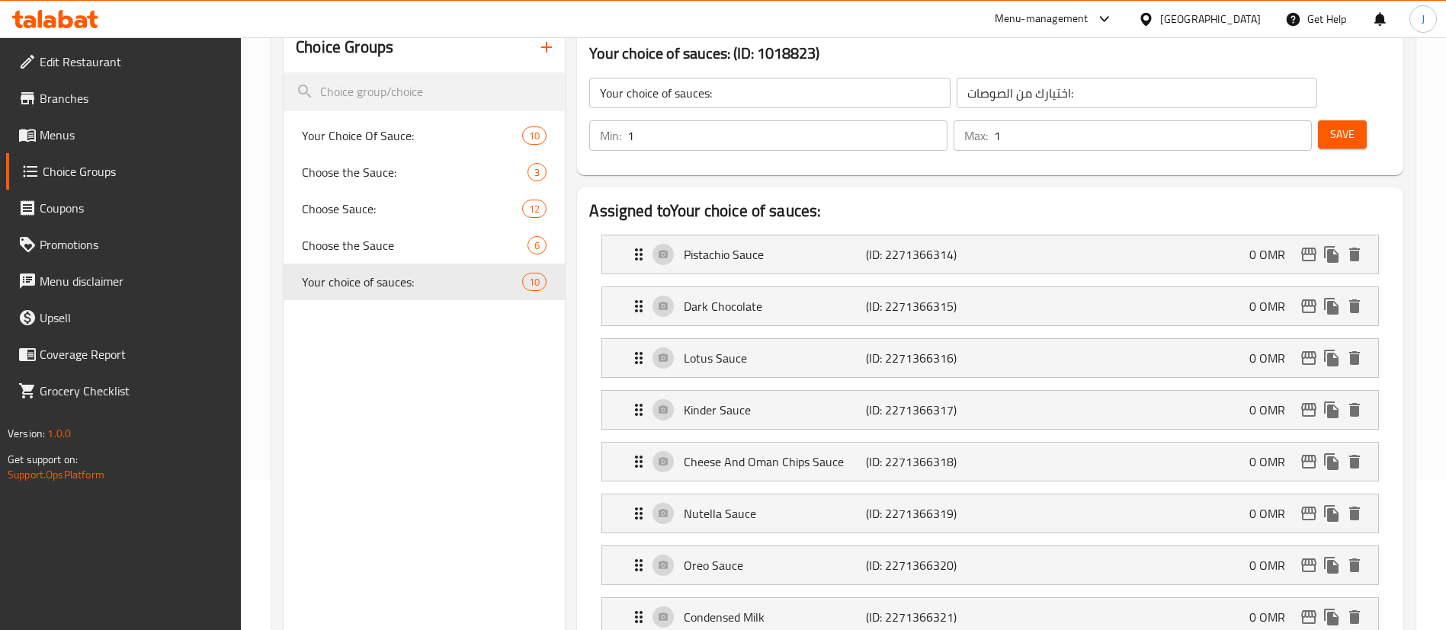
scroll to position [114, 0]
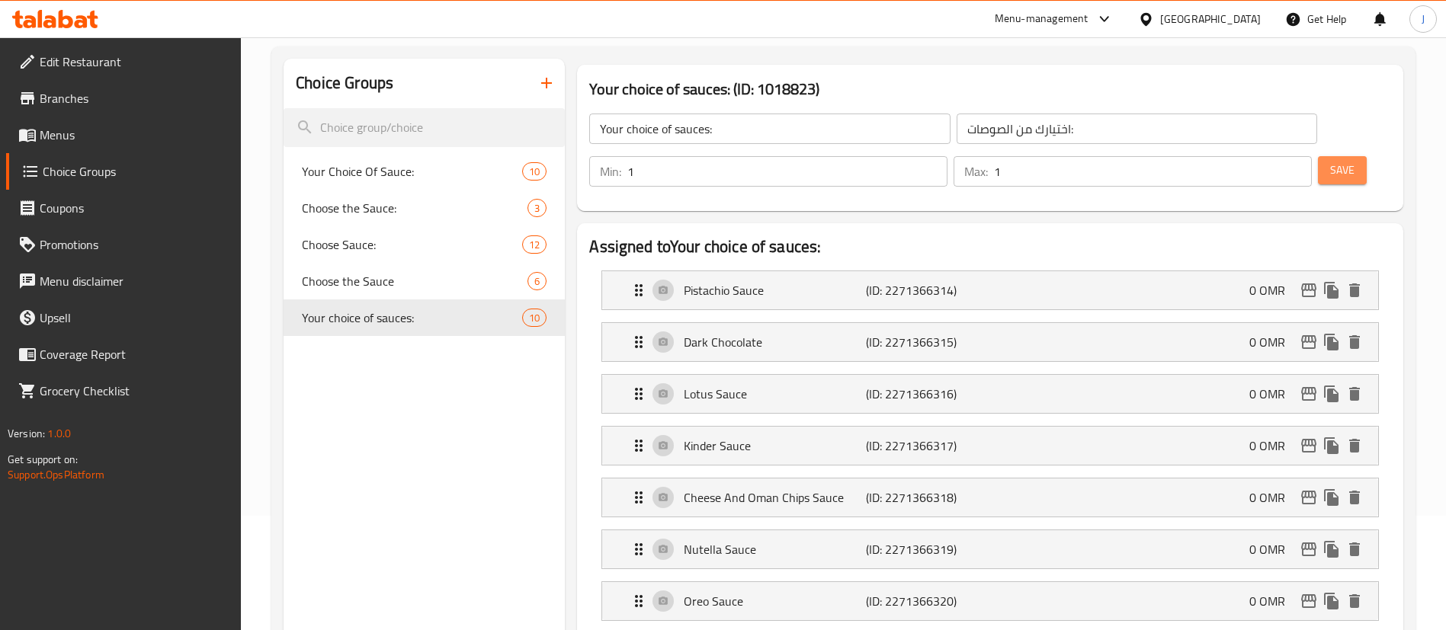
click at [1330, 161] on span "Save" at bounding box center [1342, 170] width 24 height 19
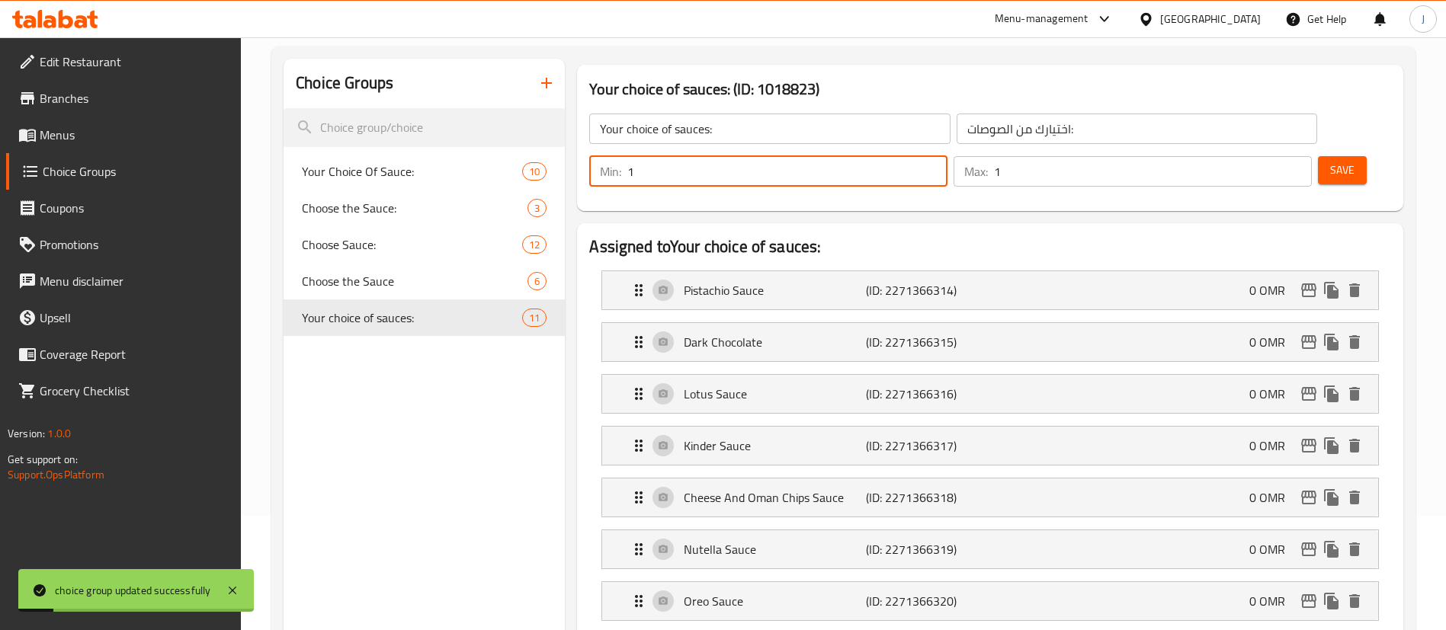
drag, startPoint x: 1171, startPoint y: 132, endPoint x: 1144, endPoint y: 128, distance: 27.7
click at [947, 156] on div "Min: 1 ​" at bounding box center [768, 171] width 358 height 30
type input "2"
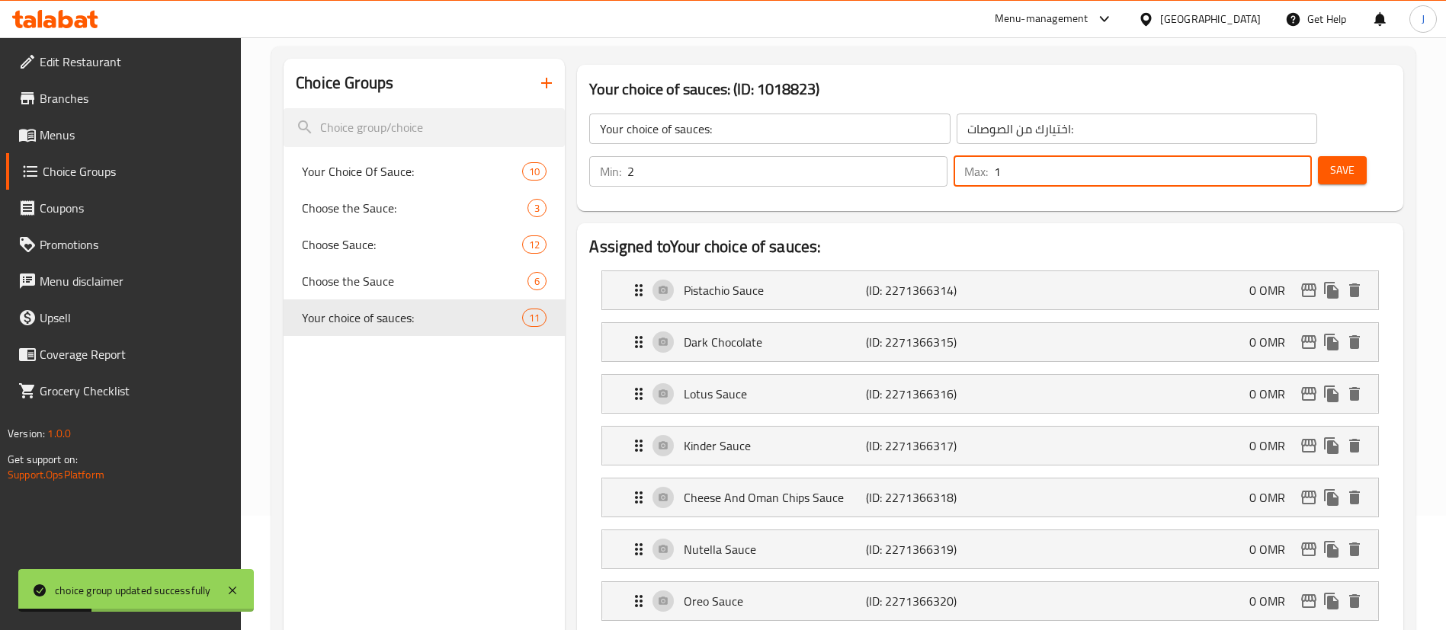
drag, startPoint x: 1255, startPoint y: 123, endPoint x: 1239, endPoint y: 125, distance: 16.1
click at [1239, 156] on div "Max: 1 ​" at bounding box center [1133, 171] width 358 height 30
type input "2"
click at [1318, 156] on button "Save" at bounding box center [1342, 170] width 49 height 28
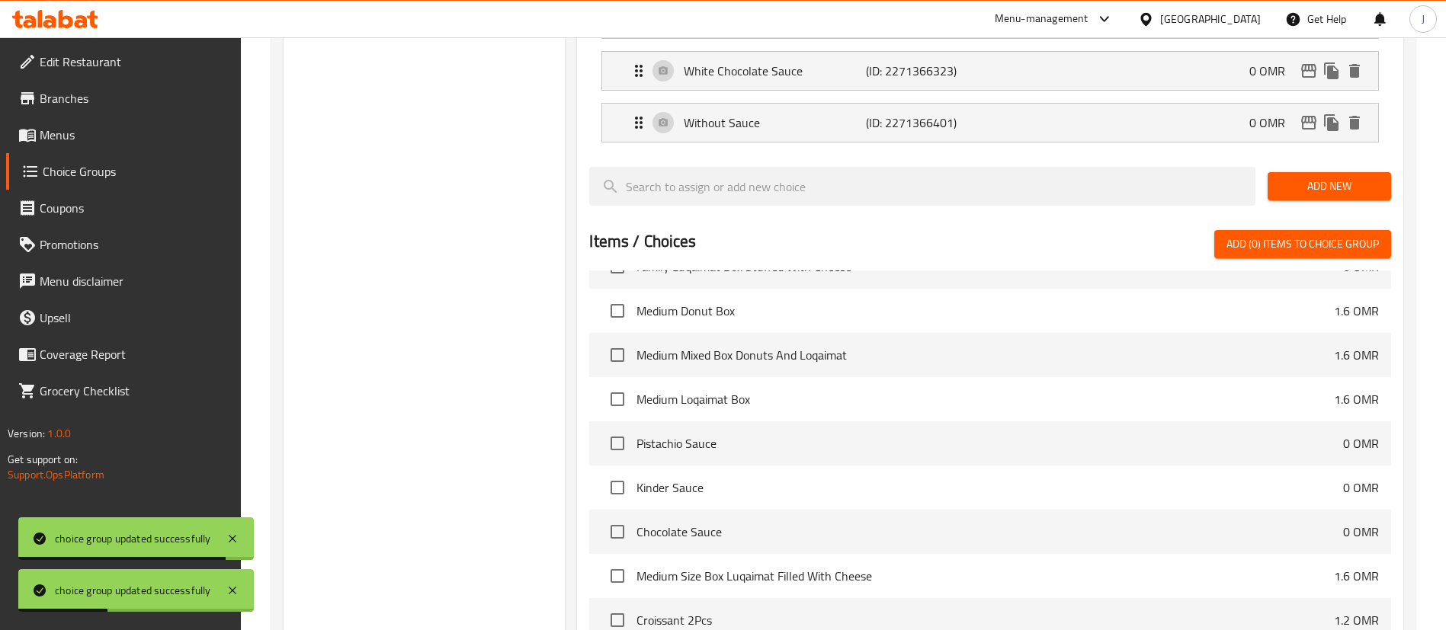
scroll to position [944, 0]
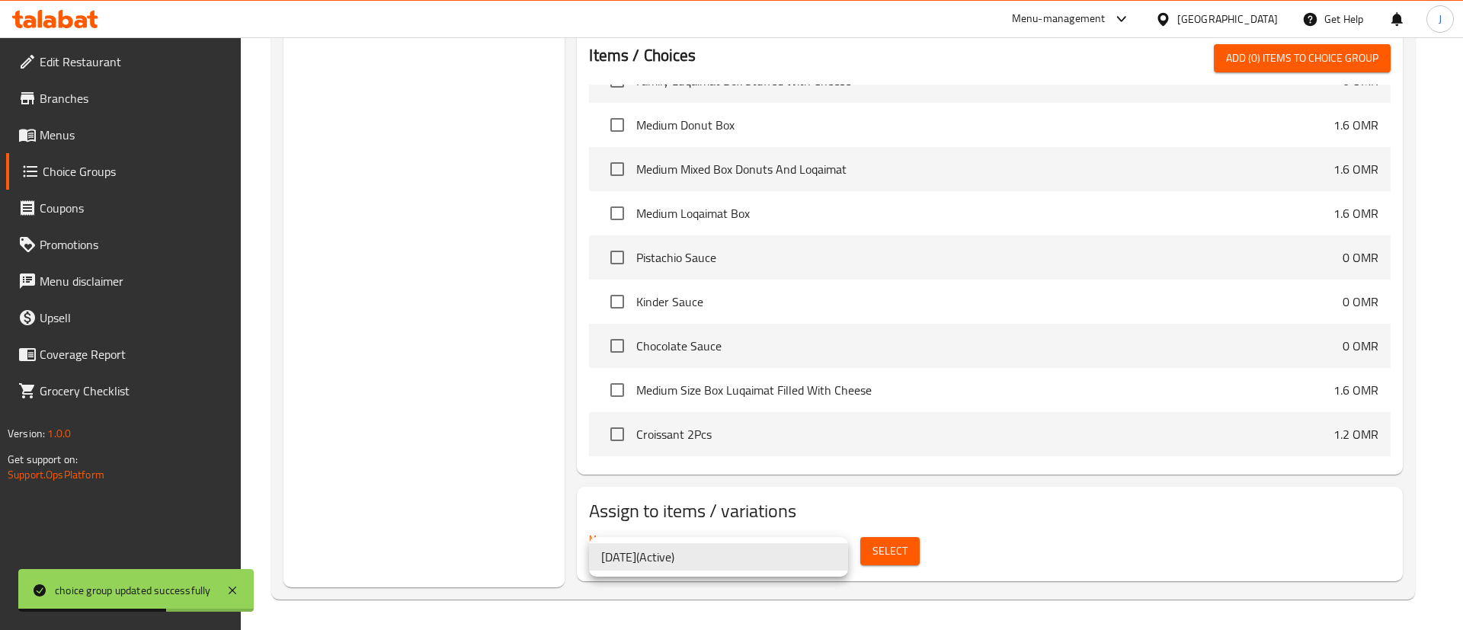
click at [882, 549] on div at bounding box center [731, 315] width 1463 height 630
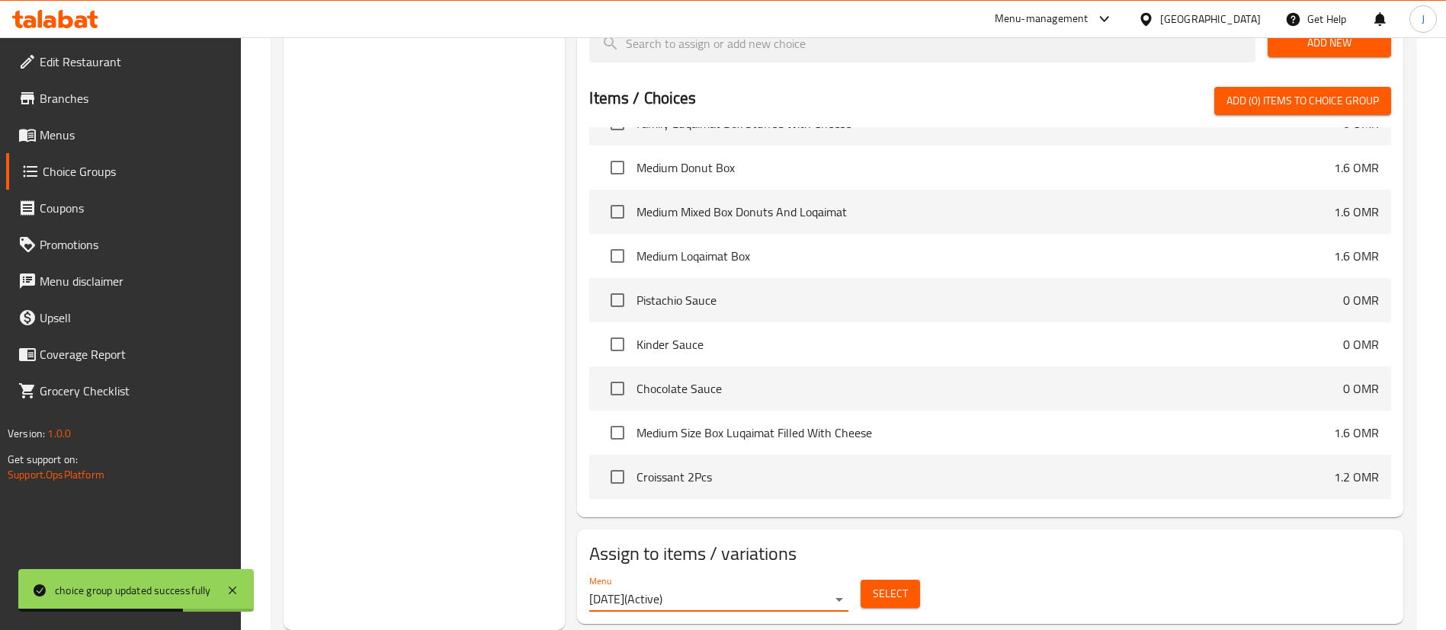
click at [882, 585] on span "Select" at bounding box center [890, 594] width 35 height 19
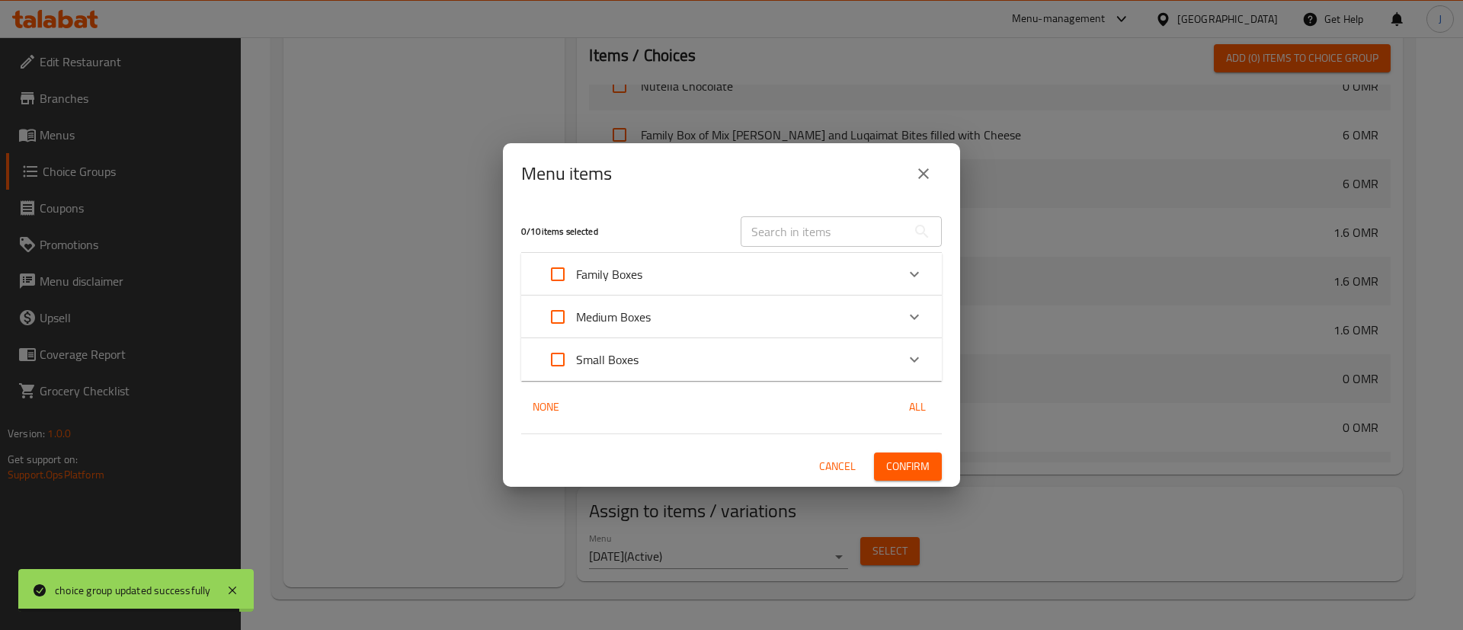
click at [553, 349] on input "Expand" at bounding box center [558, 359] width 37 height 37
checkbox input "true"
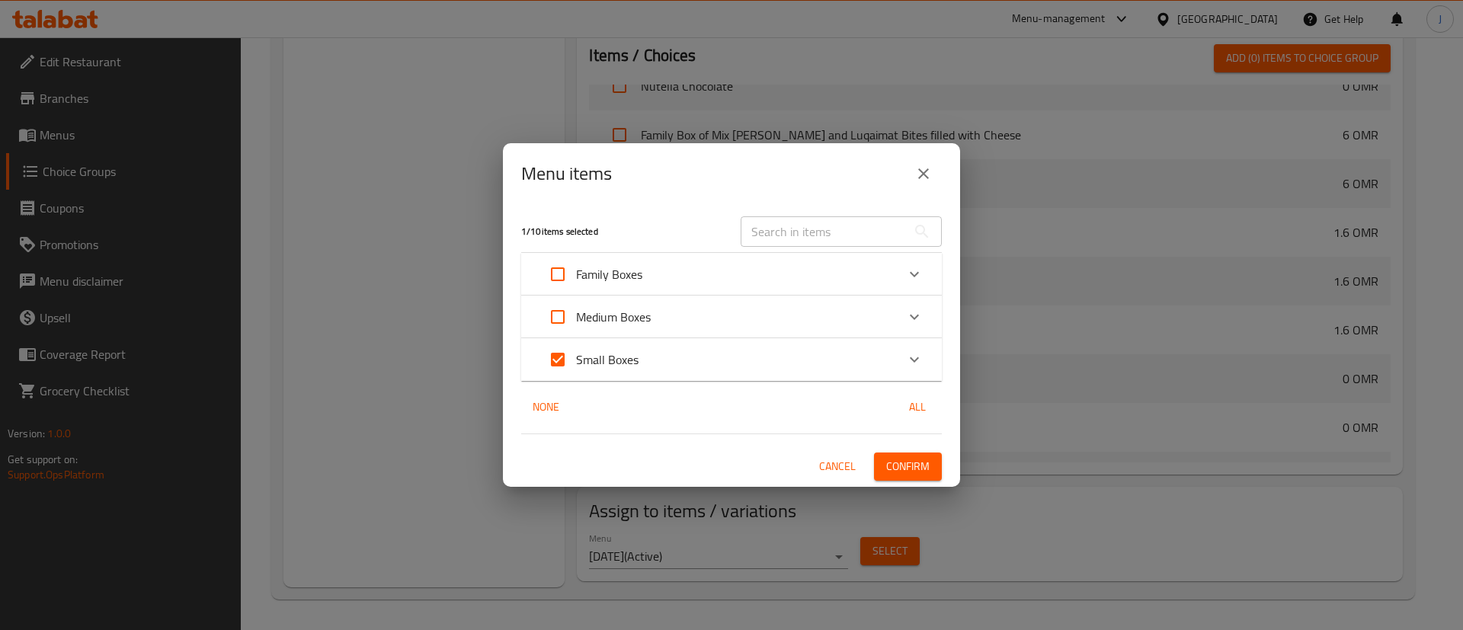
click at [899, 457] on span "Confirm" at bounding box center [907, 466] width 43 height 19
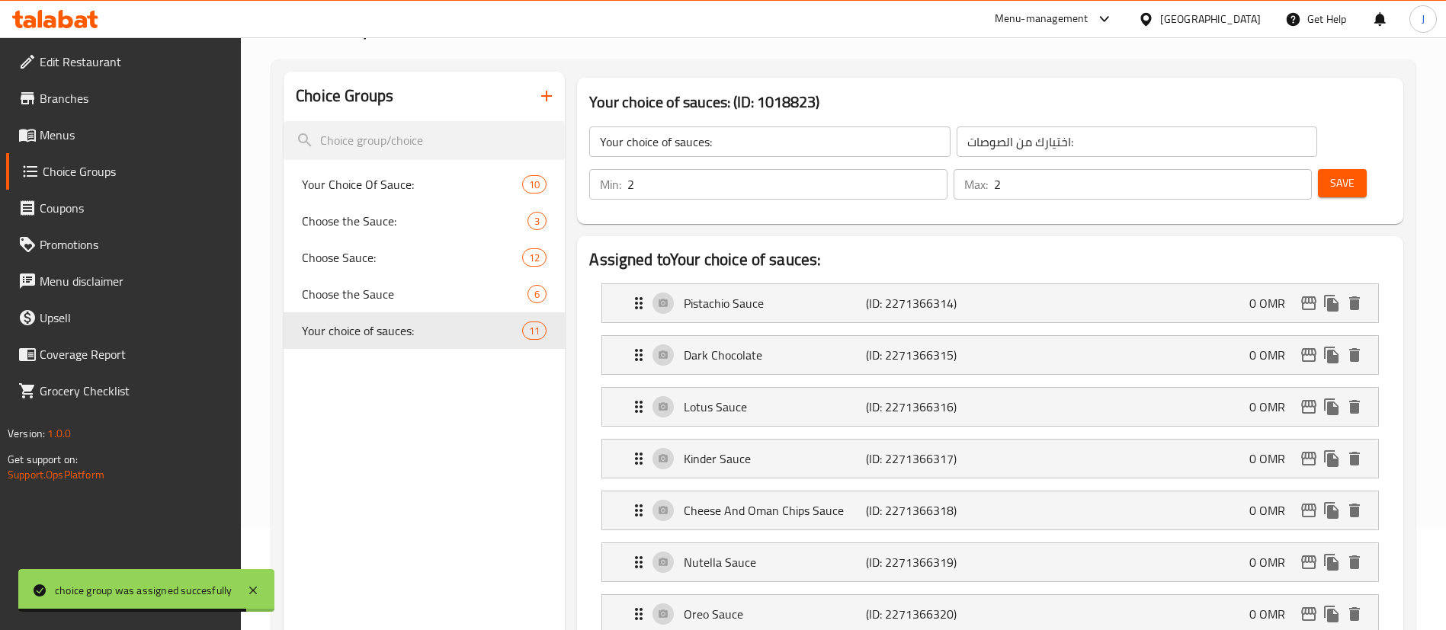
scroll to position [0, 0]
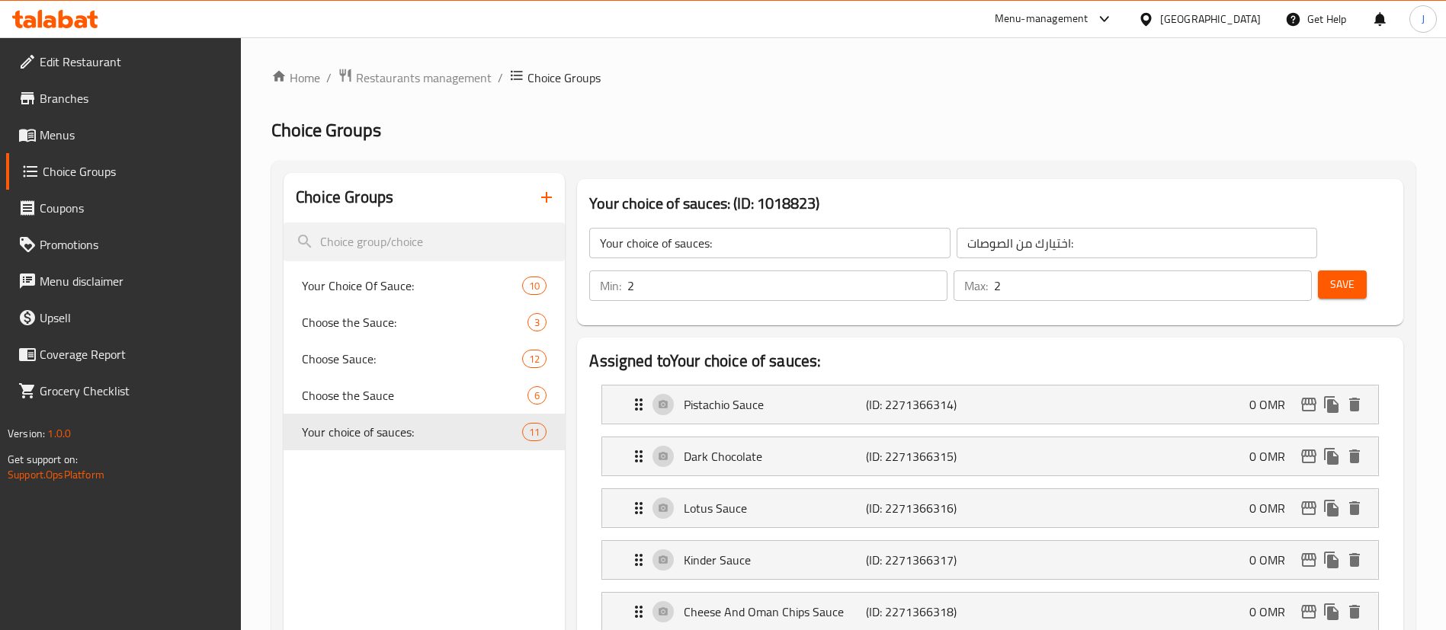
click at [58, 111] on link "Branches" at bounding box center [124, 98] width 236 height 37
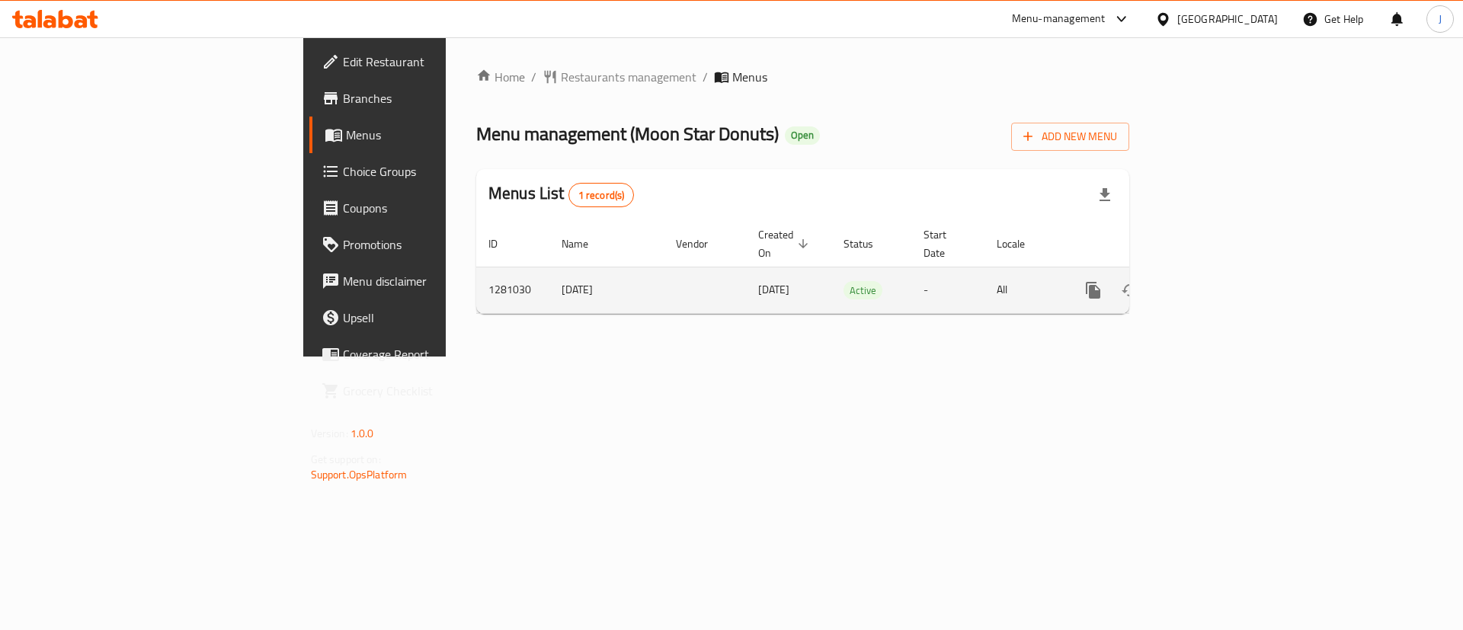
click at [1210, 284] on icon "enhanced table" at bounding box center [1204, 291] width 14 height 14
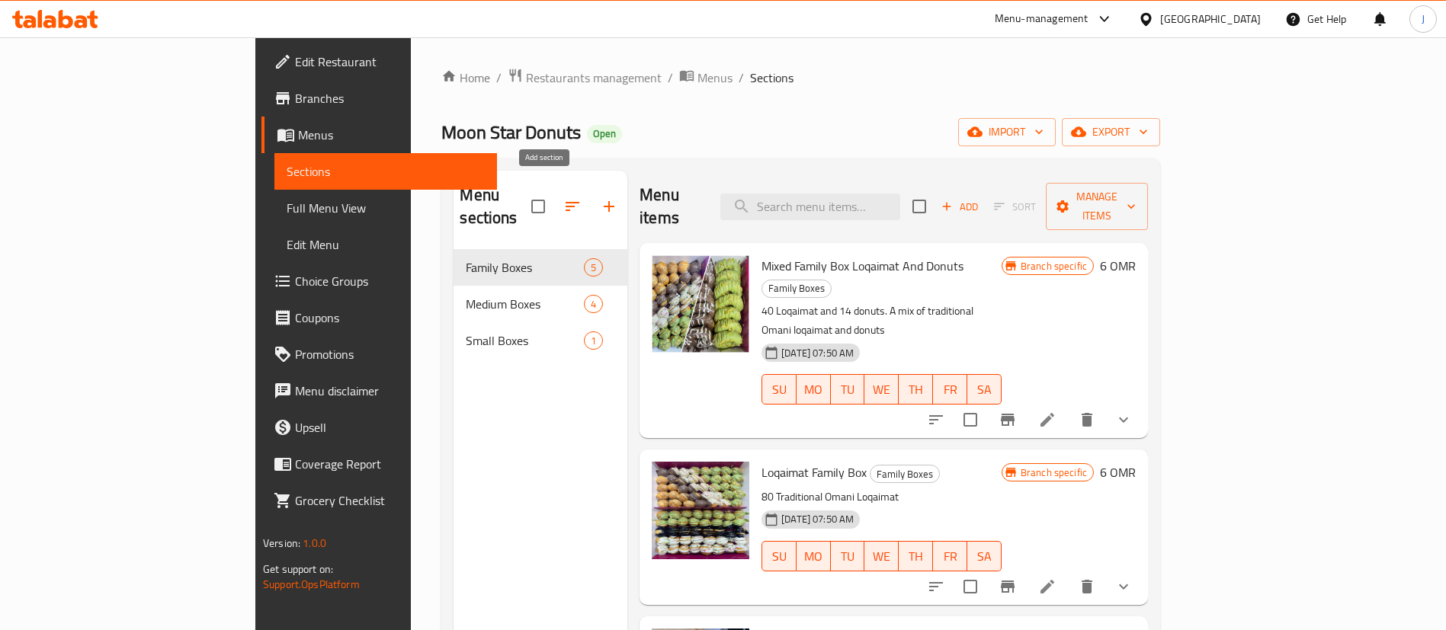
click at [600, 198] on icon "button" at bounding box center [609, 206] width 18 height 18
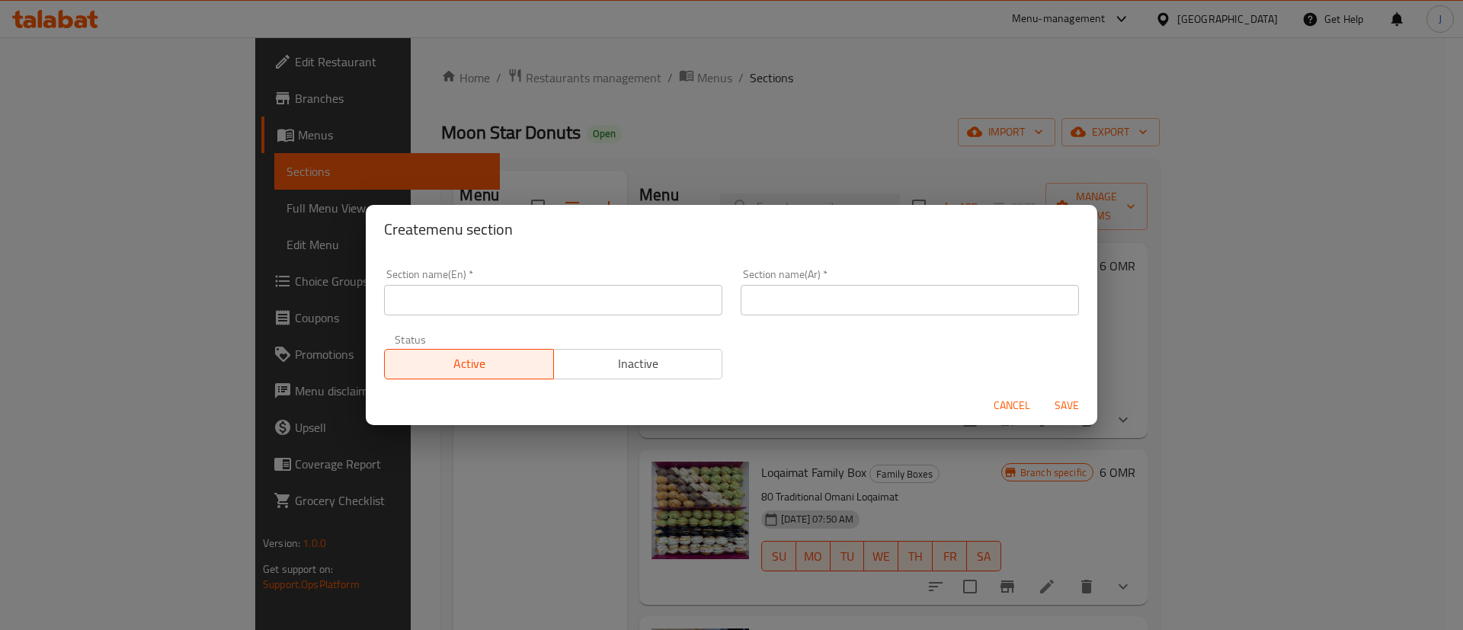
click at [496, 296] on input "text" at bounding box center [553, 300] width 338 height 30
type input "Drinks"
click at [863, 309] on input "text" at bounding box center [910, 300] width 338 height 30
type input "مشروبات"
click at [1043, 392] on button "Save" at bounding box center [1067, 406] width 49 height 28
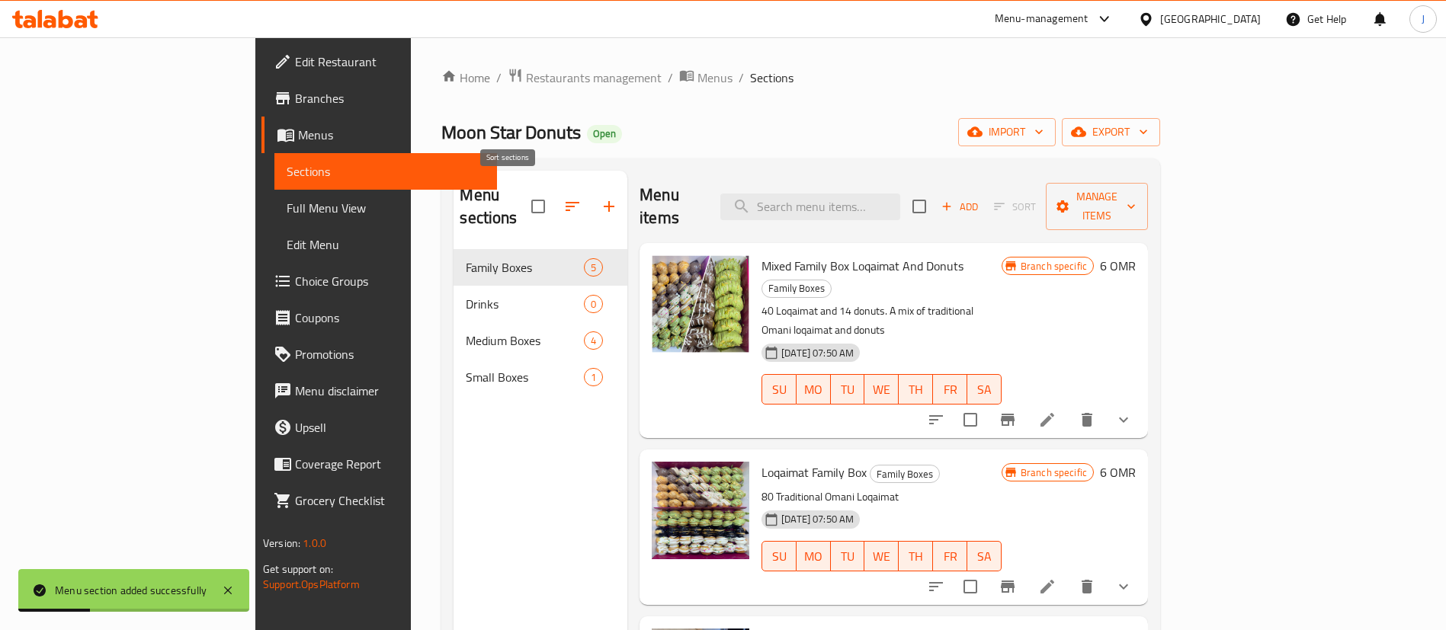
click at [563, 197] on icon "button" at bounding box center [572, 206] width 18 height 18
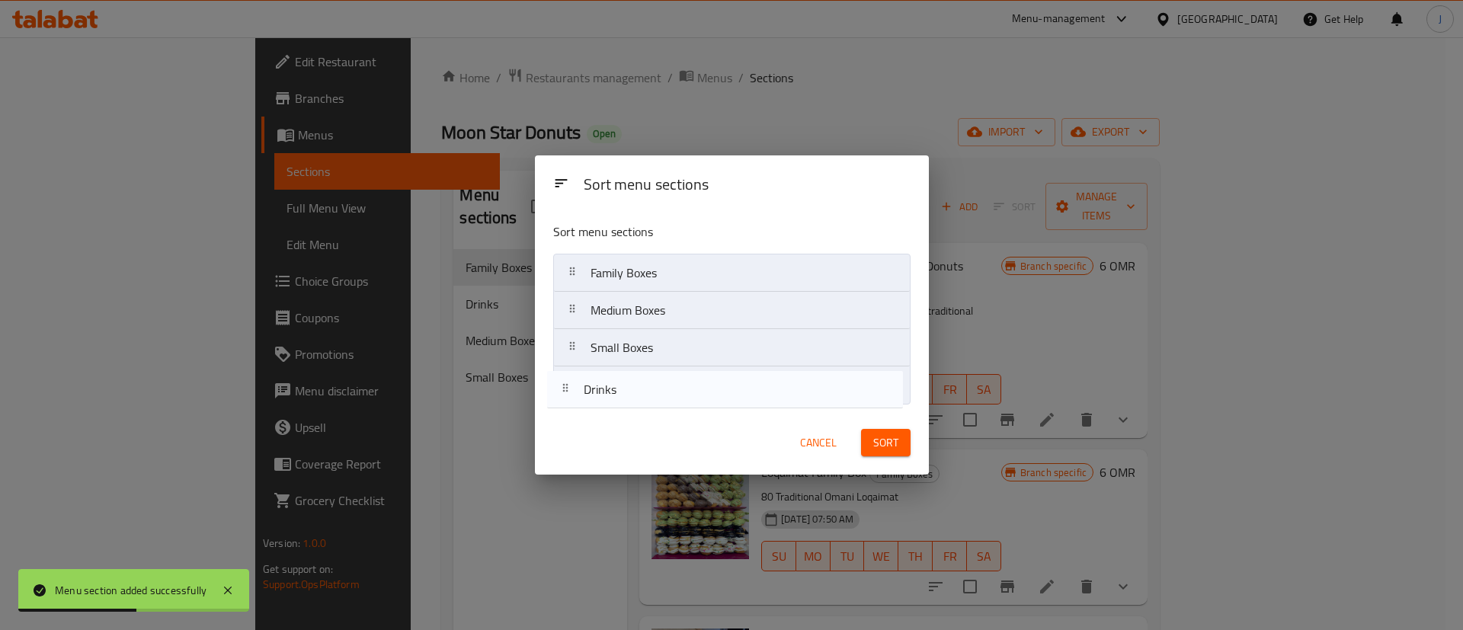
drag, startPoint x: 620, startPoint y: 305, endPoint x: 613, endPoint y: 393, distance: 87.9
click at [613, 393] on nav "Family Boxes Drinks Medium Boxes Small Boxes" at bounding box center [731, 329] width 357 height 151
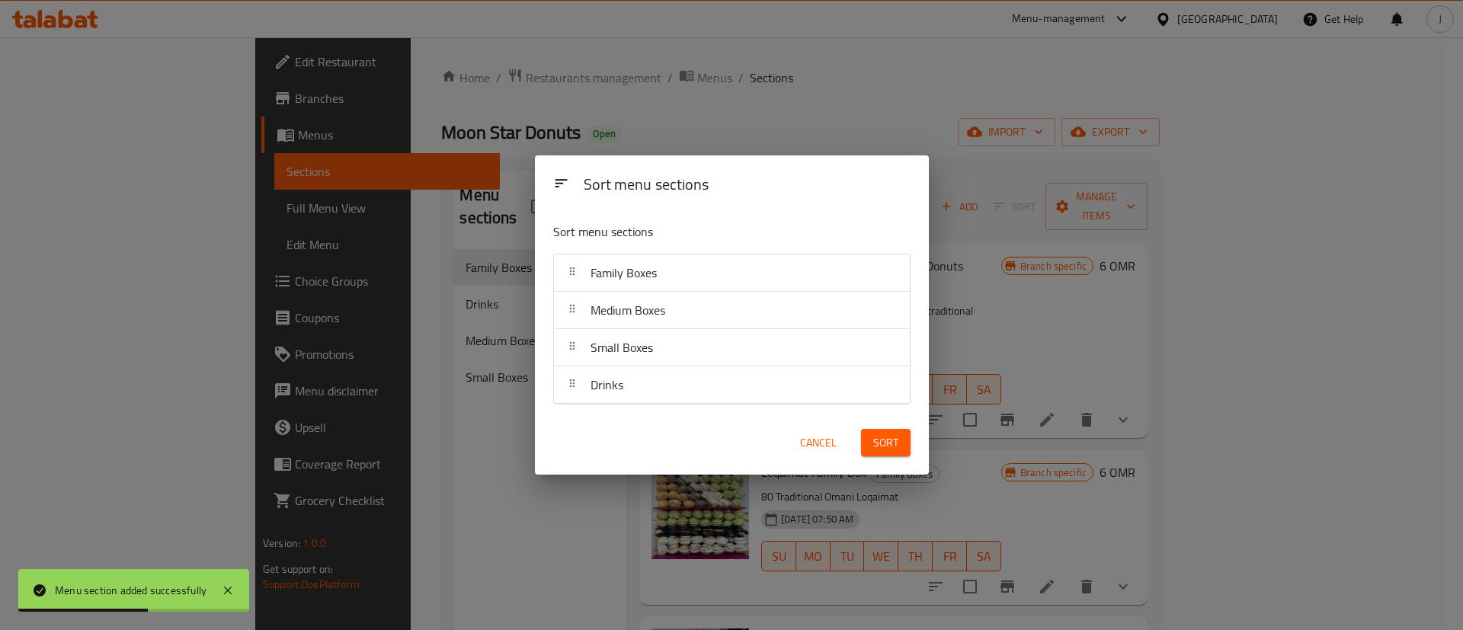
click at [879, 452] on button "Sort" at bounding box center [886, 443] width 50 height 28
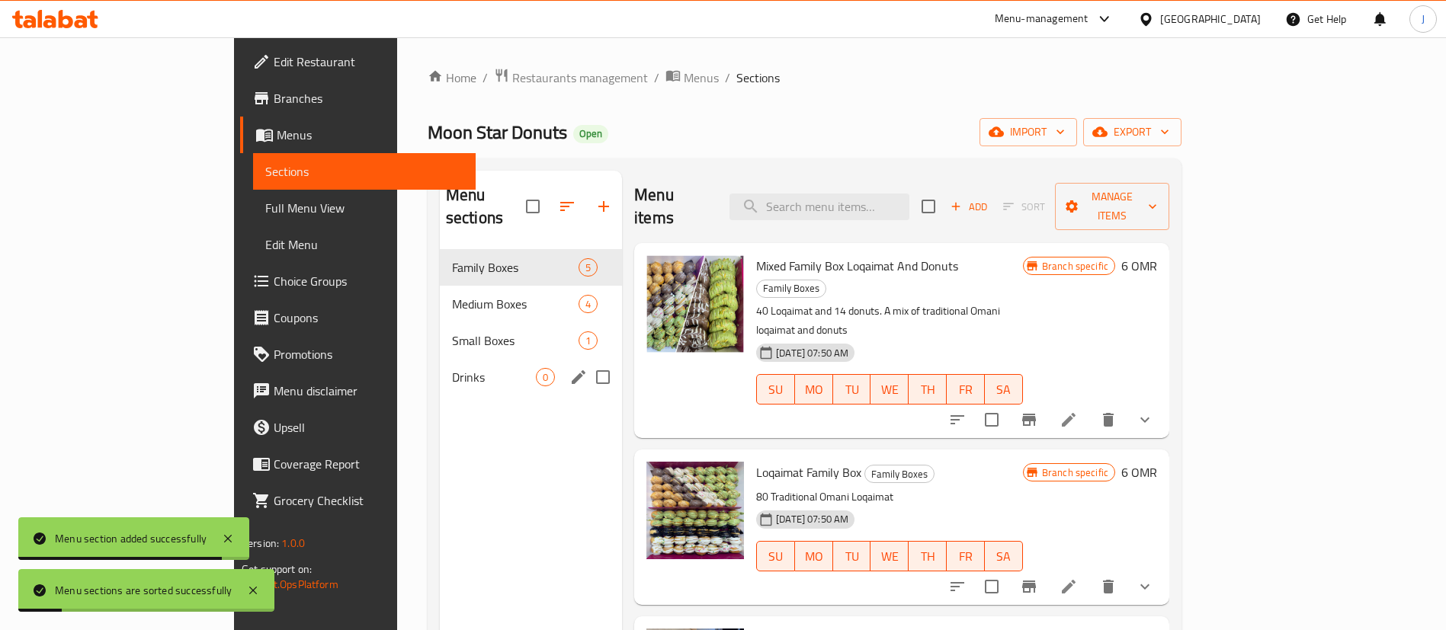
click at [452, 368] on span "Drinks" at bounding box center [494, 377] width 84 height 18
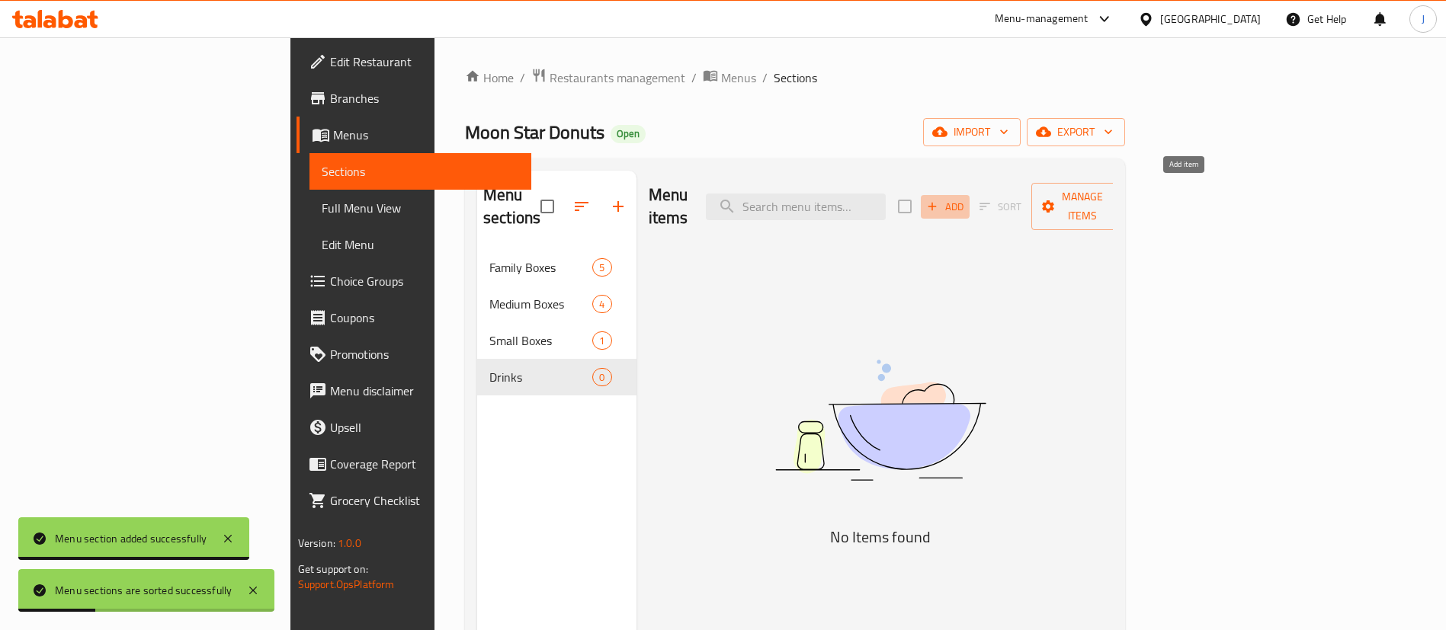
click at [966, 198] on span "Add" at bounding box center [945, 207] width 41 height 18
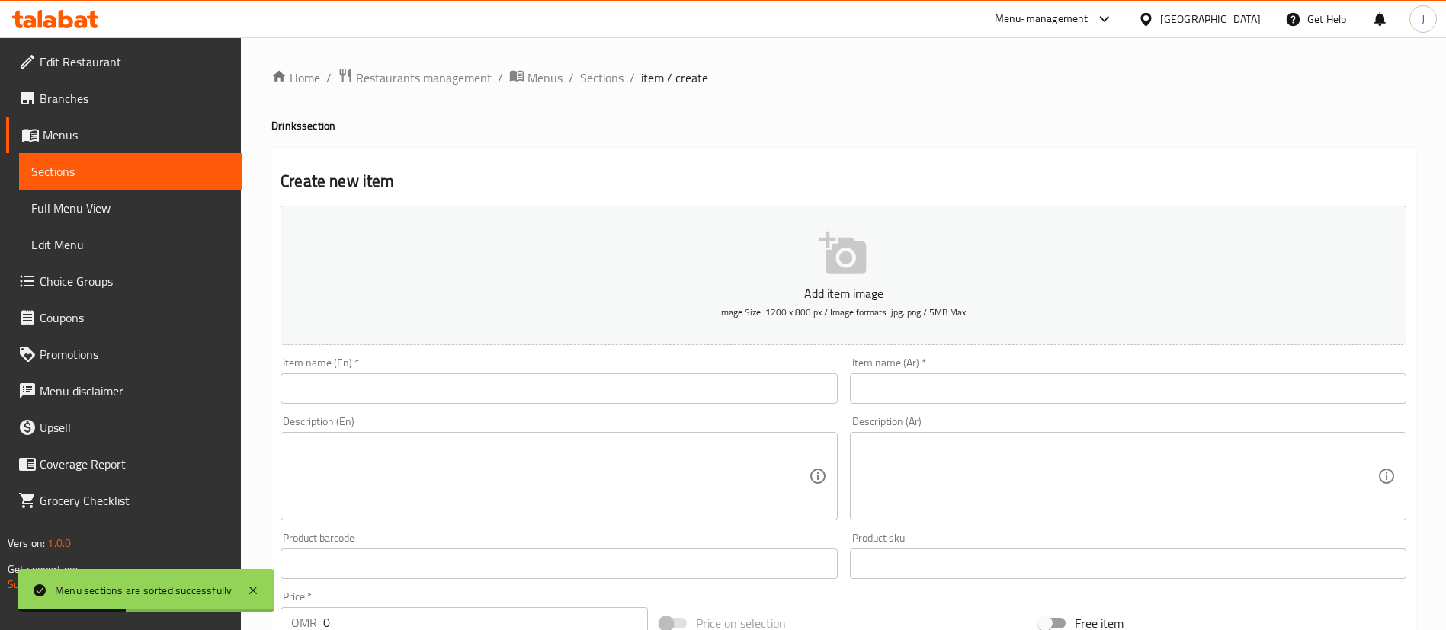
click at [510, 381] on input "text" at bounding box center [558, 388] width 556 height 30
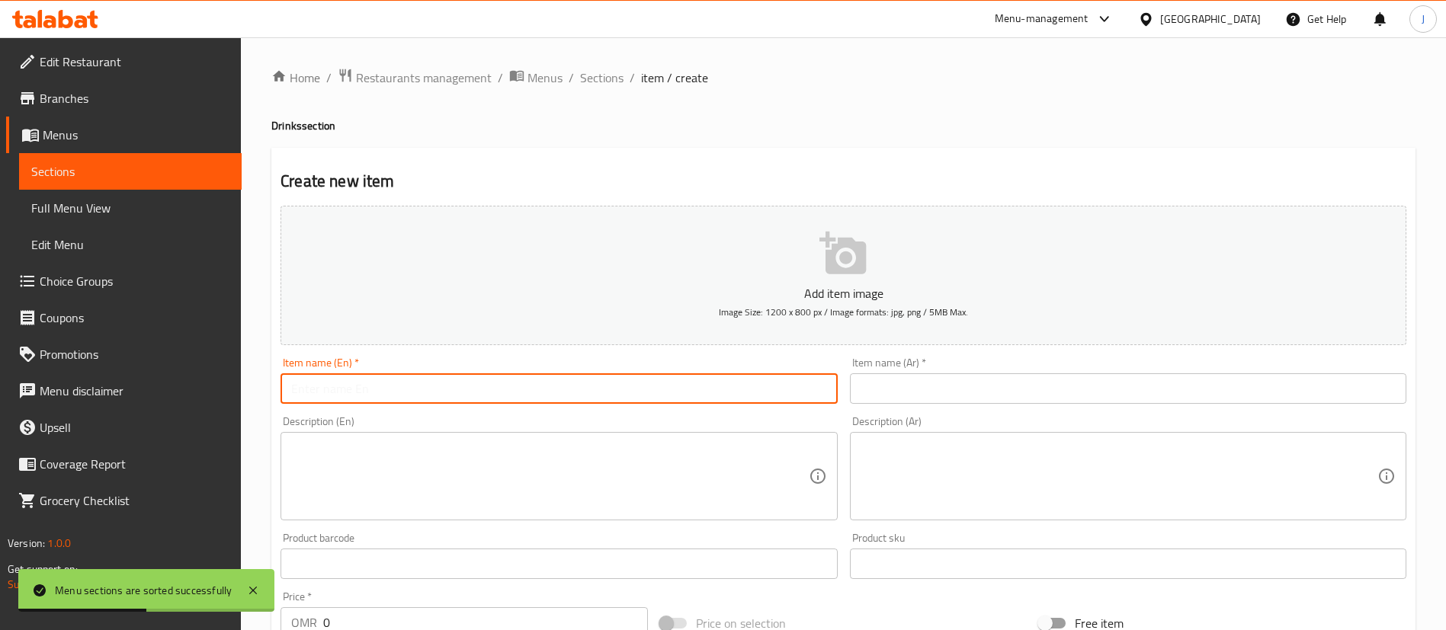
paste input "big tea"
drag, startPoint x: 296, startPoint y: 380, endPoint x: 260, endPoint y: 368, distance: 37.6
click at [272, 374] on div "Create new item Add item image Image Size: 1200 x 800 px / Image formats: jpg, …" at bounding box center [843, 591] width 1144 height 887
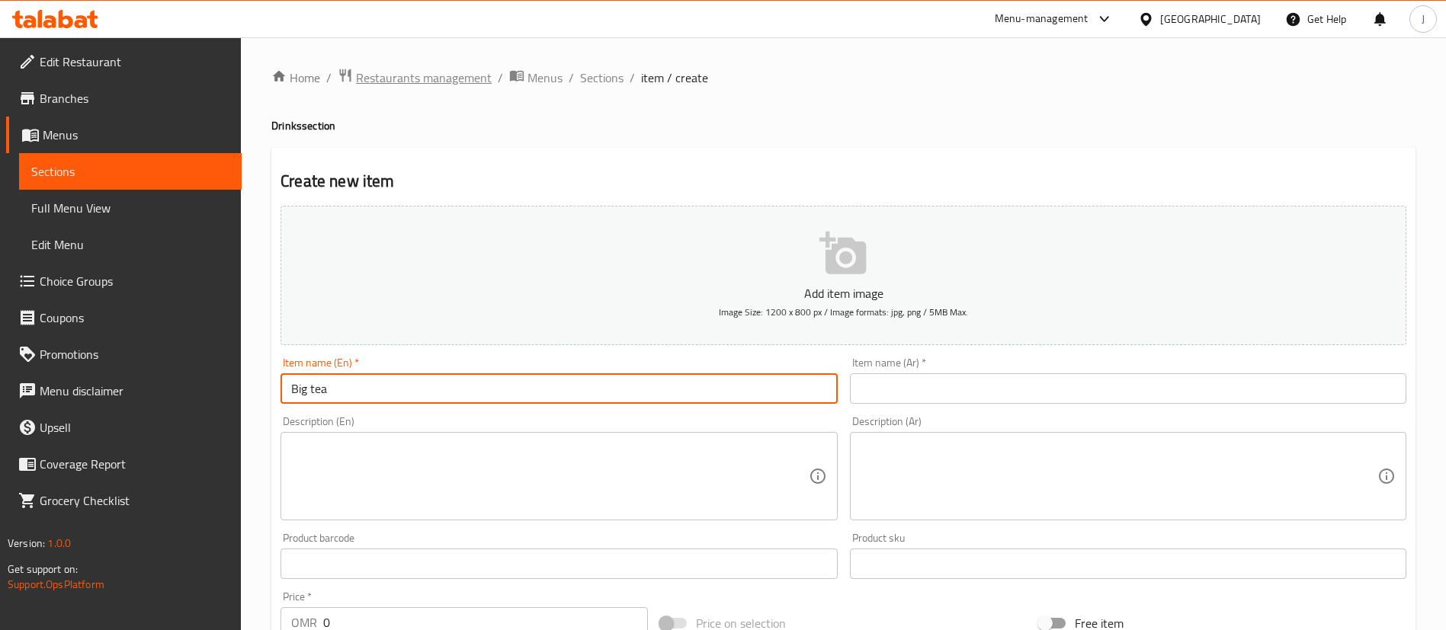
type input "Big tea"
click at [880, 393] on input "text" at bounding box center [1128, 388] width 556 height 30
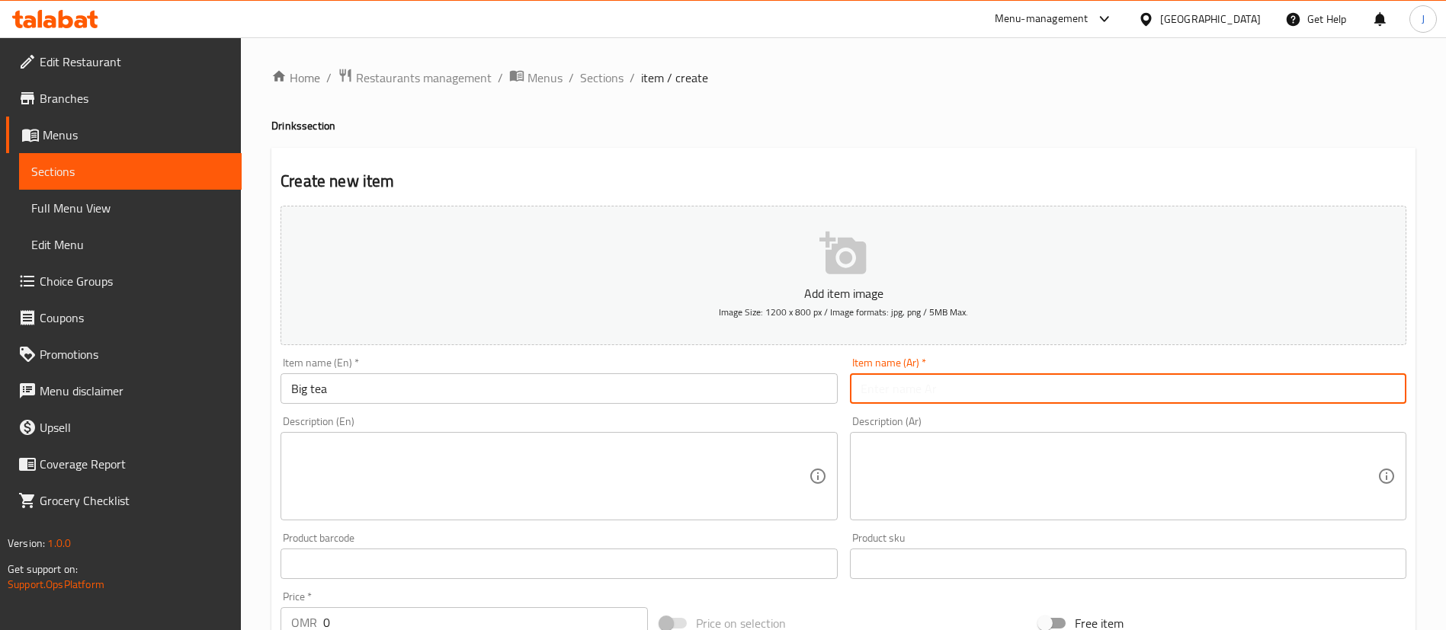
paste input "شاي كبير"
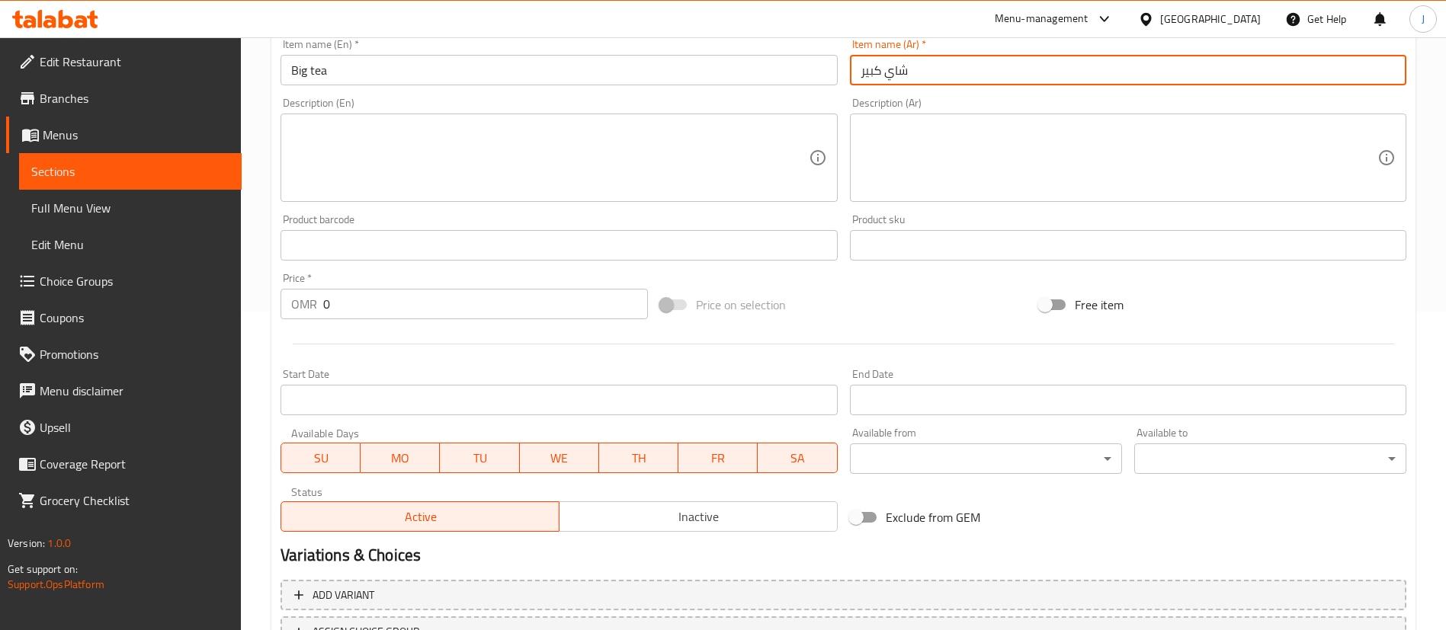
scroll to position [447, 0]
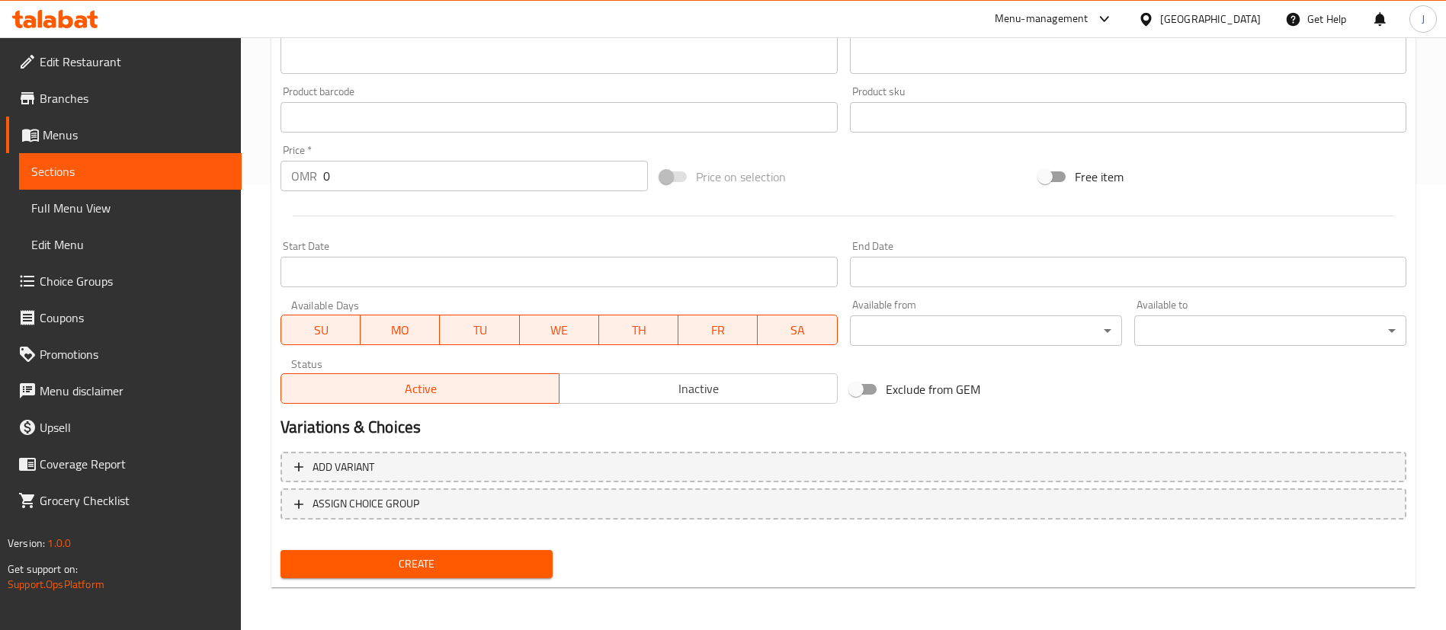
type input "شاي كبير"
click at [368, 170] on input "0" at bounding box center [485, 176] width 325 height 30
type input "0.3"
click at [377, 570] on span "Create" at bounding box center [417, 564] width 248 height 19
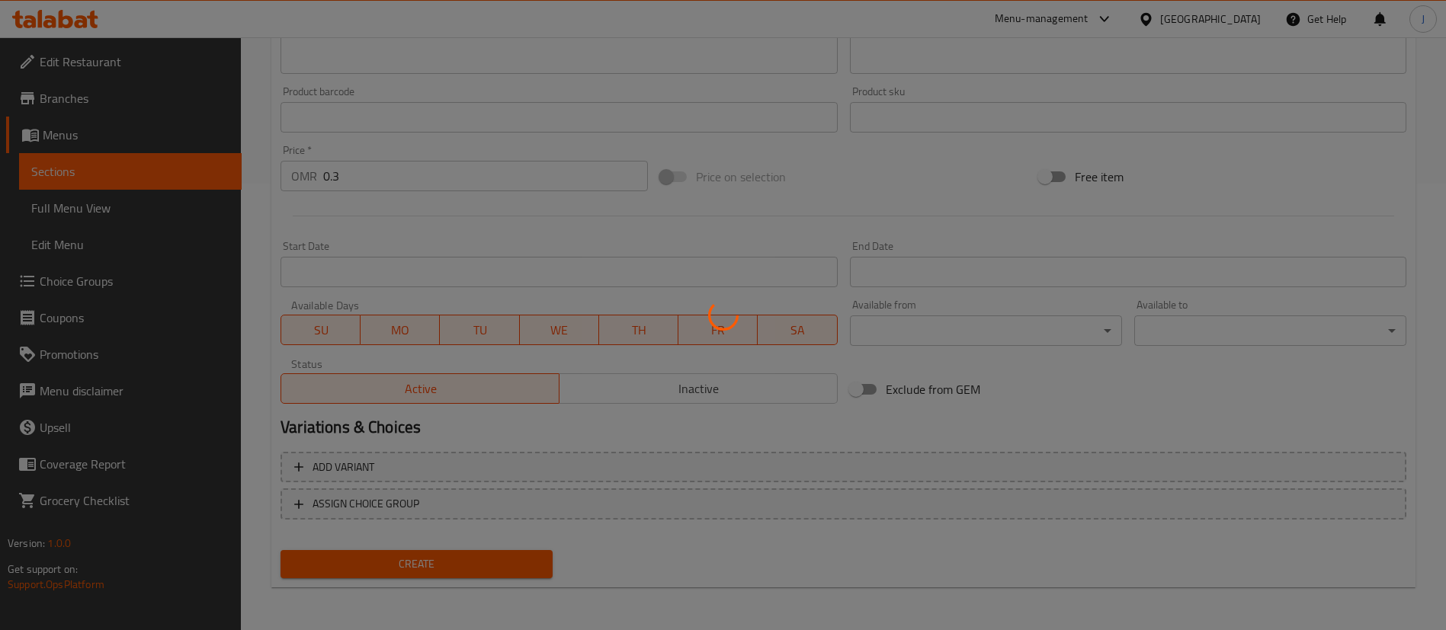
type input "0"
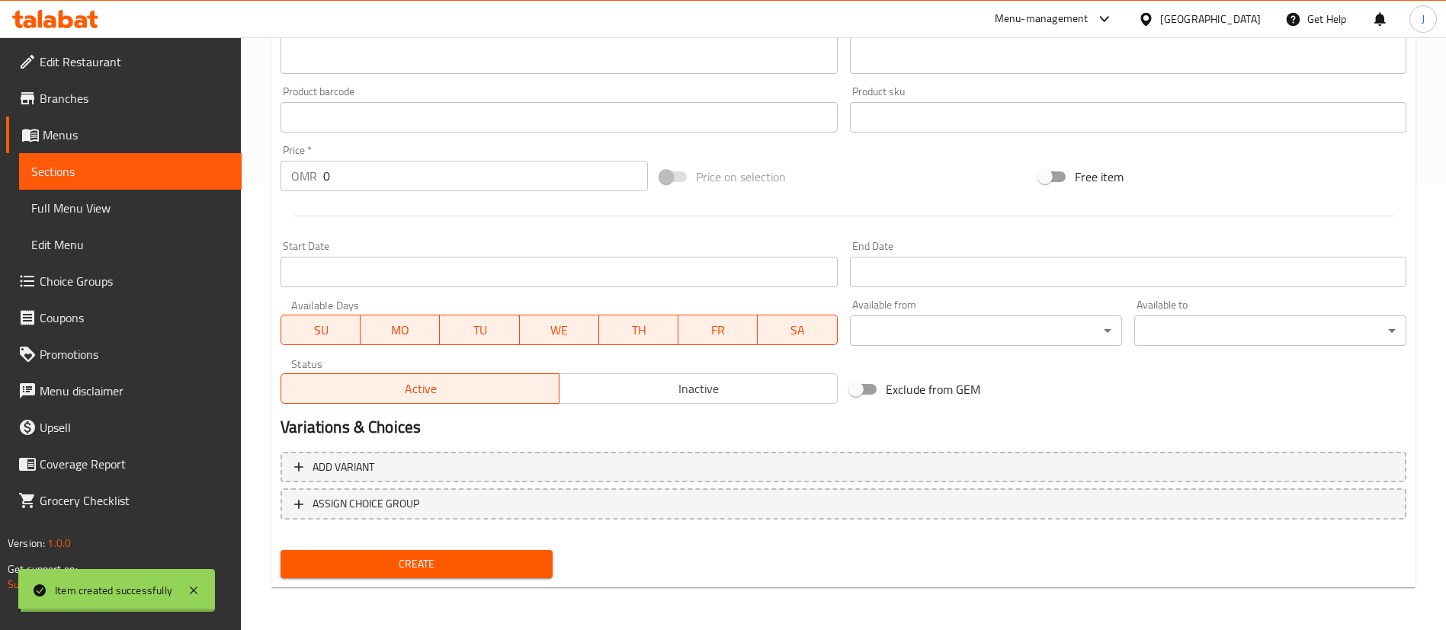
scroll to position [218, 0]
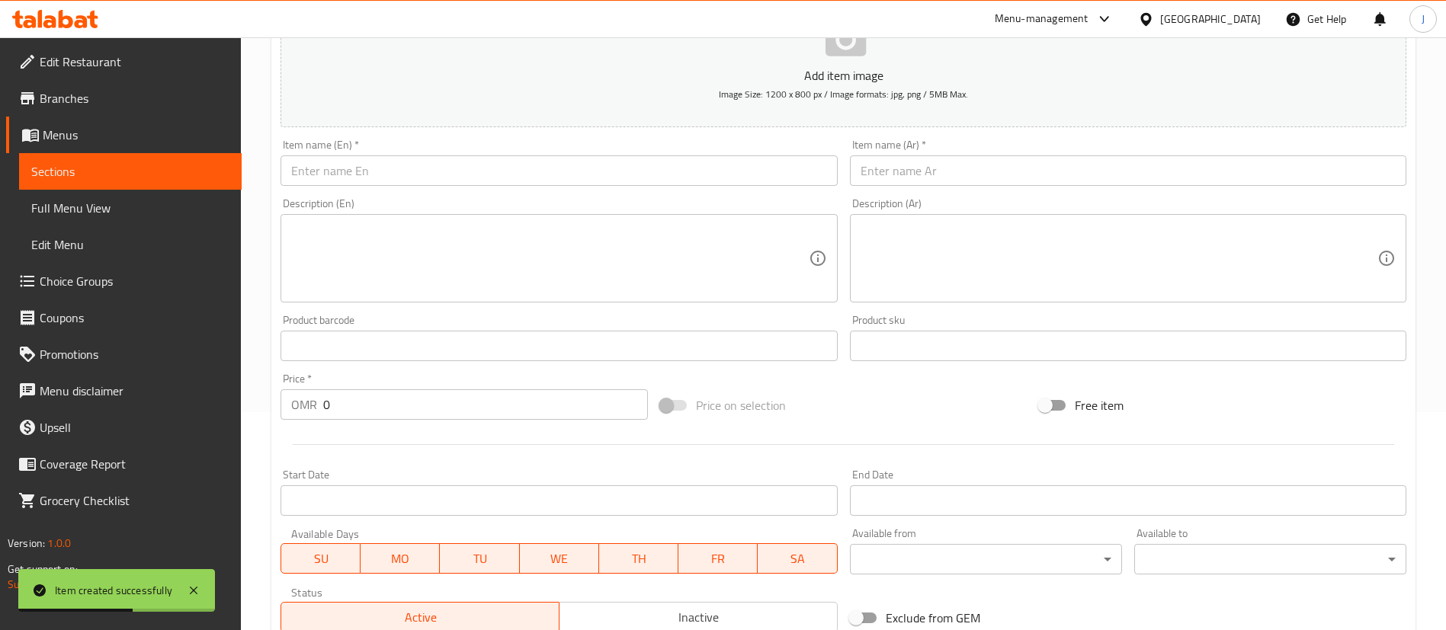
click at [404, 174] on input "text" at bounding box center [558, 170] width 556 height 30
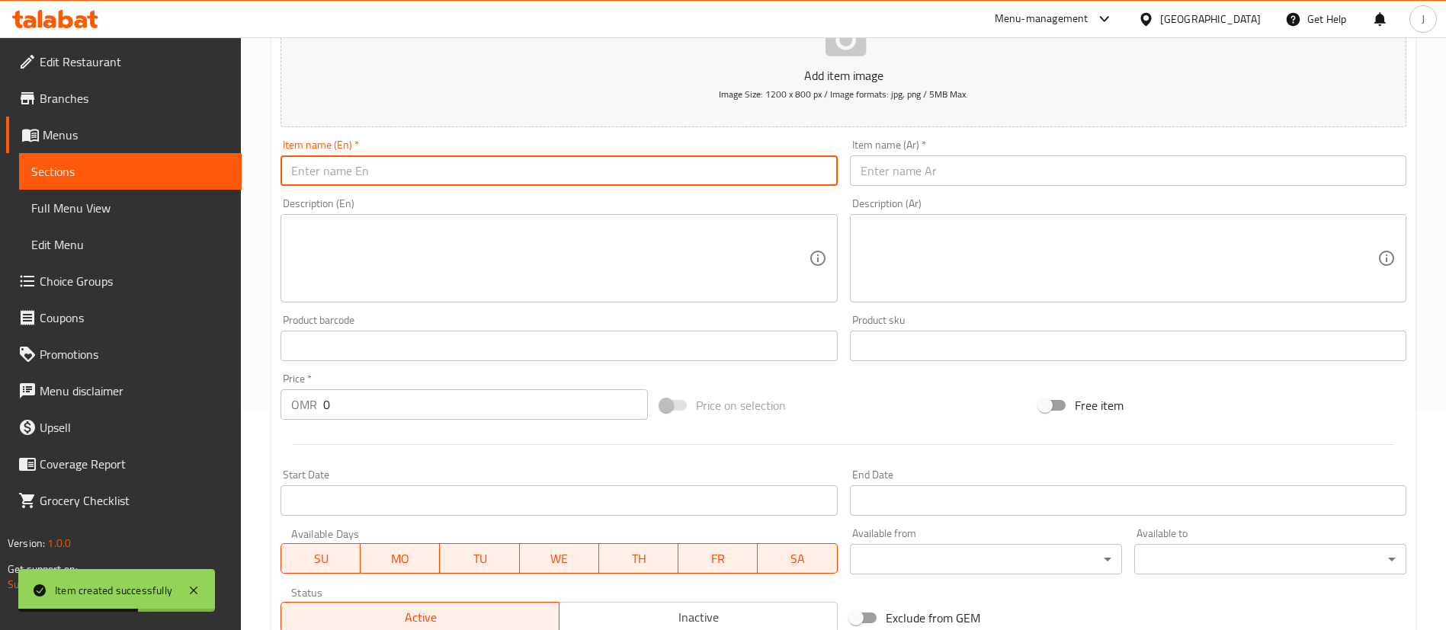
paste input "kinza cola"
type input "Kinza Cola"
click at [913, 176] on input "text" at bounding box center [1128, 170] width 556 height 30
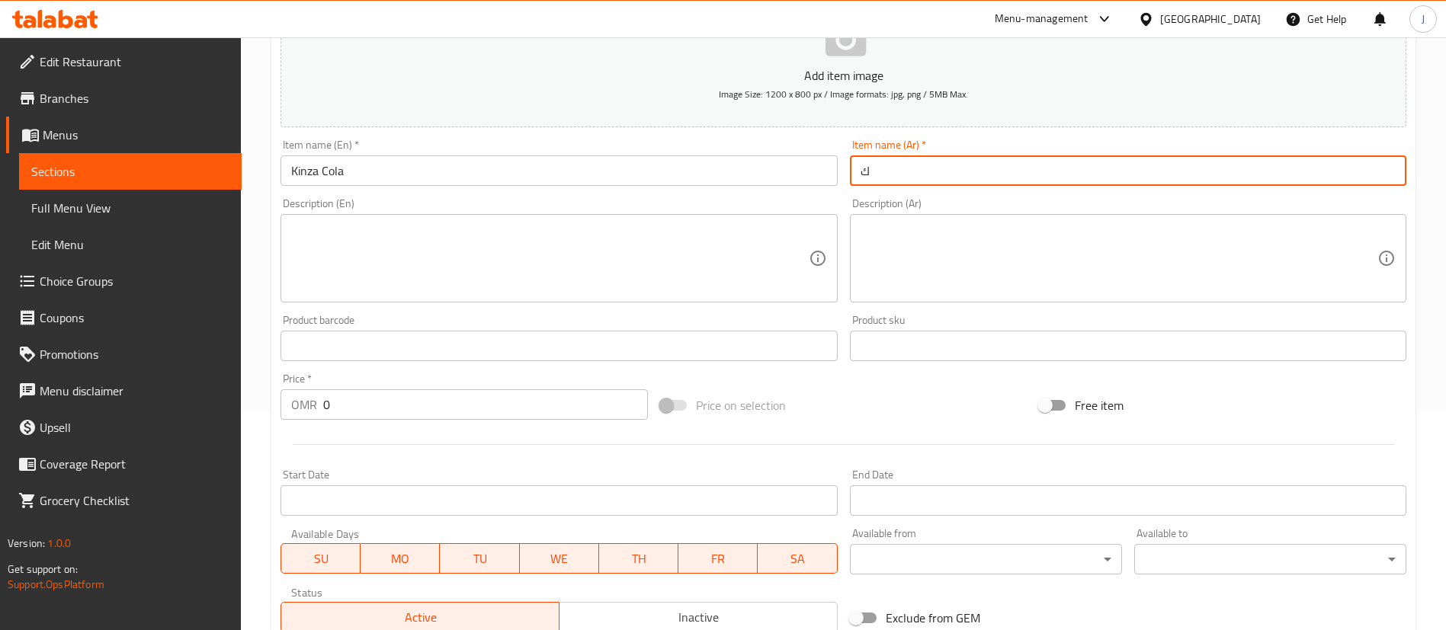
type input "كينزا كولا"
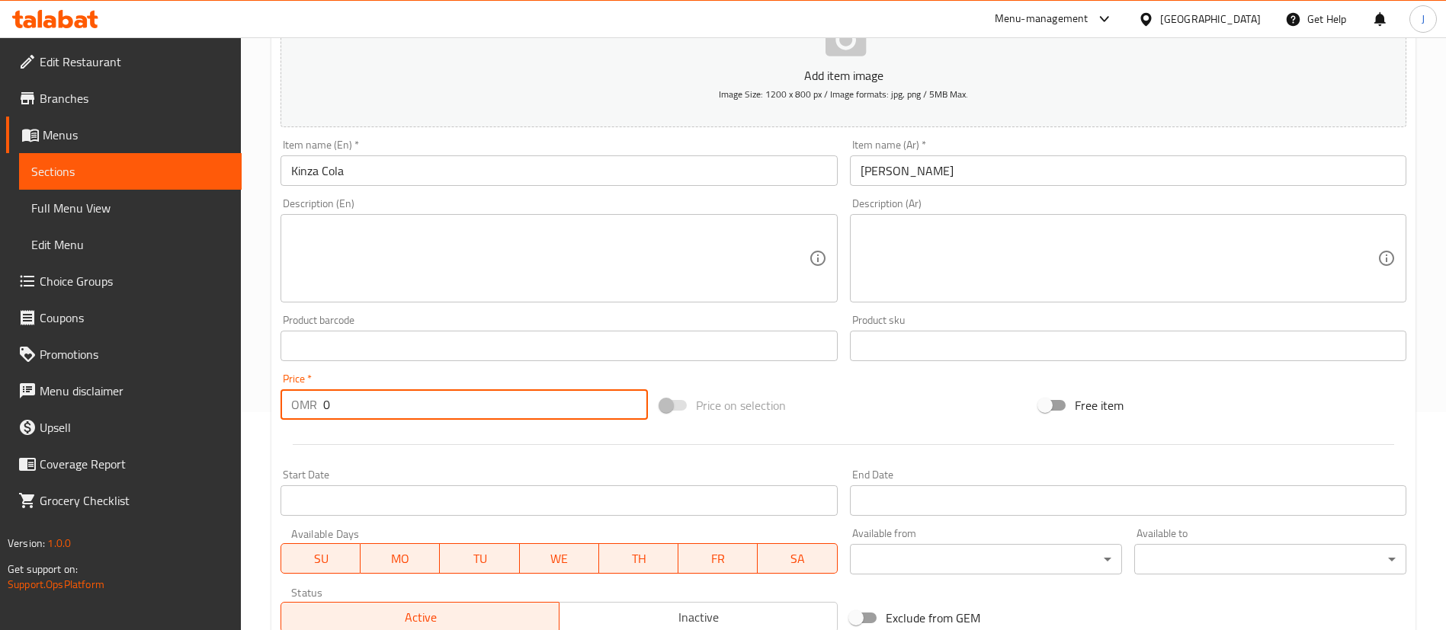
drag, startPoint x: 271, startPoint y: 440, endPoint x: 232, endPoint y: 431, distance: 40.7
click at [233, 433] on div "Edit Restaurant Branches Menus Sections Full Menu View Edit Menu Choice Groups …" at bounding box center [723, 339] width 1446 height 1040
click at [443, 391] on input "0" at bounding box center [485, 404] width 325 height 30
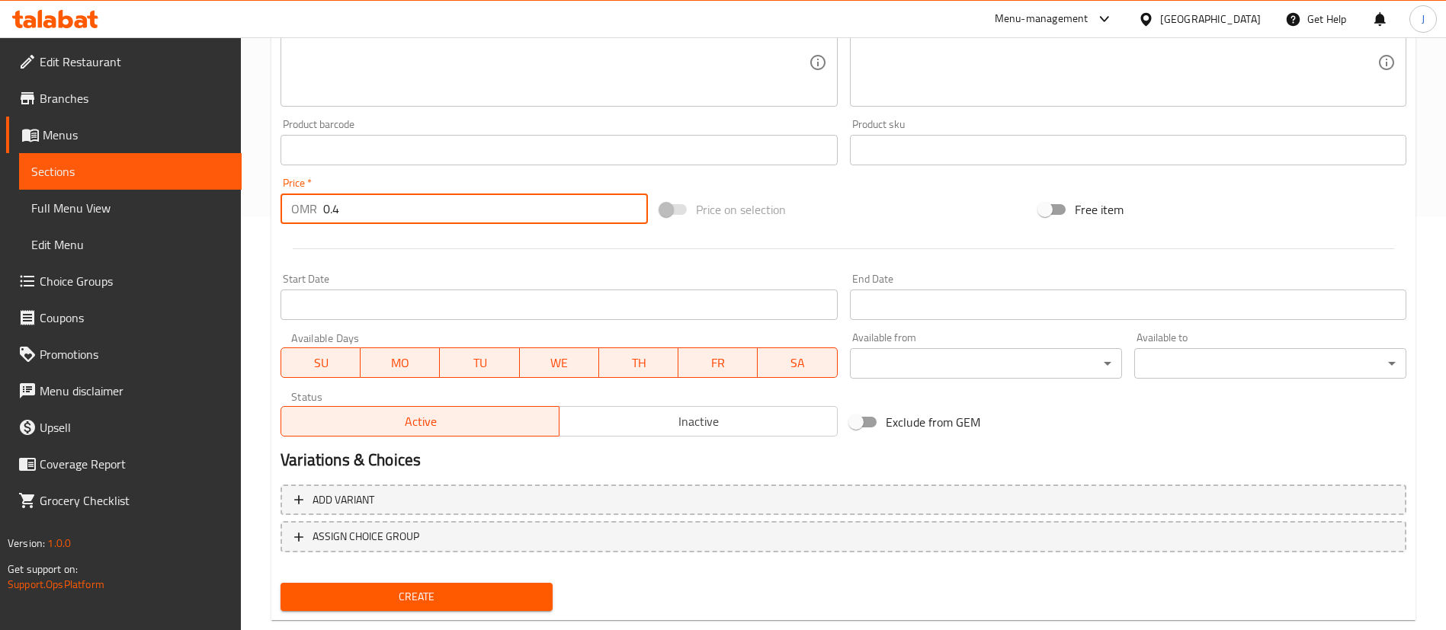
scroll to position [447, 0]
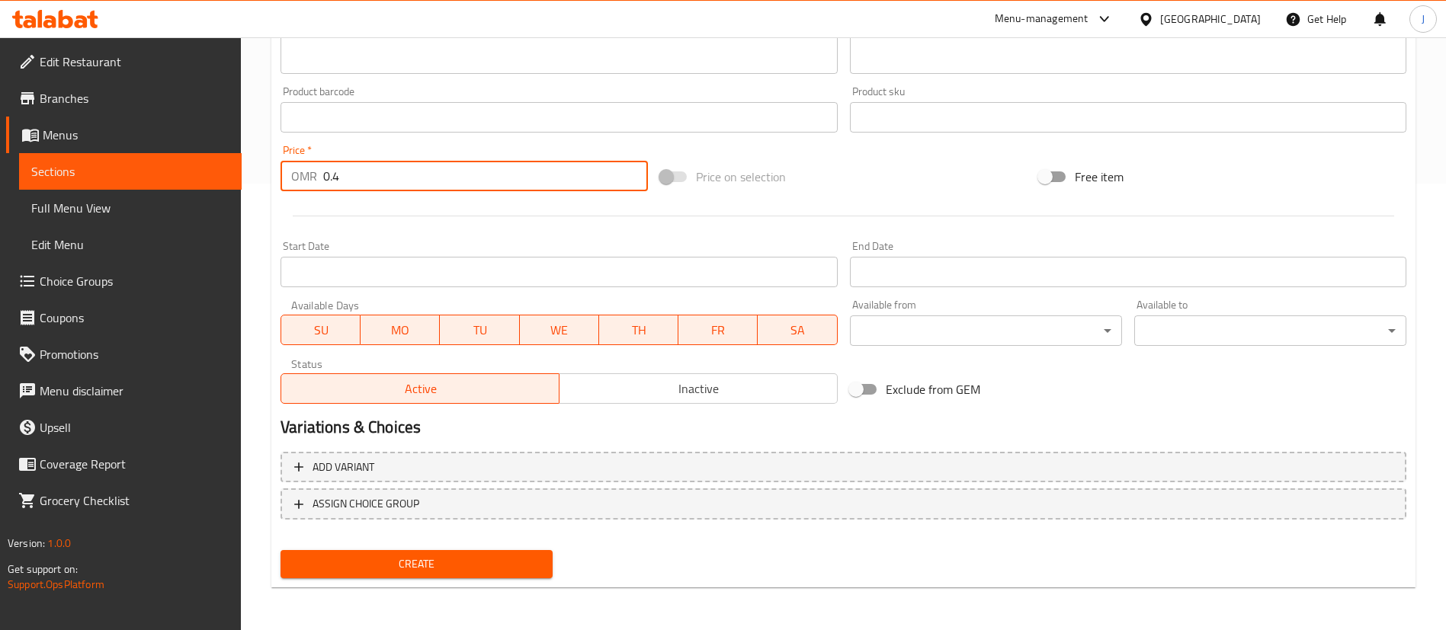
type input "0.4"
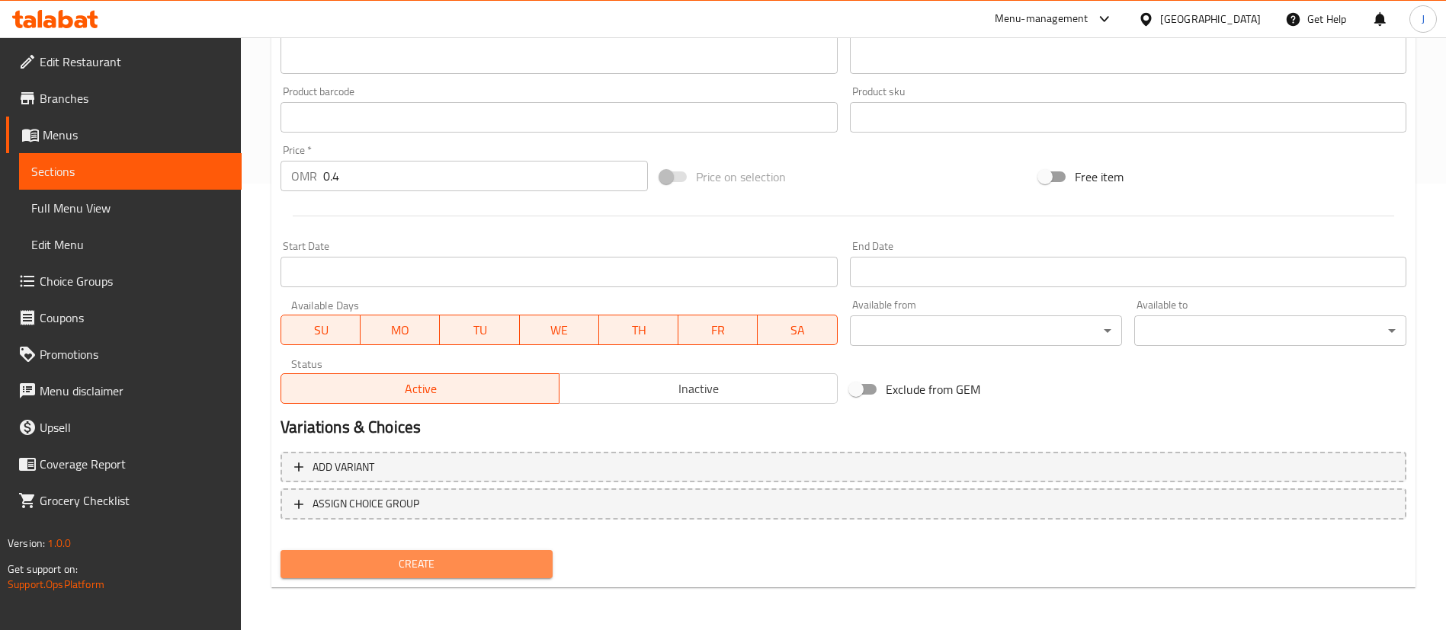
click at [537, 567] on span "Create" at bounding box center [417, 564] width 248 height 19
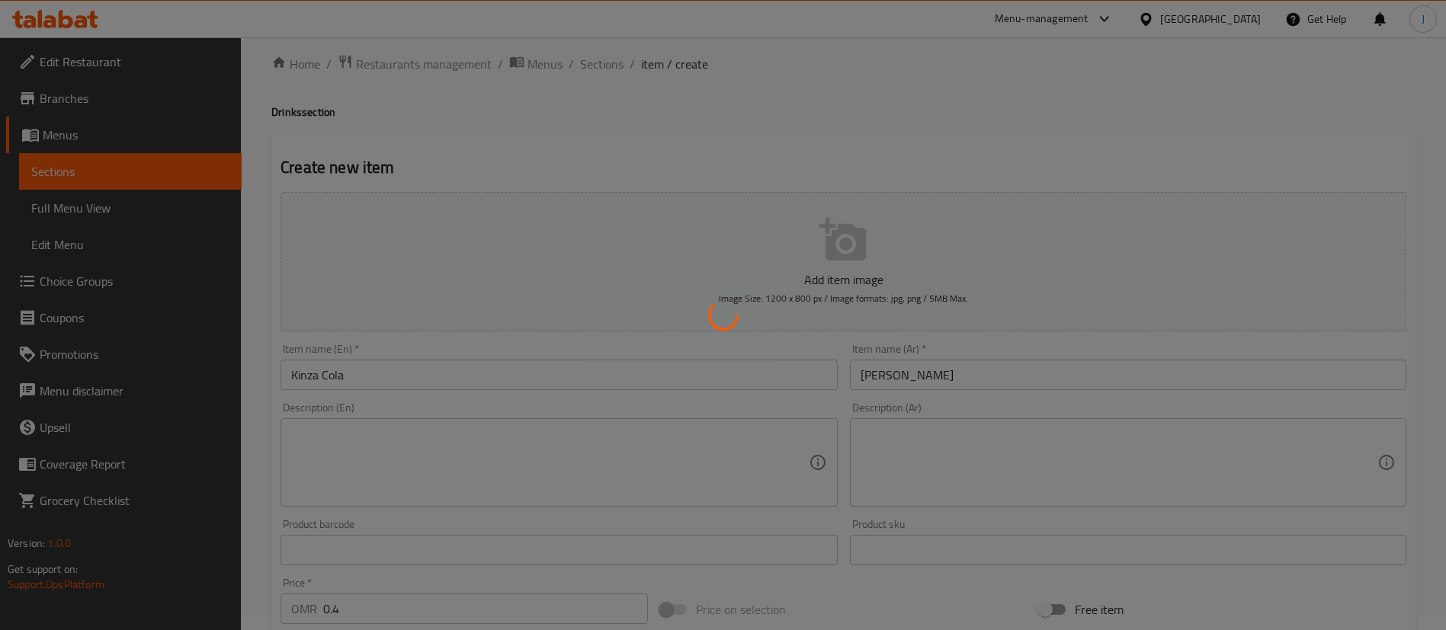
scroll to position [0, 0]
type input "0"
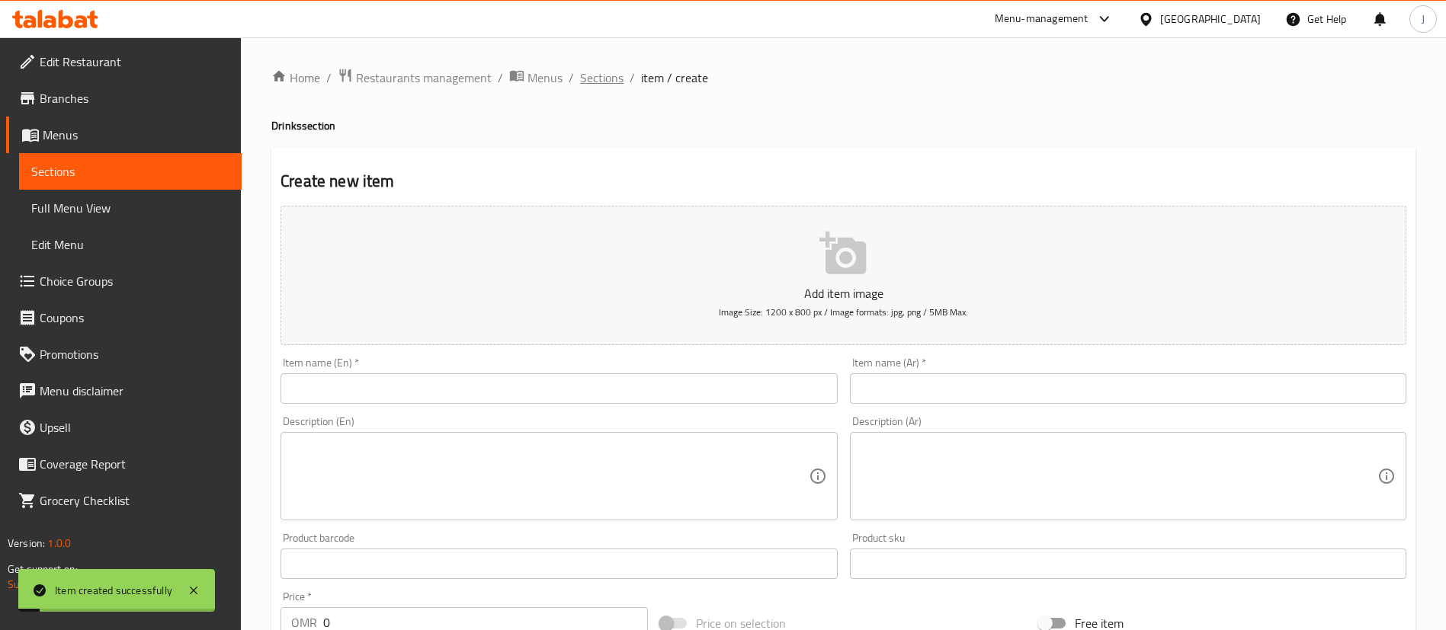
click at [602, 83] on span "Sections" at bounding box center [601, 78] width 43 height 18
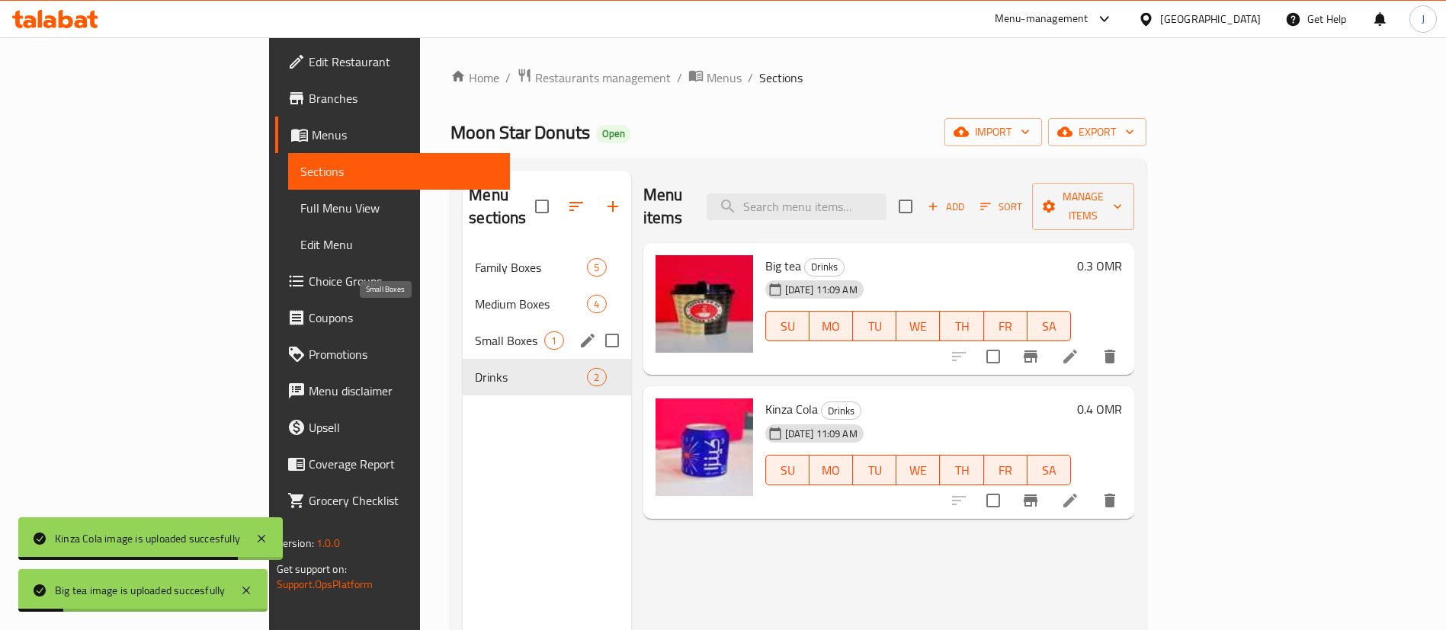
click at [475, 332] on span "Small Boxes" at bounding box center [509, 341] width 69 height 18
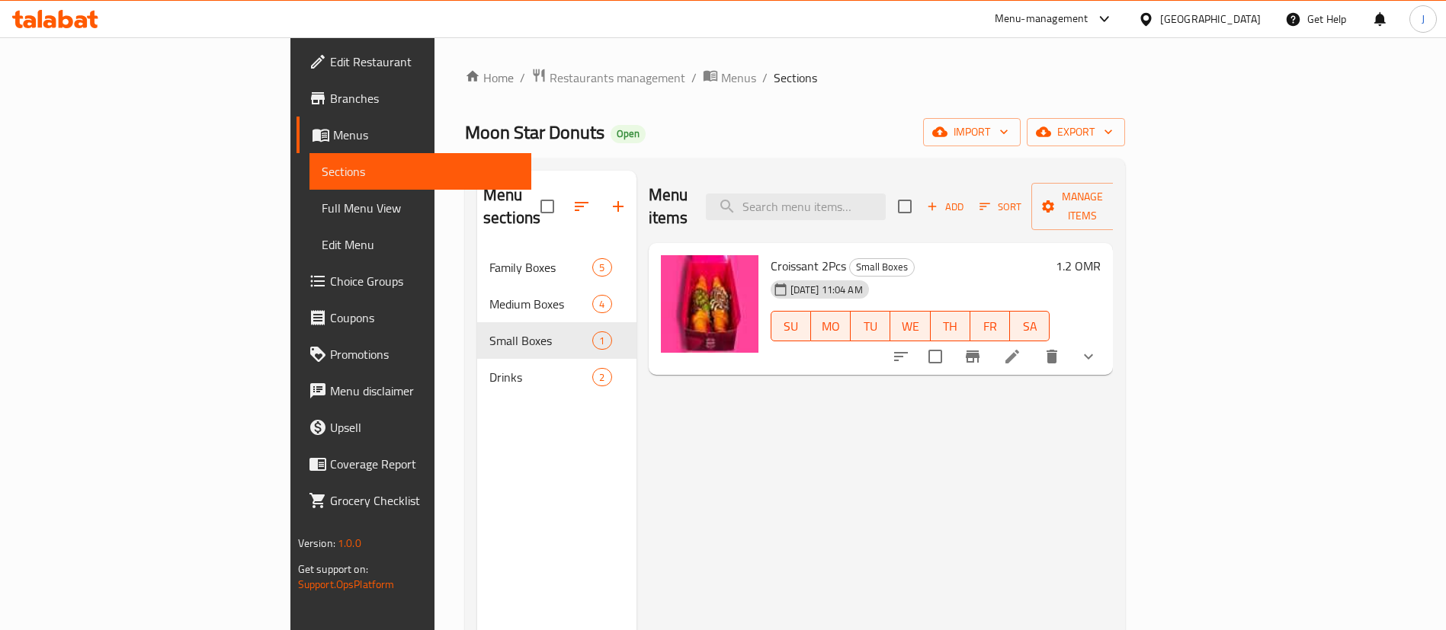
click at [1114, 15] on icon at bounding box center [1104, 19] width 18 height 18
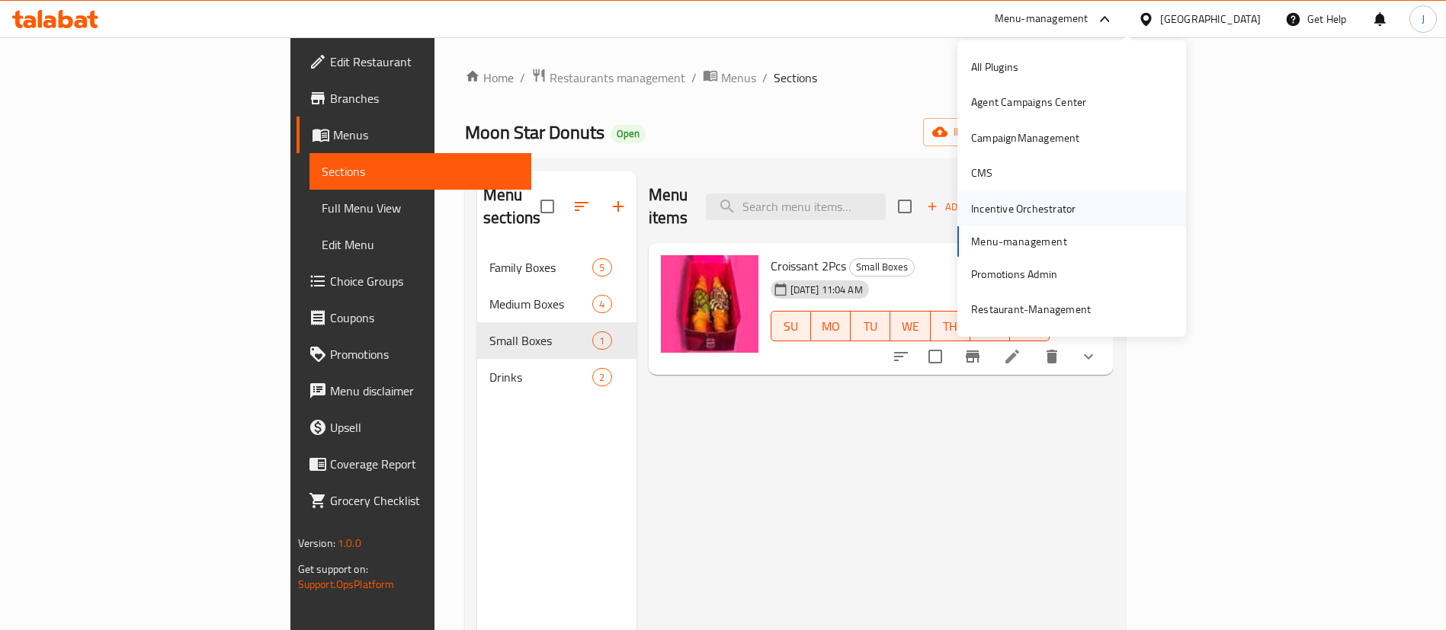
click at [1034, 205] on div "Incentive Orchestrator" at bounding box center [1023, 208] width 104 height 17
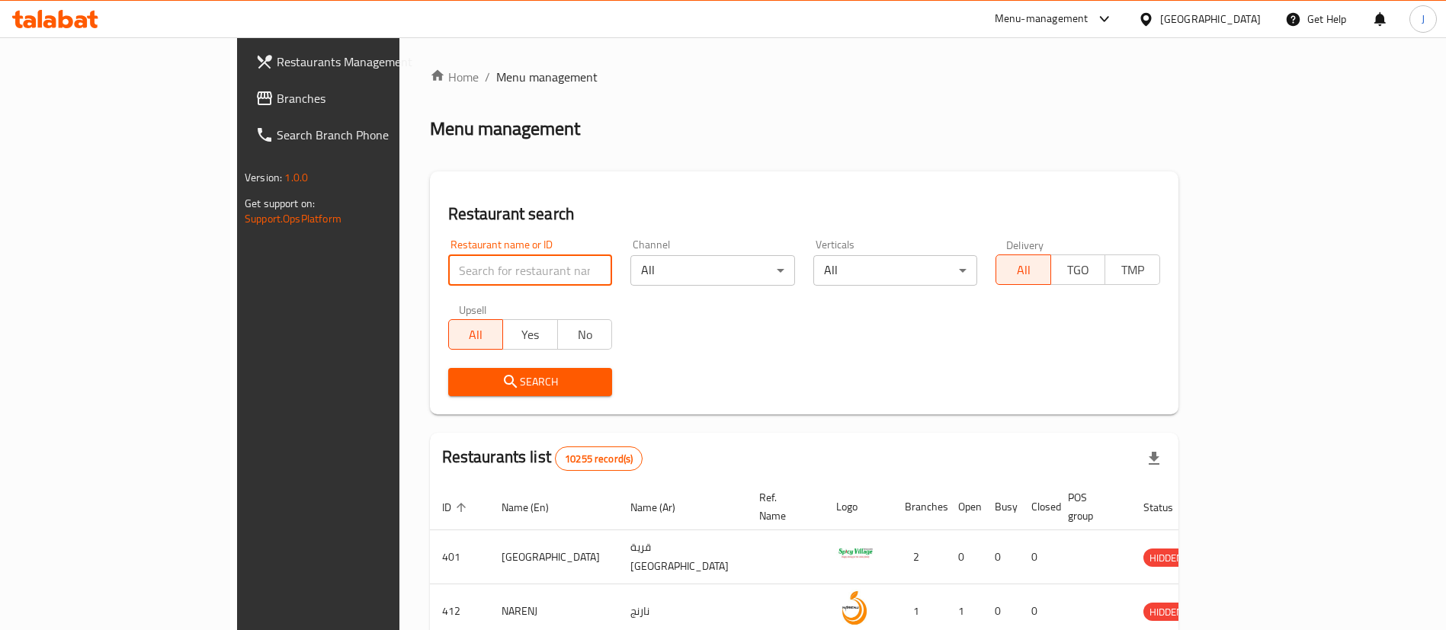
click at [448, 278] on input "search" at bounding box center [530, 270] width 165 height 30
paste input "663333"
type input "663333"
click button "Search" at bounding box center [530, 382] width 165 height 28
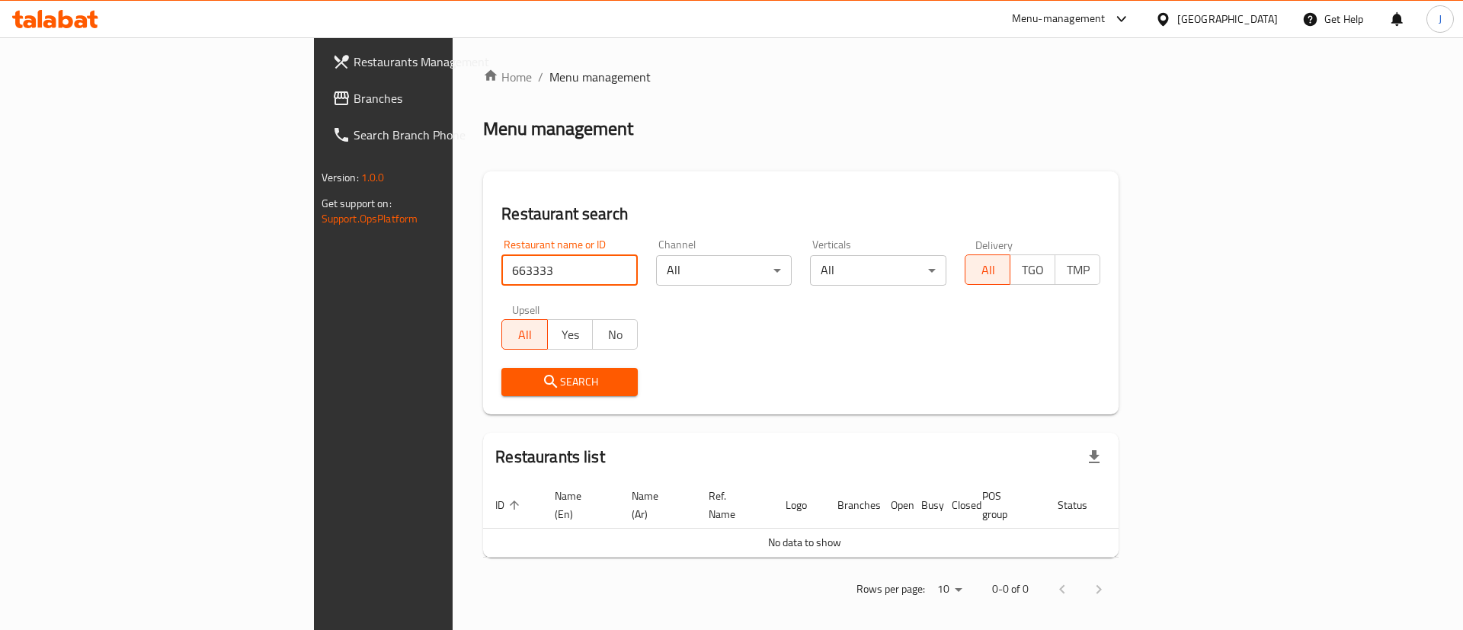
click at [354, 107] on span "Branches" at bounding box center [450, 98] width 193 height 18
